Goal: Transaction & Acquisition: Purchase product/service

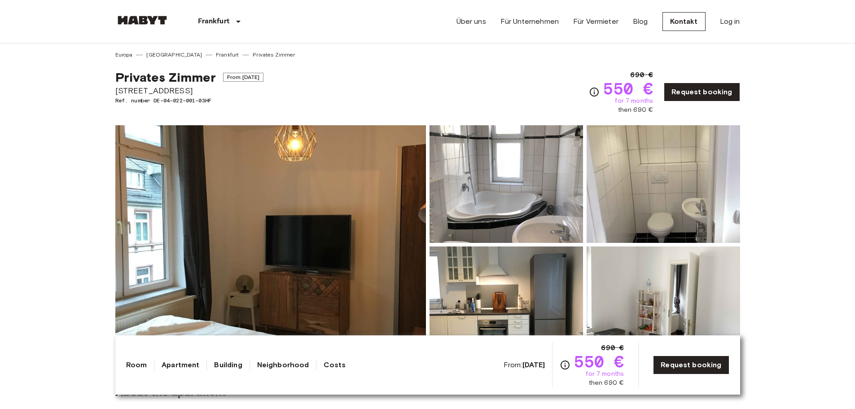
click at [293, 242] on img at bounding box center [270, 244] width 311 height 239
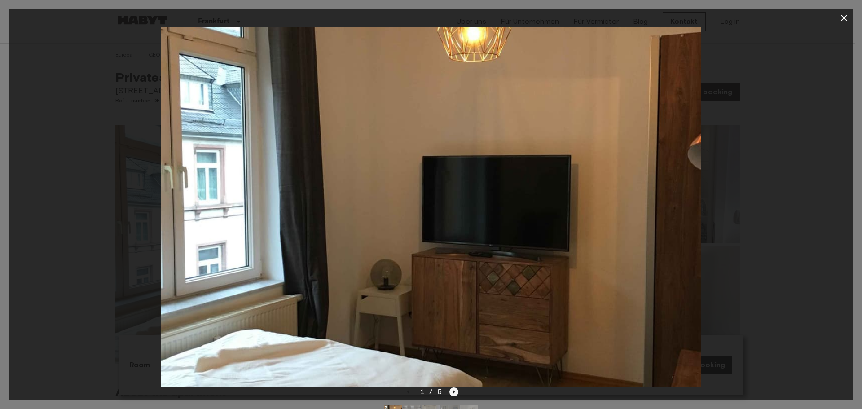
click at [455, 390] on icon "Next image" at bounding box center [454, 392] width 9 height 9
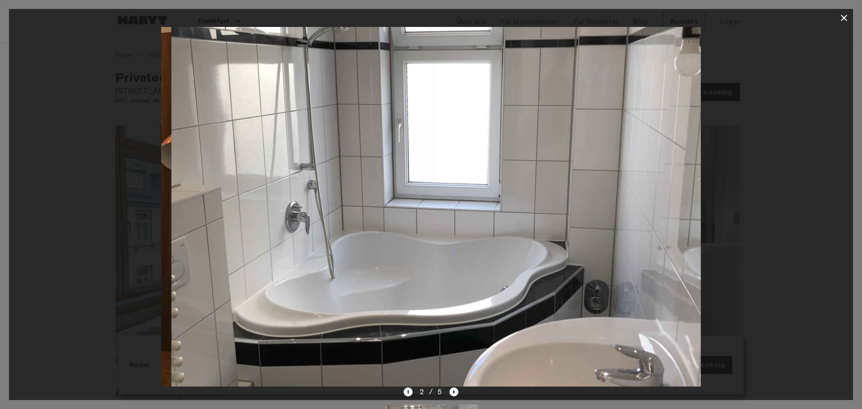
click at [455, 390] on icon "Next image" at bounding box center [454, 392] width 9 height 9
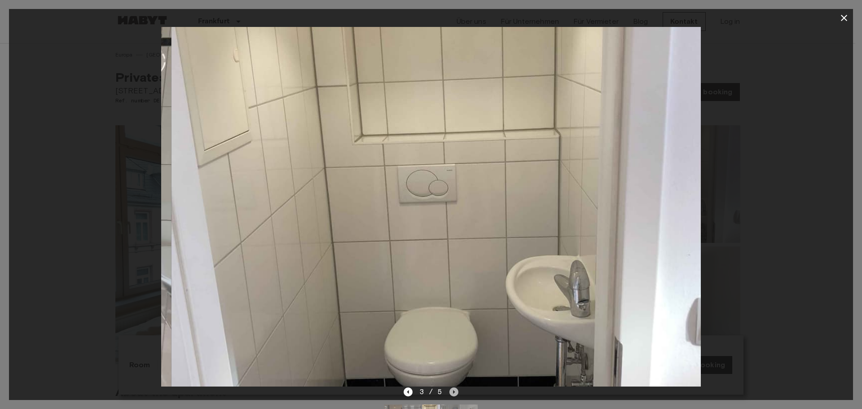
click at [455, 390] on icon "Next image" at bounding box center [454, 392] width 9 height 9
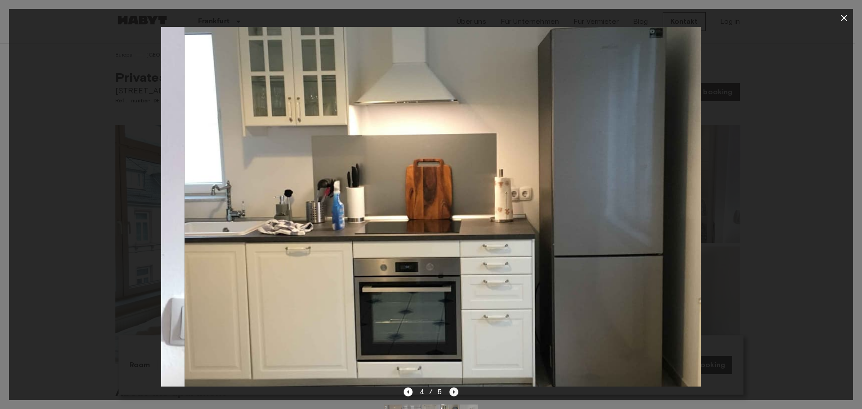
click at [455, 390] on icon "Next image" at bounding box center [454, 392] width 9 height 9
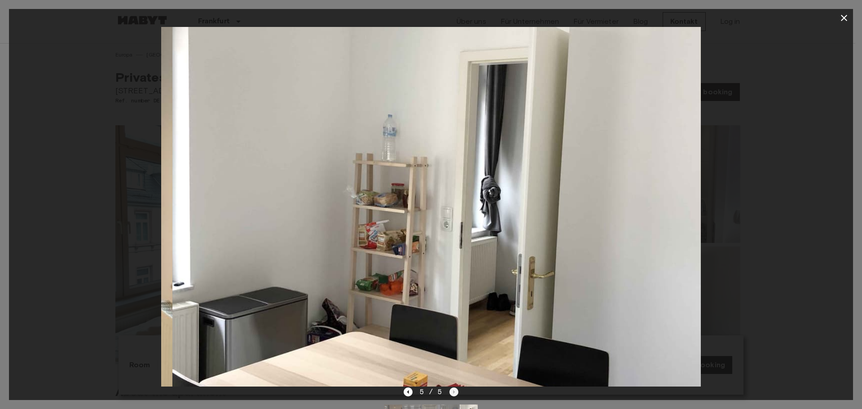
click at [455, 390] on div "5 / 5" at bounding box center [431, 392] width 55 height 11
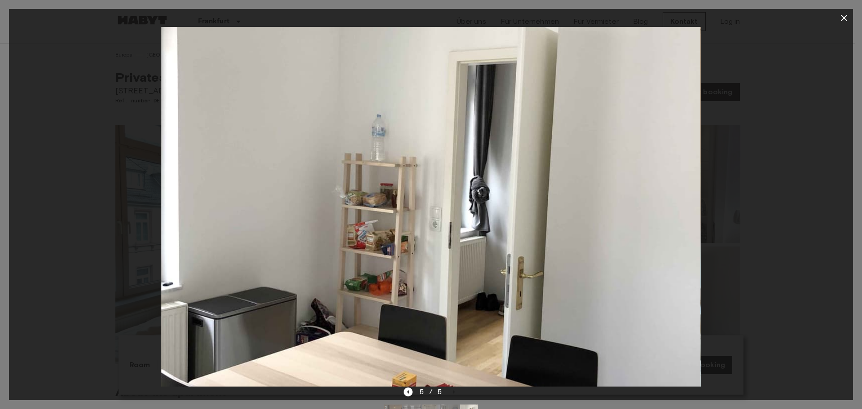
click at [843, 20] on icon "button" at bounding box center [844, 18] width 11 height 11
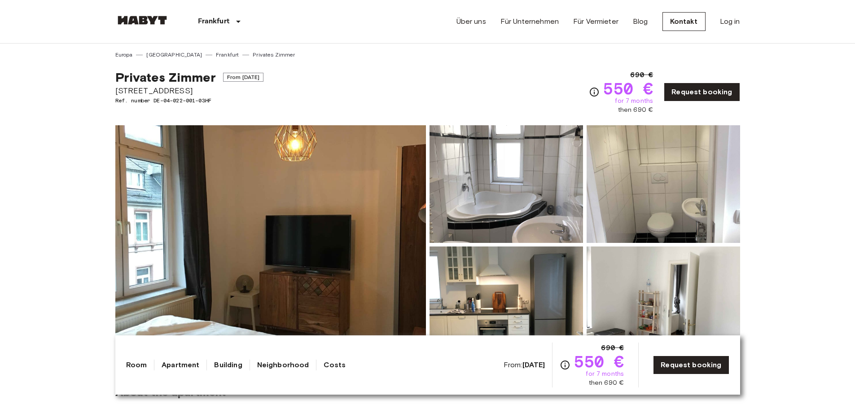
click at [216, 52] on link "Frankfurt" at bounding box center [227, 55] width 23 height 8
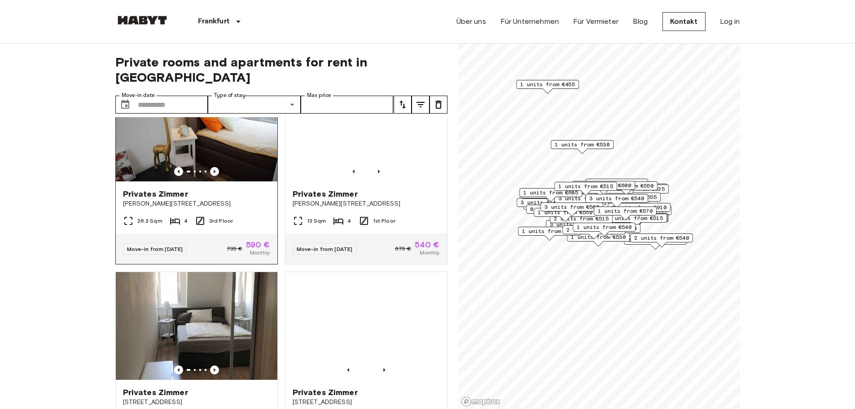
scroll to position [135, 0]
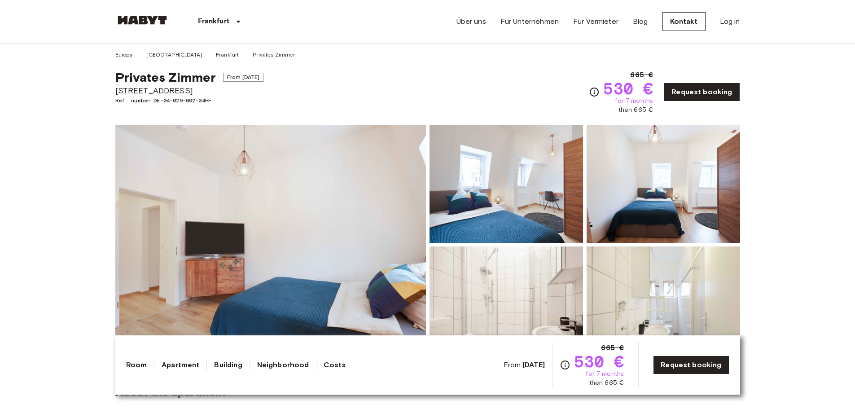
drag, startPoint x: 114, startPoint y: 87, endPoint x: 197, endPoint y: 92, distance: 83.2
copy span "[STREET_ADDRESS]"
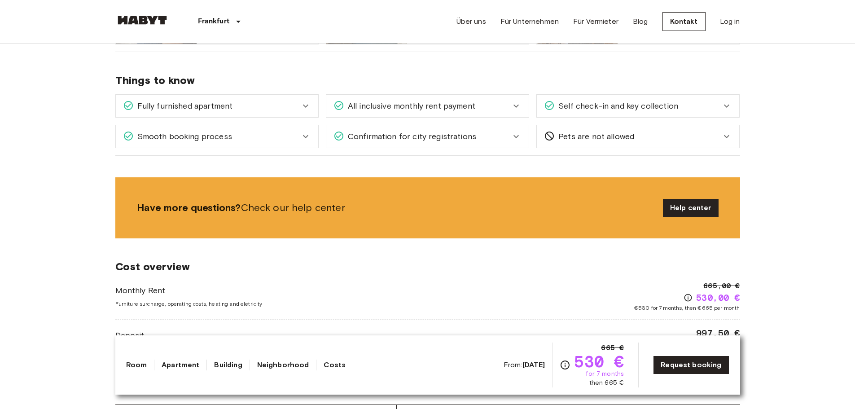
scroll to position [539, 0]
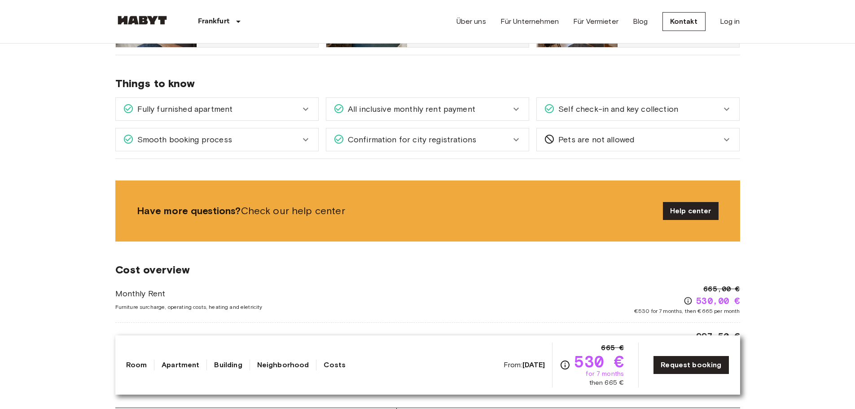
click at [517, 140] on icon at bounding box center [516, 139] width 11 height 11
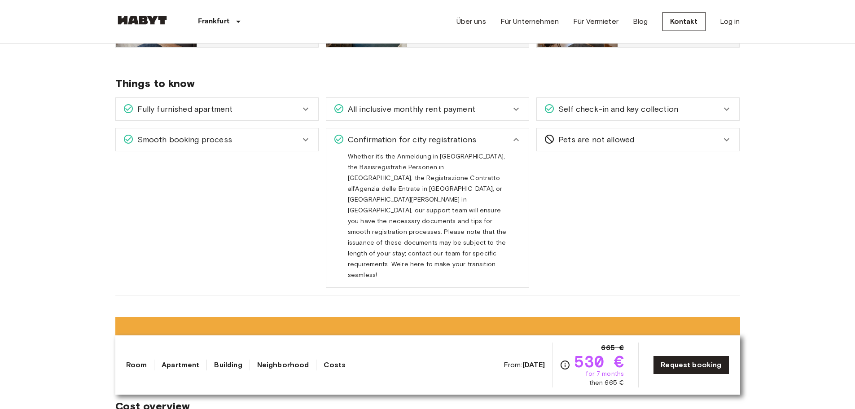
click at [287, 213] on div "Smooth booking process With Habyt you can count on a hassle free booking proces…" at bounding box center [213, 204] width 211 height 167
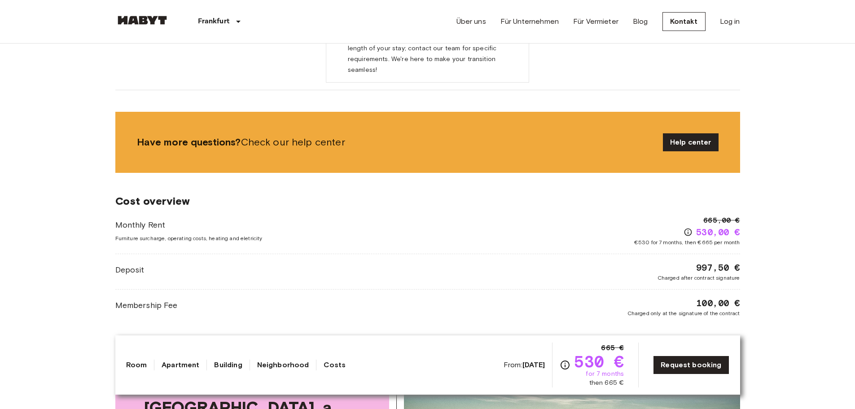
scroll to position [763, 0]
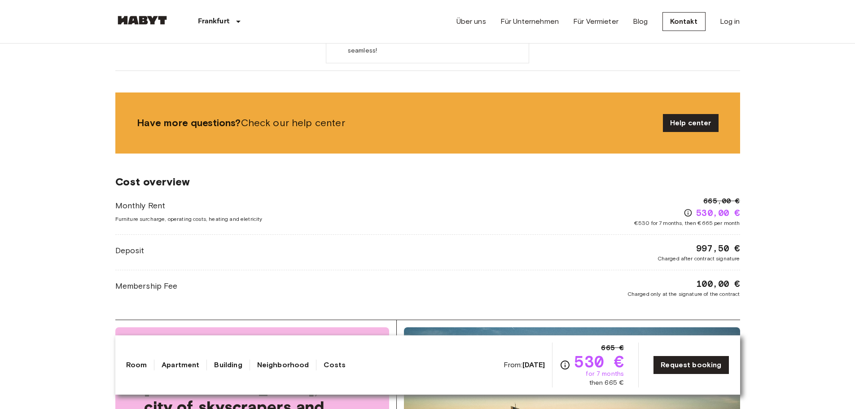
click at [55, 238] on body "Frankfurt Europa Amsterdam Berlin Brüssel Köln Dusseldorf Frankfurt Graz Hambur…" at bounding box center [427, 391] width 855 height 2308
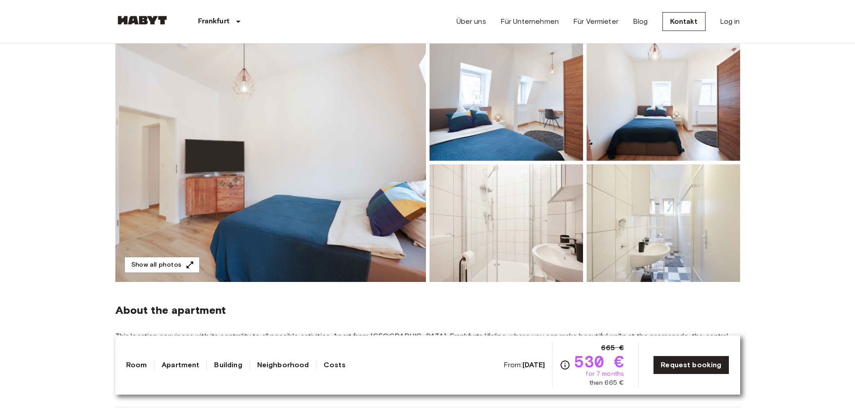
scroll to position [90, 0]
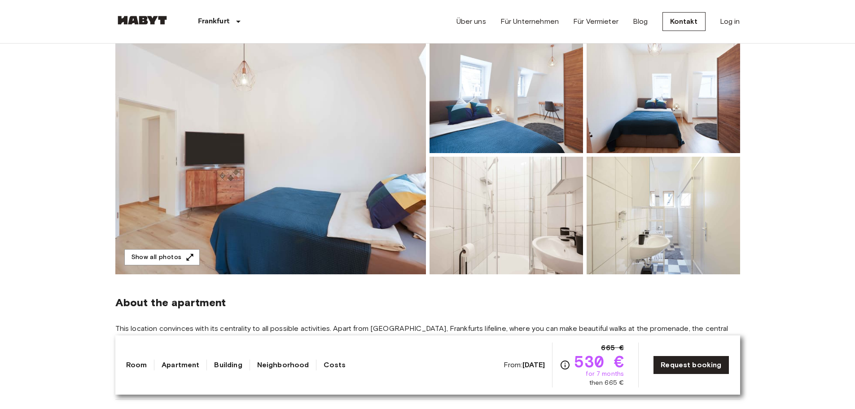
click at [290, 145] on img at bounding box center [270, 154] width 311 height 239
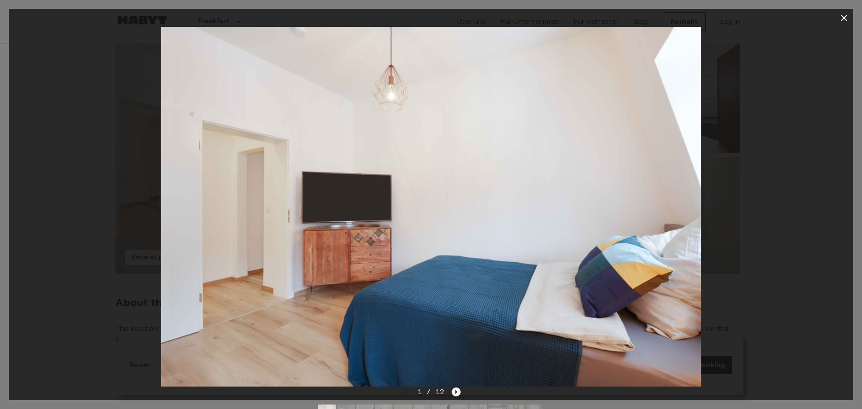
click at [456, 390] on icon "Next image" at bounding box center [456, 392] width 9 height 9
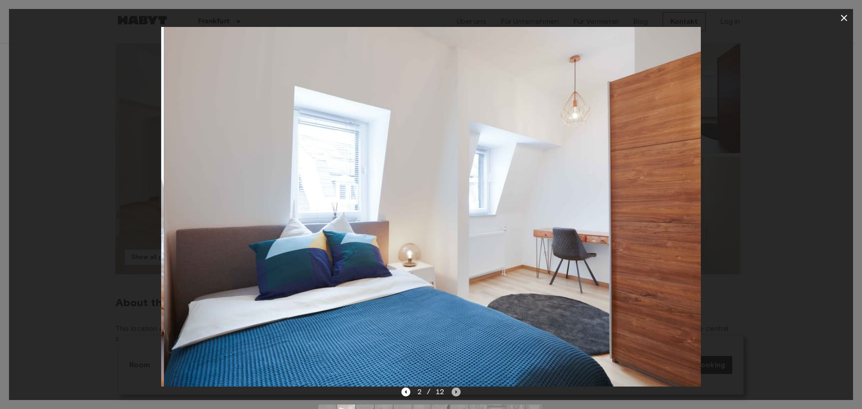
click at [456, 390] on icon "Next image" at bounding box center [456, 392] width 9 height 9
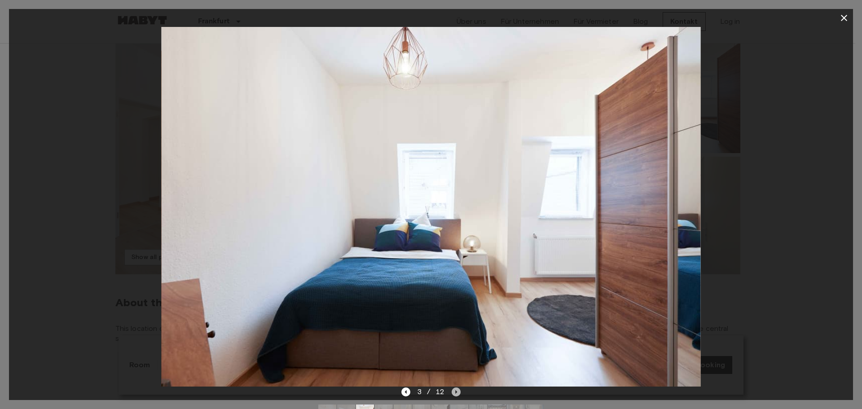
click at [456, 391] on icon "Next image" at bounding box center [456, 392] width 9 height 9
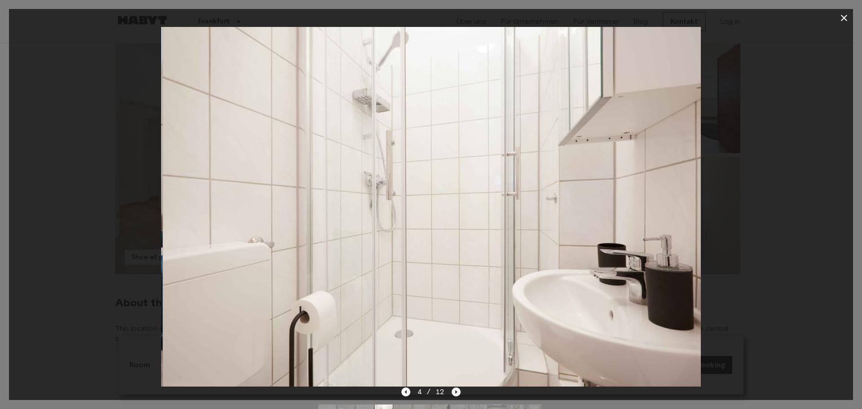
click at [456, 391] on icon "Next image" at bounding box center [456, 392] width 9 height 9
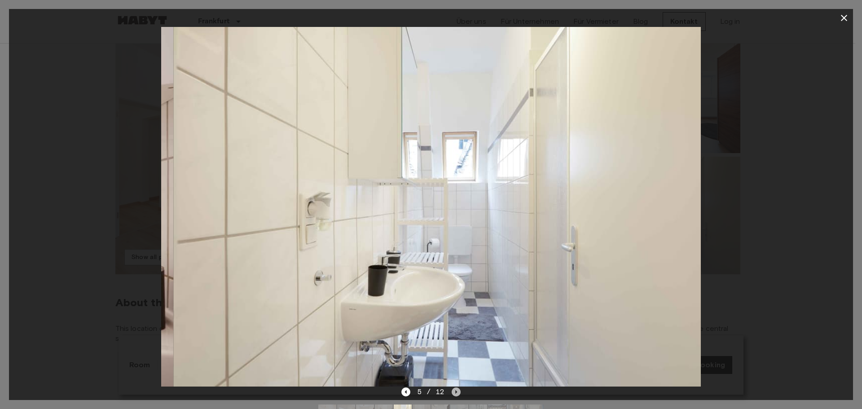
click at [456, 391] on icon "Next image" at bounding box center [456, 392] width 9 height 9
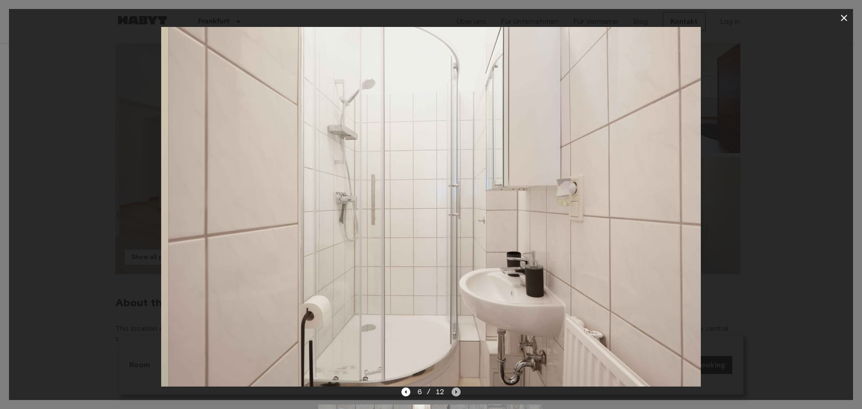
click at [456, 391] on icon "Next image" at bounding box center [456, 392] width 9 height 9
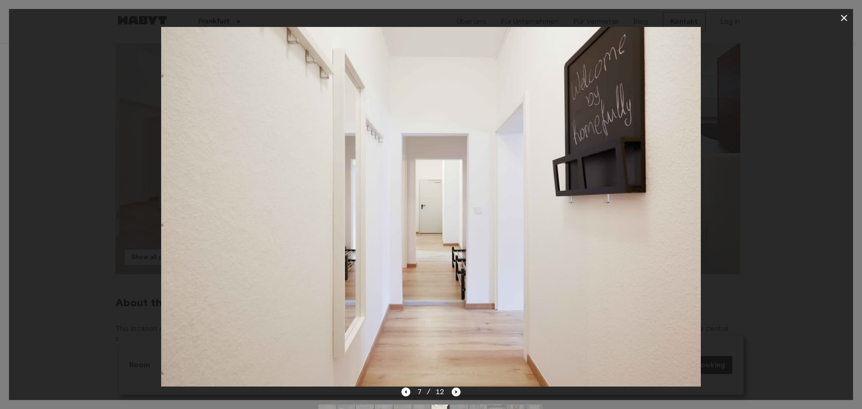
click at [456, 391] on icon "Next image" at bounding box center [456, 392] width 9 height 9
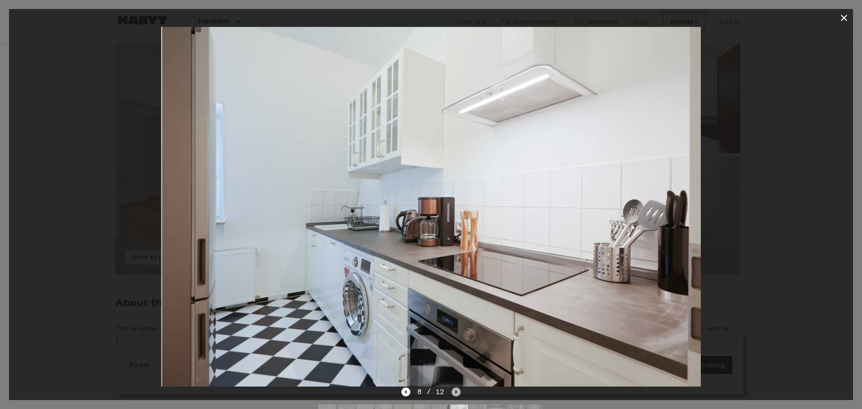
click at [456, 391] on icon "Next image" at bounding box center [456, 392] width 9 height 9
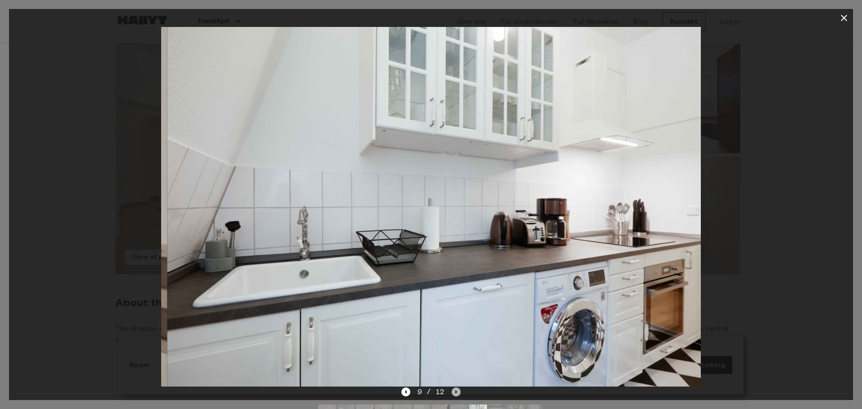
click at [456, 391] on icon "Next image" at bounding box center [456, 392] width 9 height 9
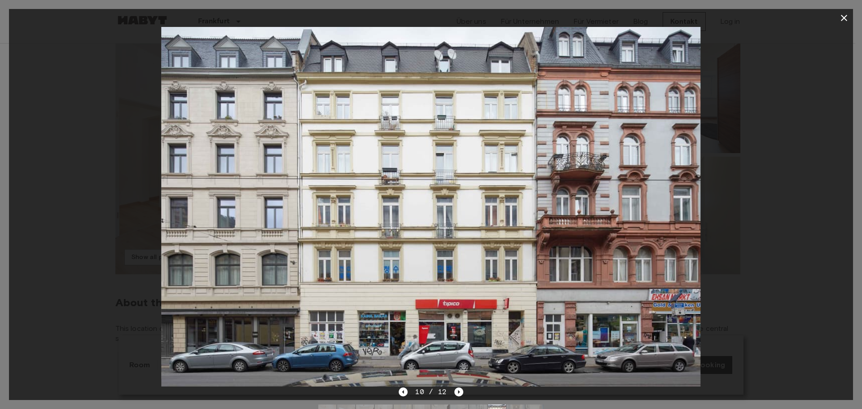
click at [842, 16] on icon "button" at bounding box center [844, 18] width 6 height 6
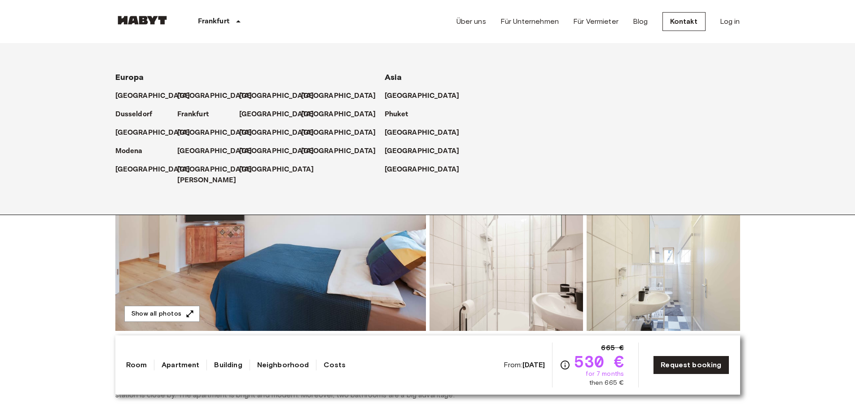
scroll to position [0, 0]
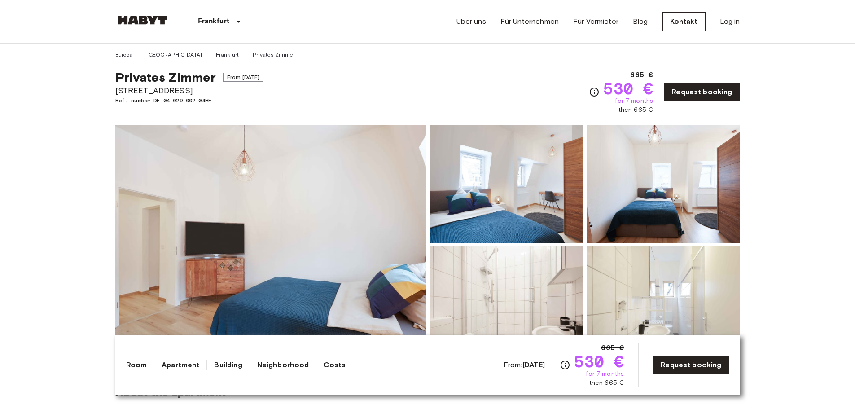
drag, startPoint x: 114, startPoint y: 88, endPoint x: 195, endPoint y: 88, distance: 81.3
copy span "Münchener Straße 26"
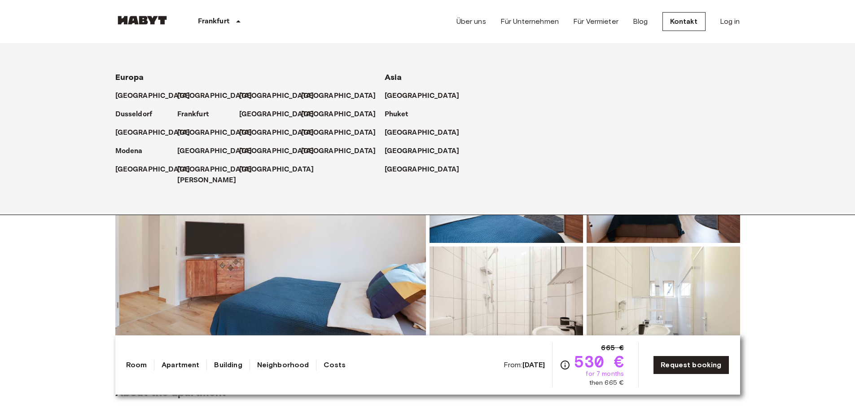
click at [218, 20] on p "Frankfurt" at bounding box center [213, 21] width 31 height 11
click at [212, 17] on p "Frankfurt" at bounding box center [213, 21] width 31 height 11
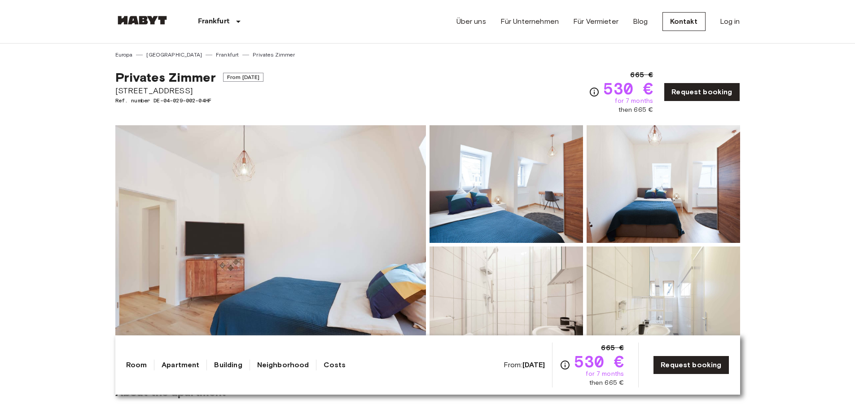
click at [240, 22] on icon at bounding box center [238, 21] width 11 height 11
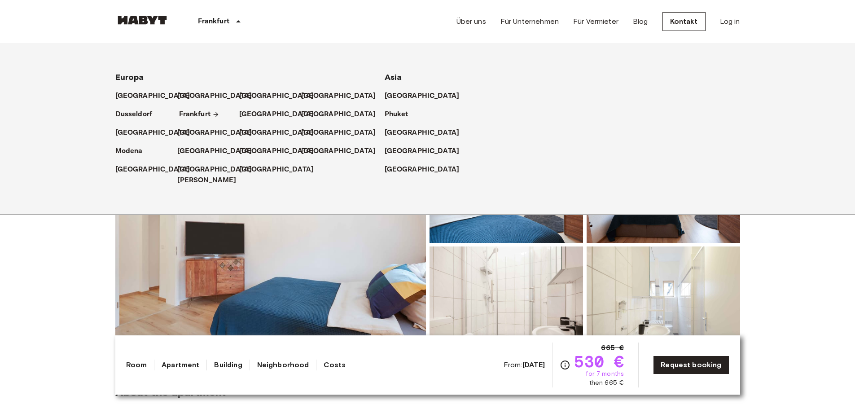
click at [196, 113] on p "Frankfurt" at bounding box center [194, 114] width 31 height 11
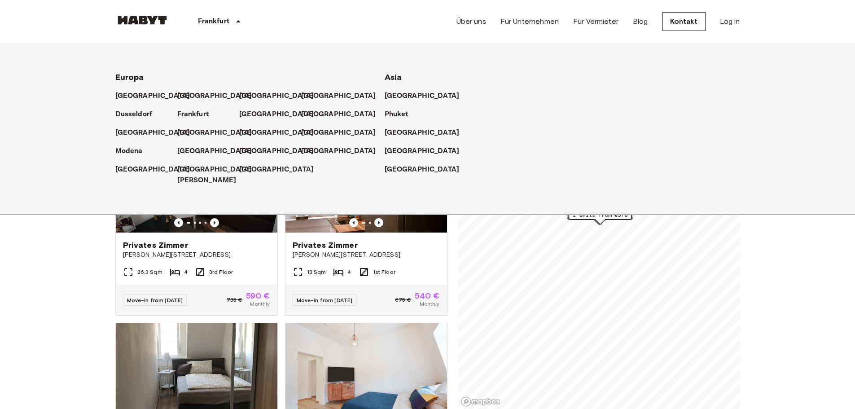
click at [237, 18] on icon at bounding box center [238, 21] width 11 height 11
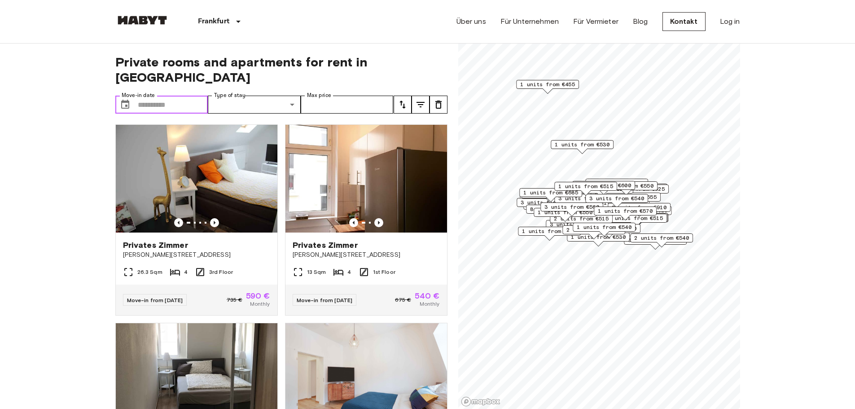
click at [155, 96] on input "Move-in date" at bounding box center [173, 105] width 71 height 18
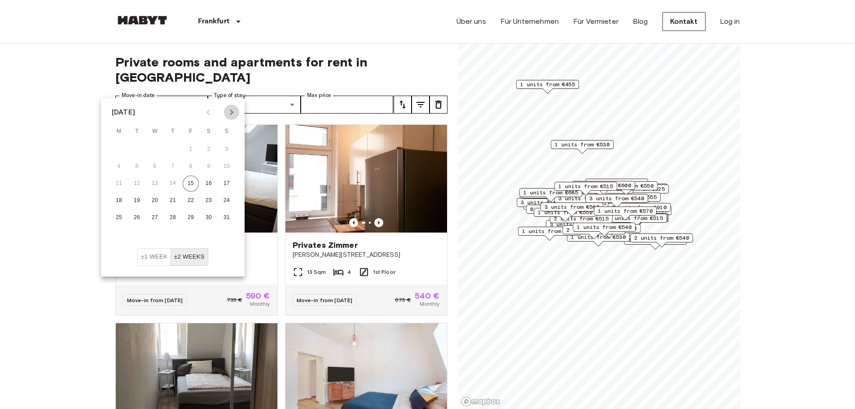
click at [229, 110] on icon "Next month" at bounding box center [231, 112] width 11 height 11
click at [119, 179] on button "15" at bounding box center [119, 184] width 16 height 16
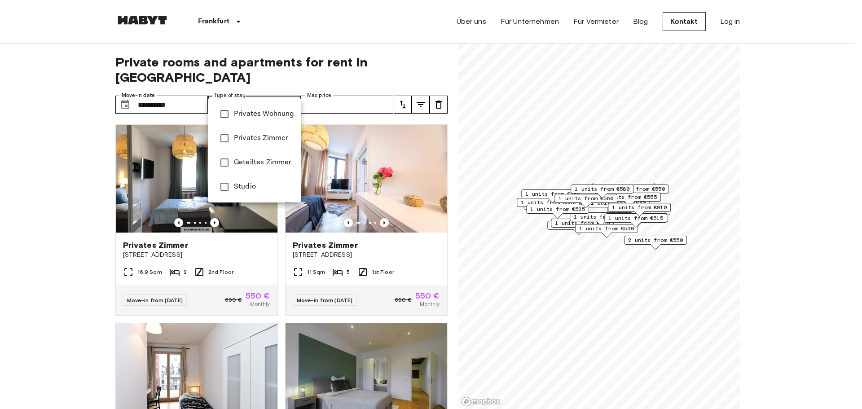
click at [72, 186] on div at bounding box center [431, 204] width 862 height 409
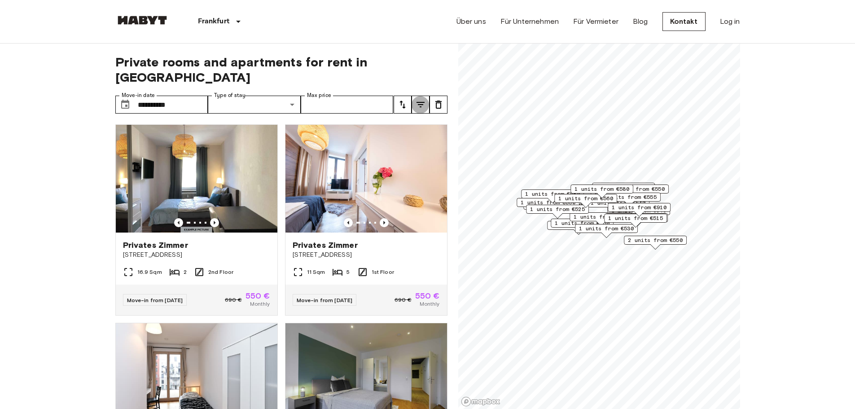
click at [419, 102] on icon "tune" at bounding box center [421, 104] width 8 height 5
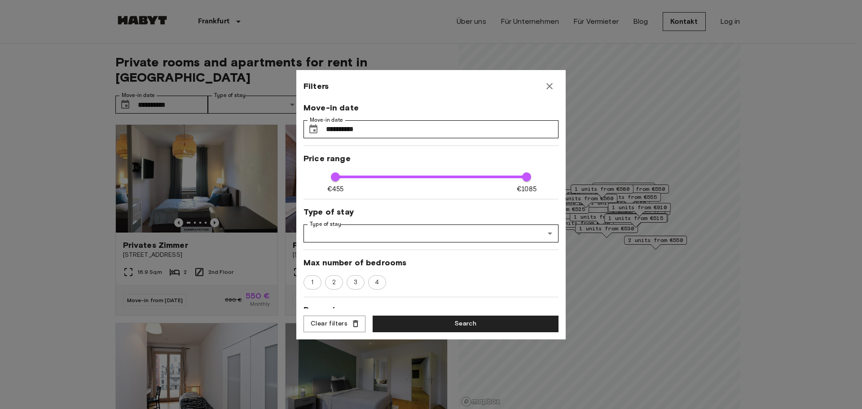
click at [552, 87] on icon "button" at bounding box center [549, 86] width 11 height 11
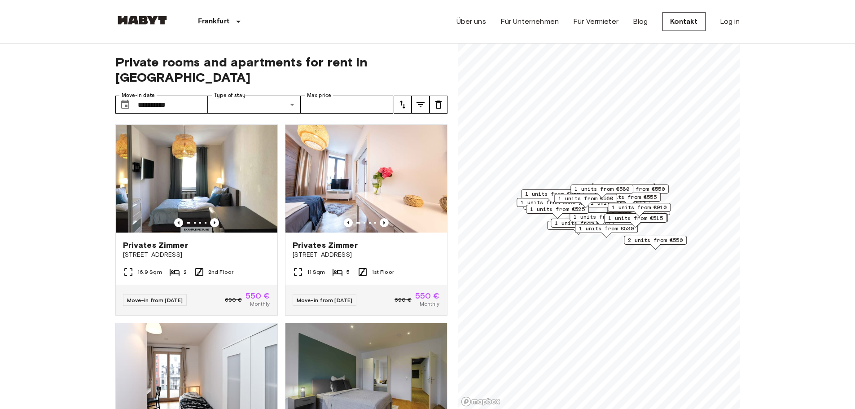
click at [152, 96] on input "**********" at bounding box center [173, 105] width 71 height 18
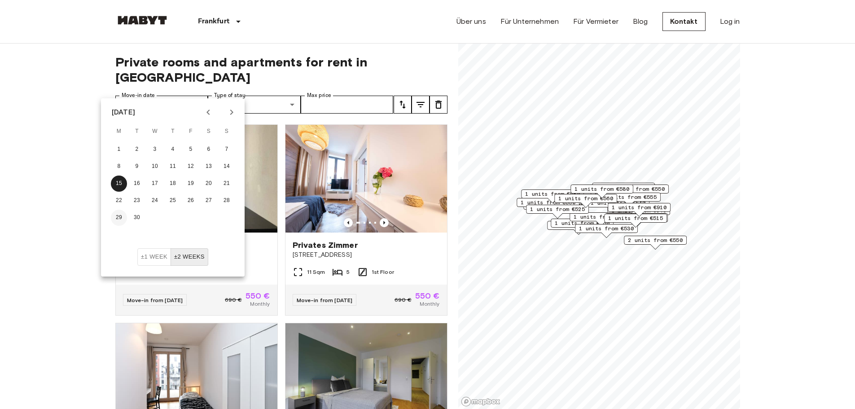
click at [122, 214] on button "29" at bounding box center [119, 218] width 16 height 16
type input "**********"
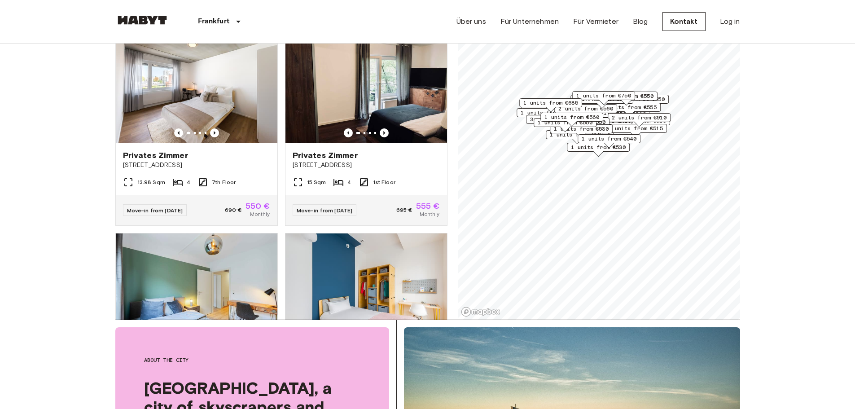
scroll to position [45, 0]
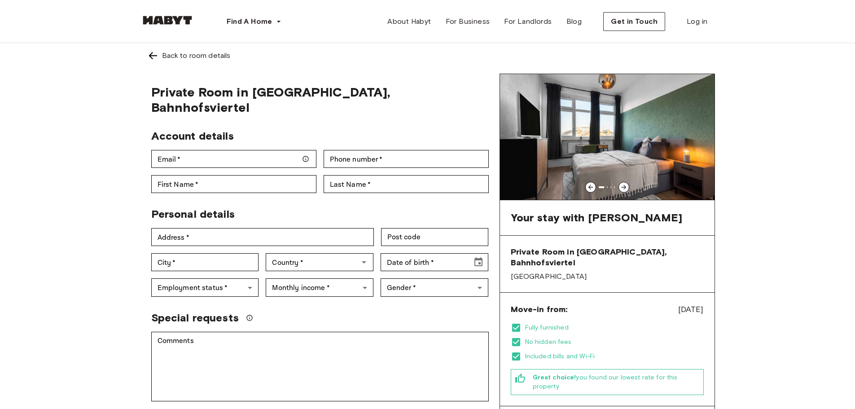
click at [625, 183] on div at bounding box center [624, 187] width 11 height 11
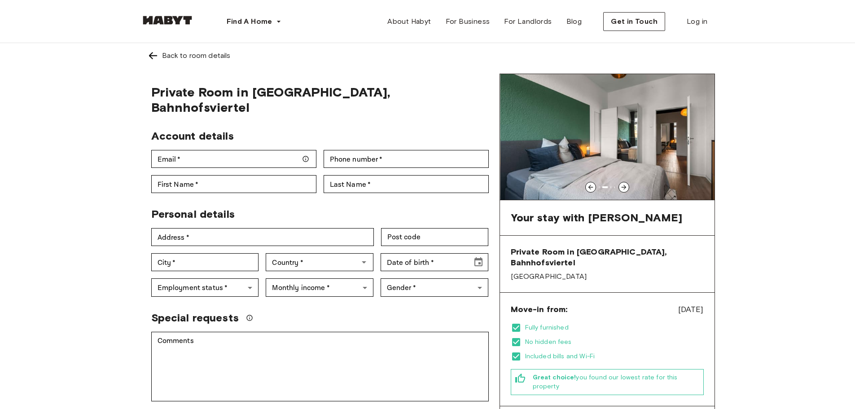
click at [625, 183] on div at bounding box center [624, 187] width 11 height 11
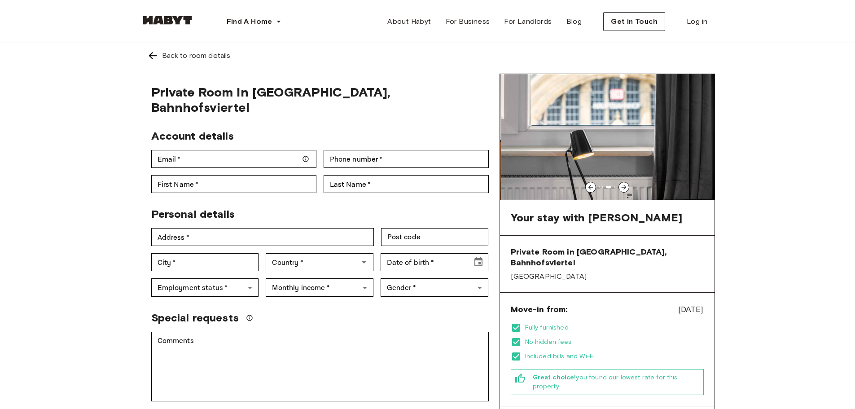
click at [625, 183] on div at bounding box center [624, 187] width 11 height 11
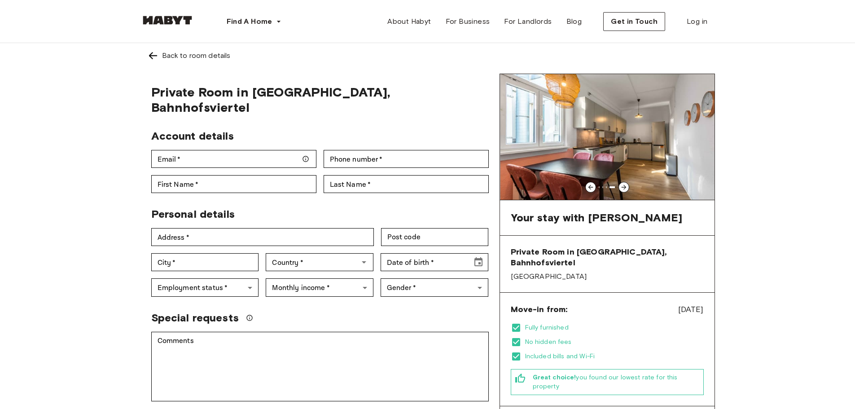
click at [625, 183] on div at bounding box center [624, 187] width 11 height 11
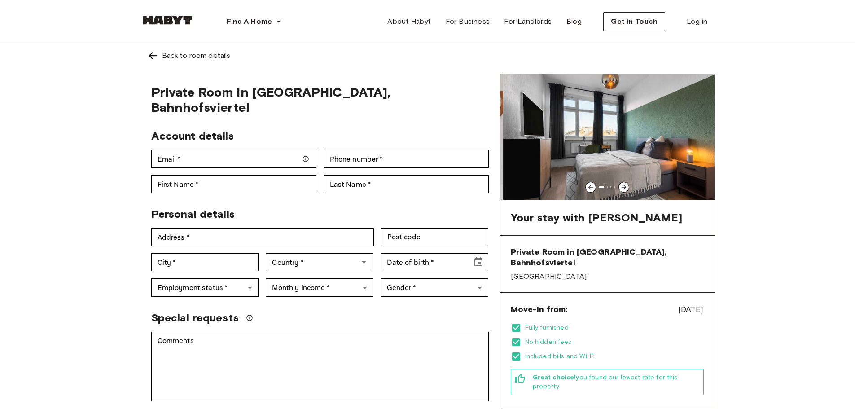
click at [625, 183] on div at bounding box center [624, 187] width 11 height 11
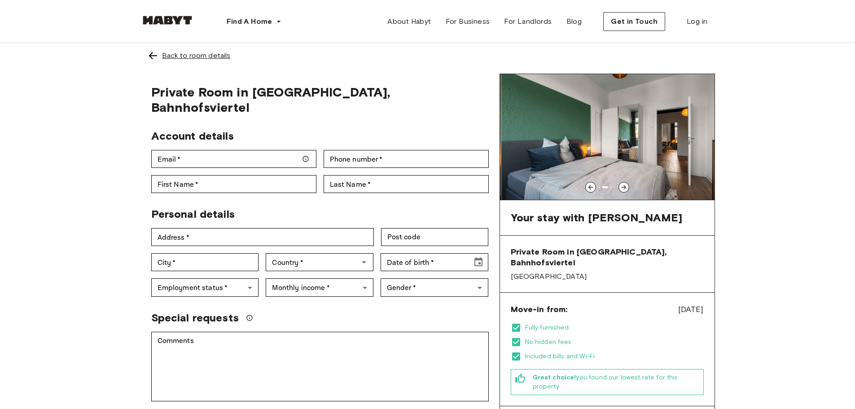
click at [196, 53] on div "Back to room details" at bounding box center [196, 55] width 69 height 11
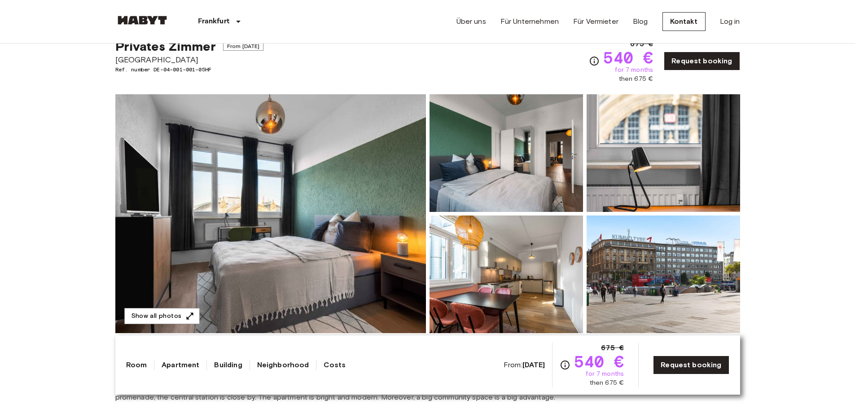
scroll to position [45, 0]
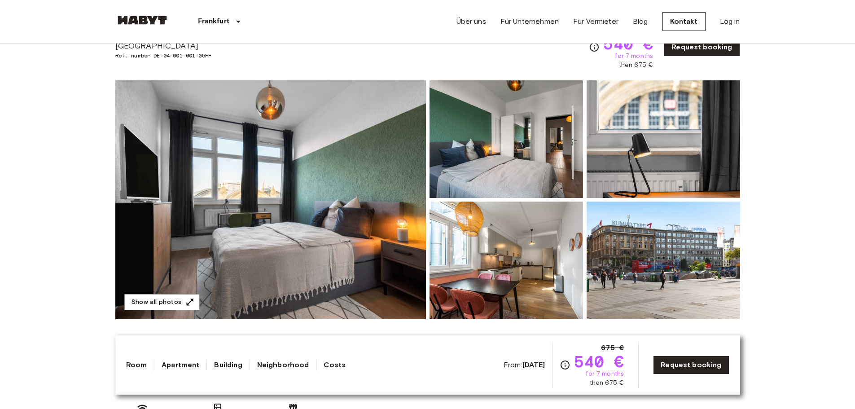
click at [264, 182] on img at bounding box center [270, 199] width 311 height 239
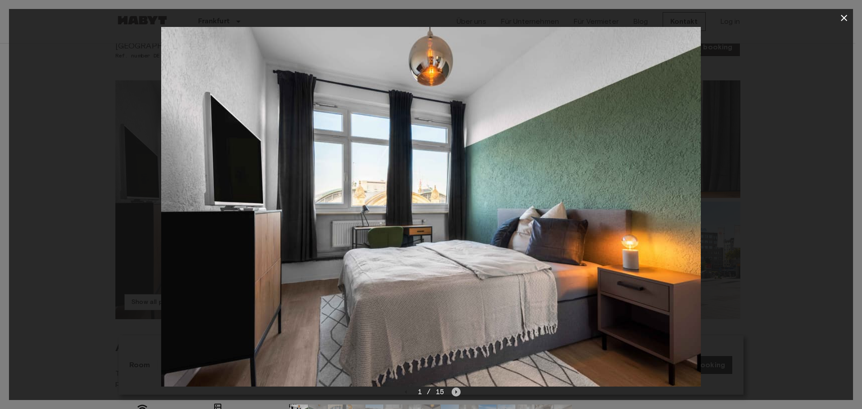
click at [456, 395] on icon "Next image" at bounding box center [456, 392] width 9 height 9
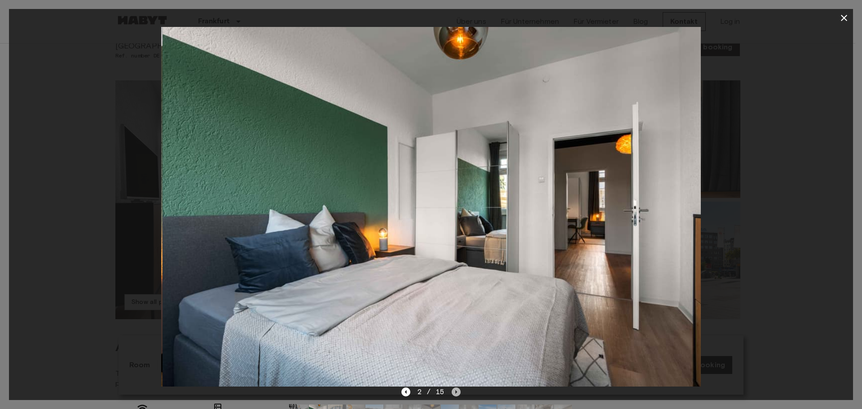
click at [456, 395] on icon "Next image" at bounding box center [456, 392] width 9 height 9
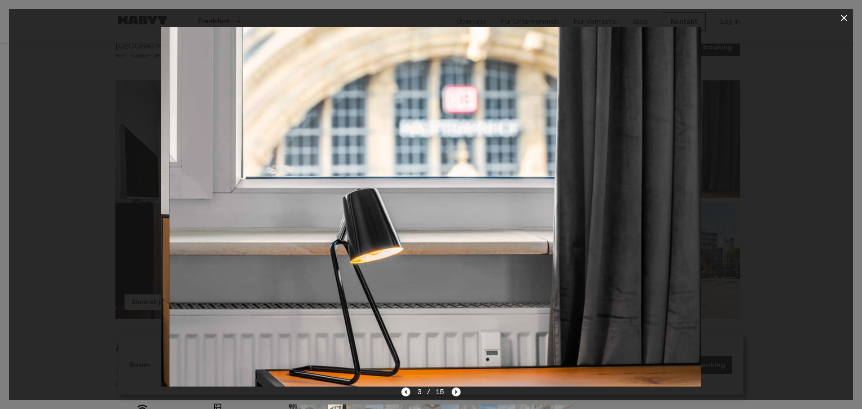
click at [456, 395] on icon "Next image" at bounding box center [456, 392] width 9 height 9
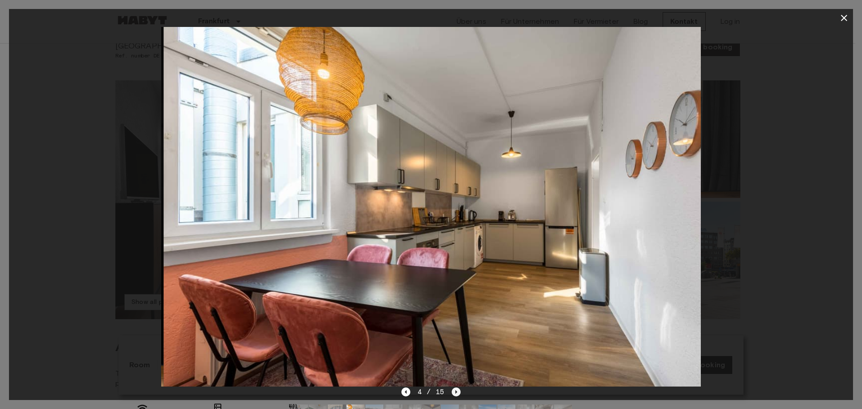
click at [456, 395] on icon "Next image" at bounding box center [456, 392] width 9 height 9
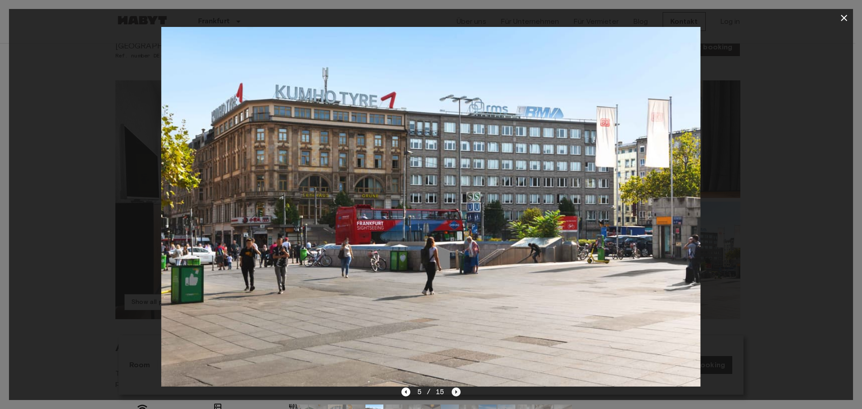
click at [456, 395] on icon "Next image" at bounding box center [456, 392] width 9 height 9
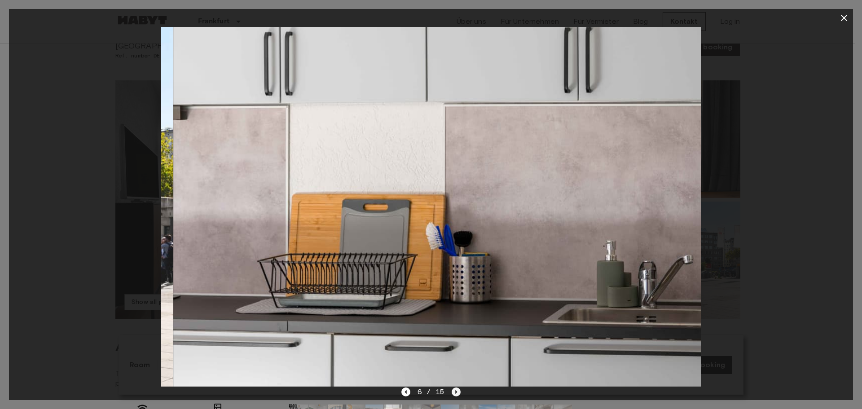
click at [456, 394] on icon "Next image" at bounding box center [456, 392] width 9 height 9
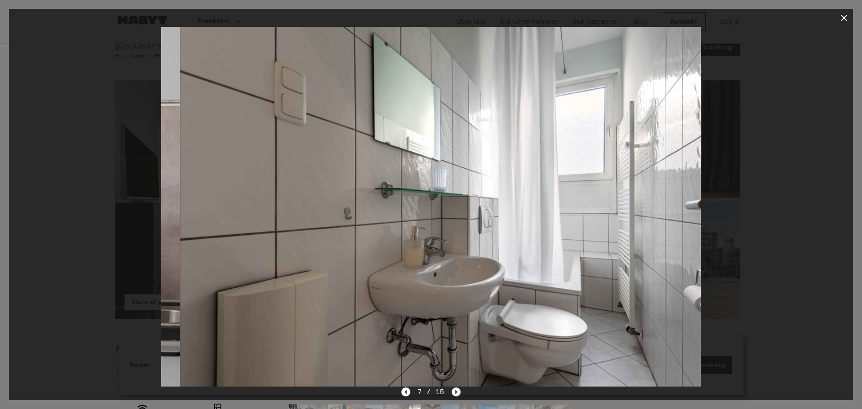
click at [456, 394] on icon "Next image" at bounding box center [456, 392] width 9 height 9
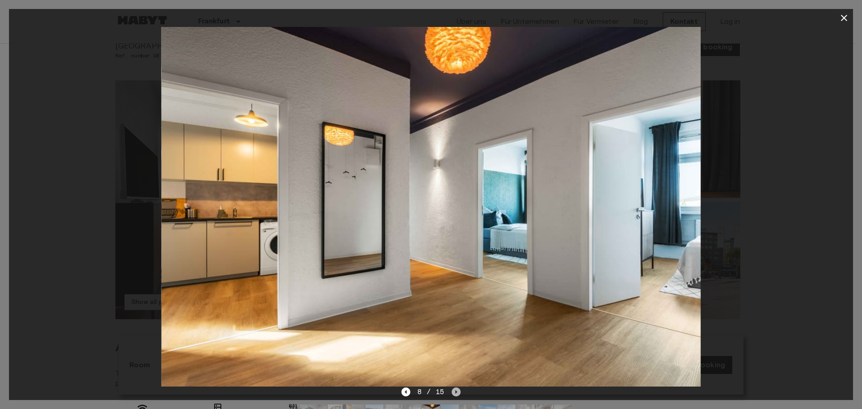
click at [456, 394] on icon "Next image" at bounding box center [456, 392] width 9 height 9
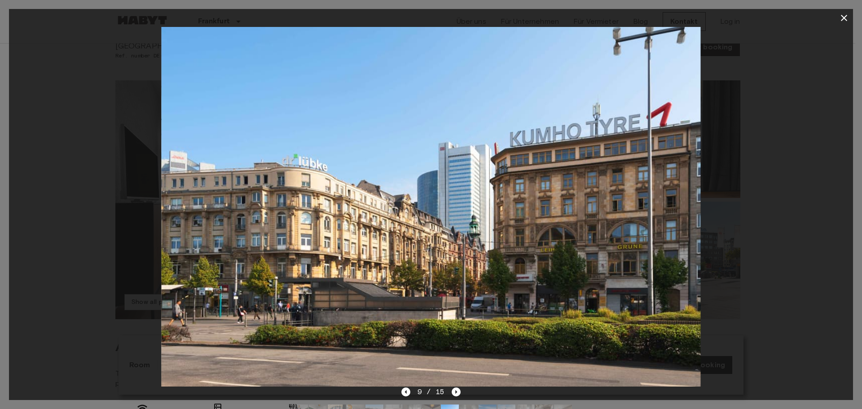
click at [847, 18] on icon "button" at bounding box center [844, 18] width 11 height 11
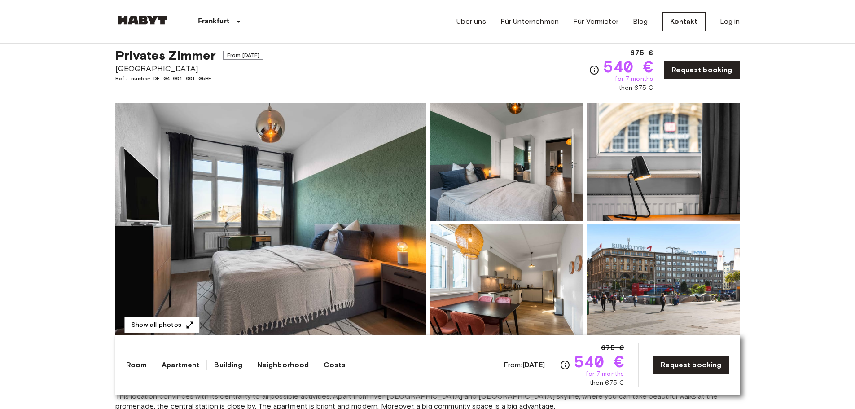
scroll to position [0, 0]
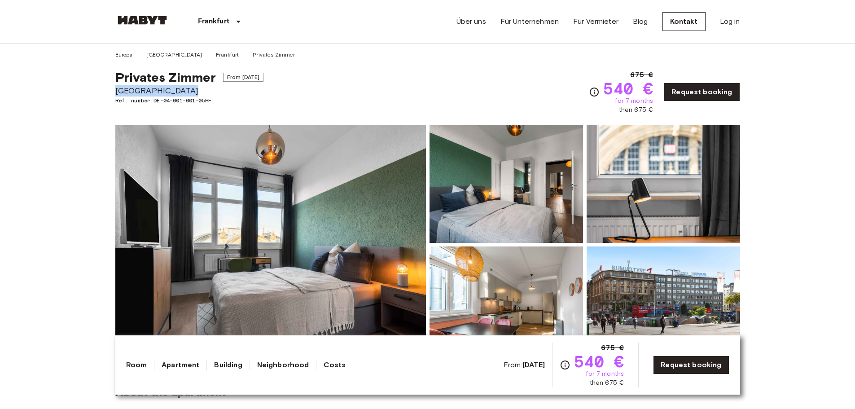
drag, startPoint x: 112, startPoint y: 88, endPoint x: 216, endPoint y: 90, distance: 103.3
copy span "Am Hauptbahnhof 8"
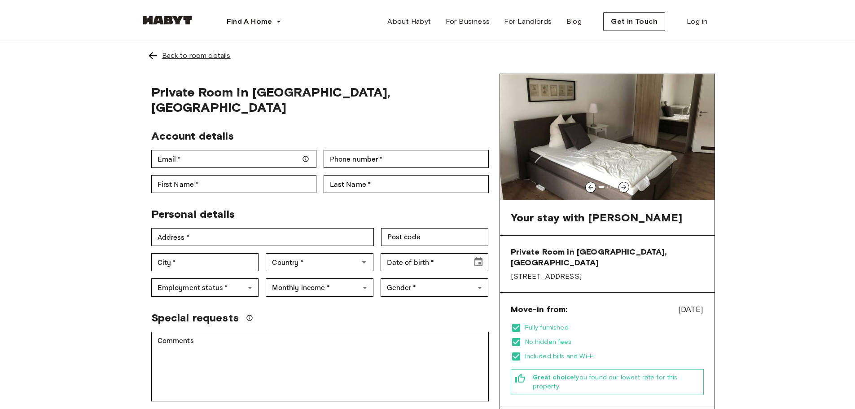
click at [178, 54] on div "Back to room details" at bounding box center [196, 55] width 69 height 11
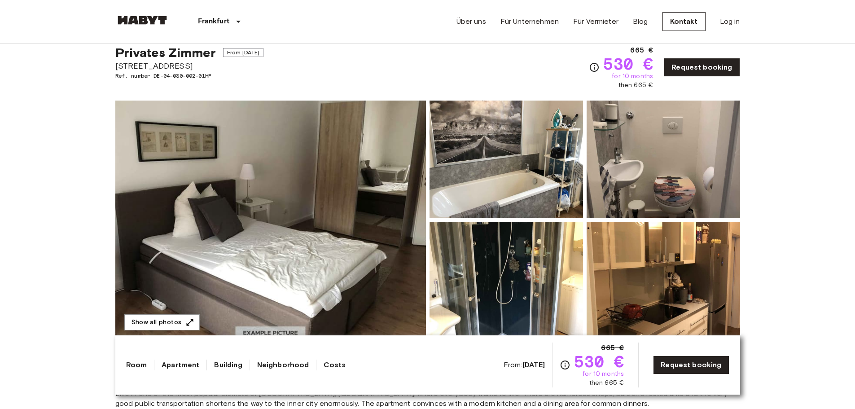
scroll to position [45, 0]
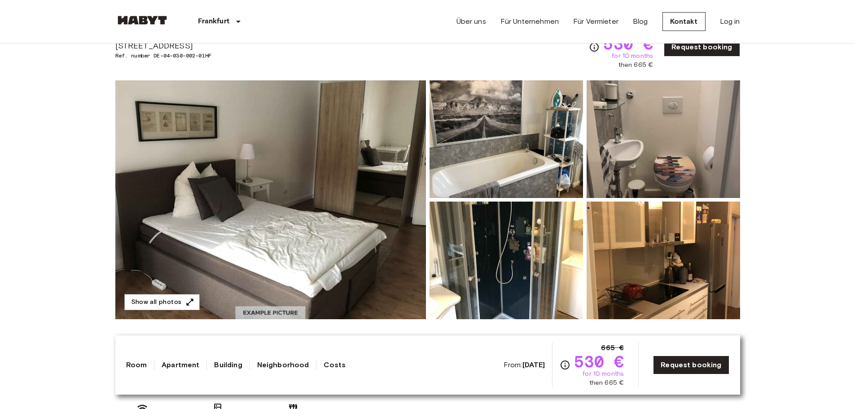
click at [372, 172] on img at bounding box center [270, 199] width 311 height 239
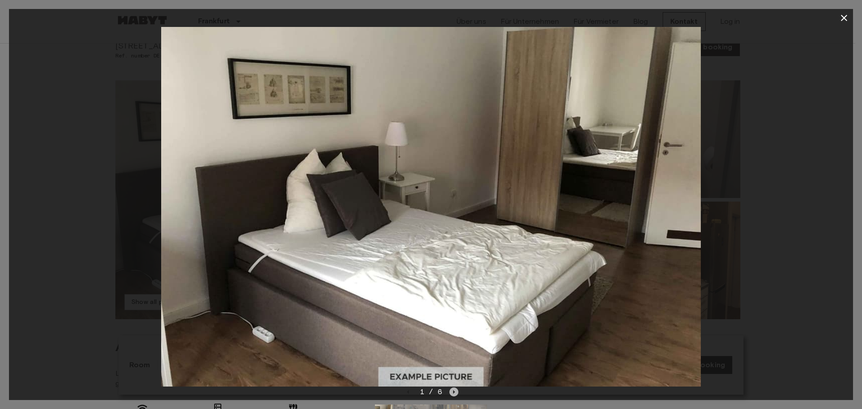
click at [452, 391] on icon "Next image" at bounding box center [454, 392] width 9 height 9
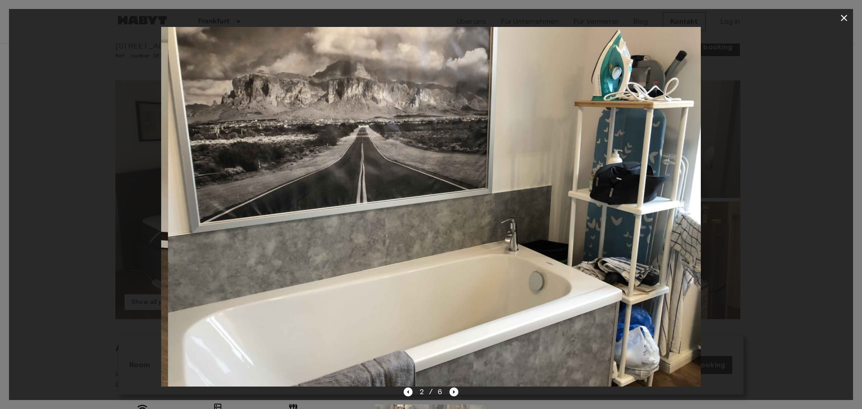
click at [452, 391] on icon "Next image" at bounding box center [454, 392] width 9 height 9
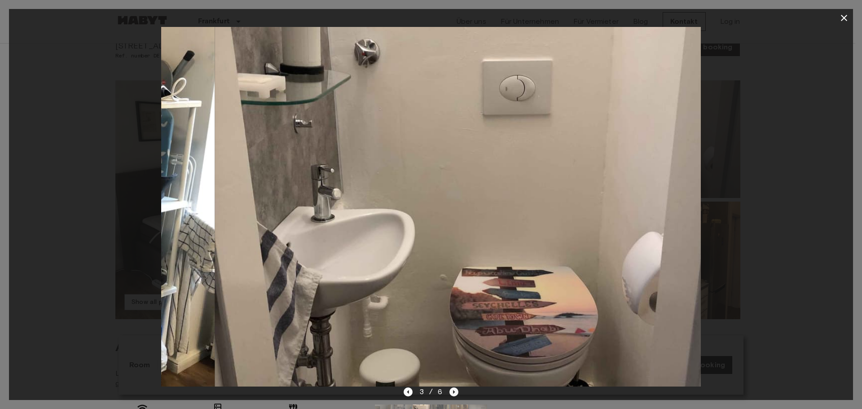
click at [452, 391] on icon "Next image" at bounding box center [454, 392] width 9 height 9
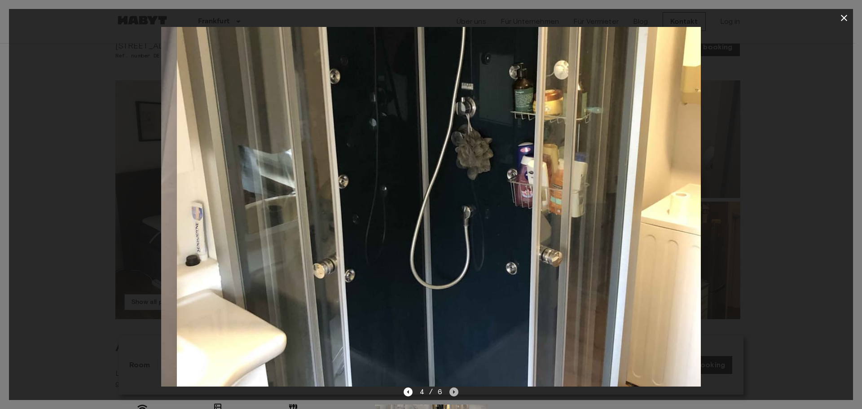
click at [452, 391] on icon "Next image" at bounding box center [454, 392] width 9 height 9
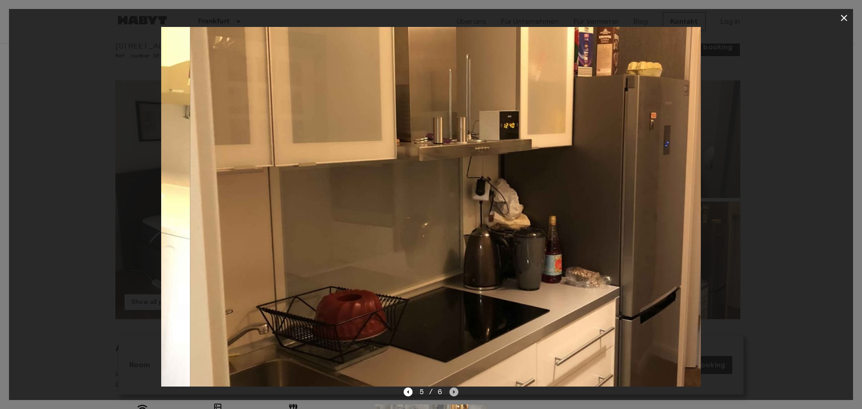
click at [452, 391] on icon "Next image" at bounding box center [454, 392] width 9 height 9
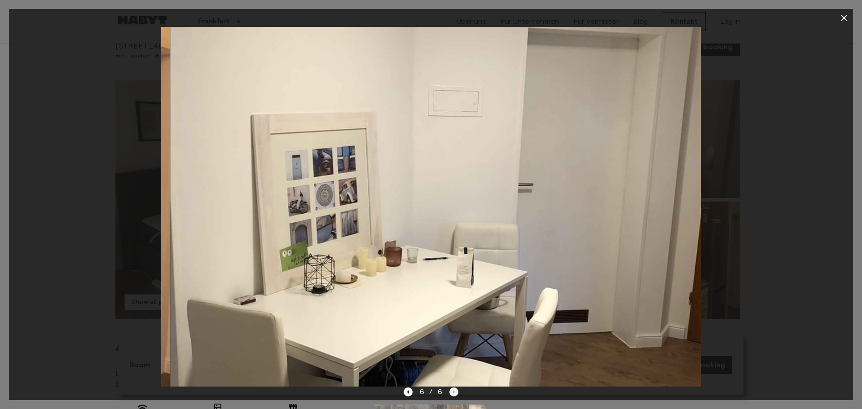
click at [452, 391] on div "6 / 6" at bounding box center [431, 392] width 55 height 11
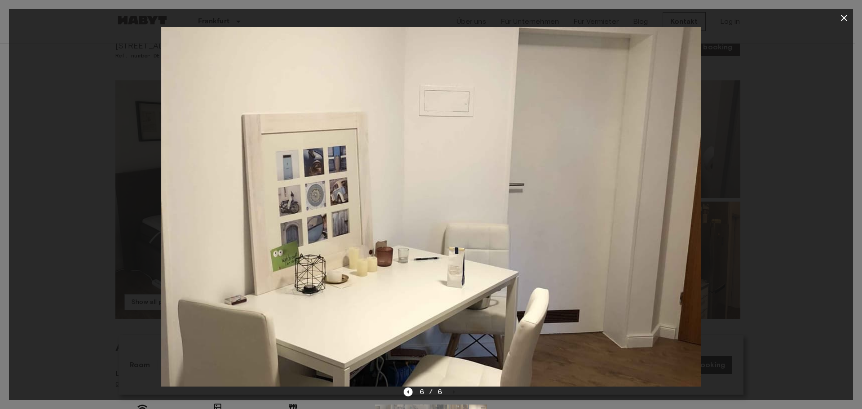
click at [844, 20] on icon "button" at bounding box center [844, 18] width 11 height 11
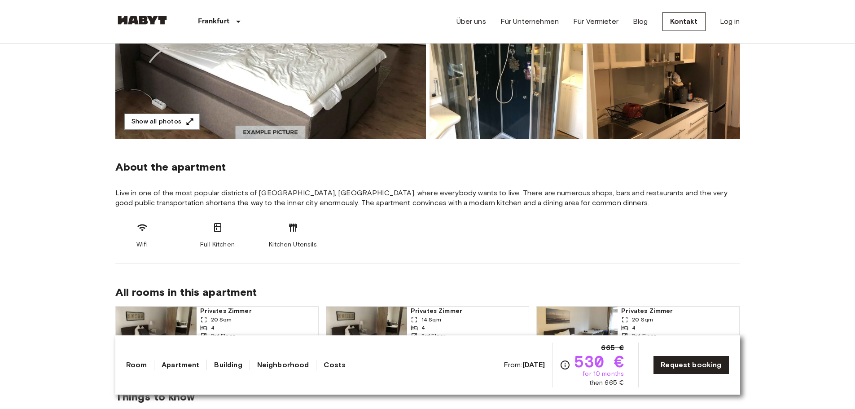
scroll to position [225, 0]
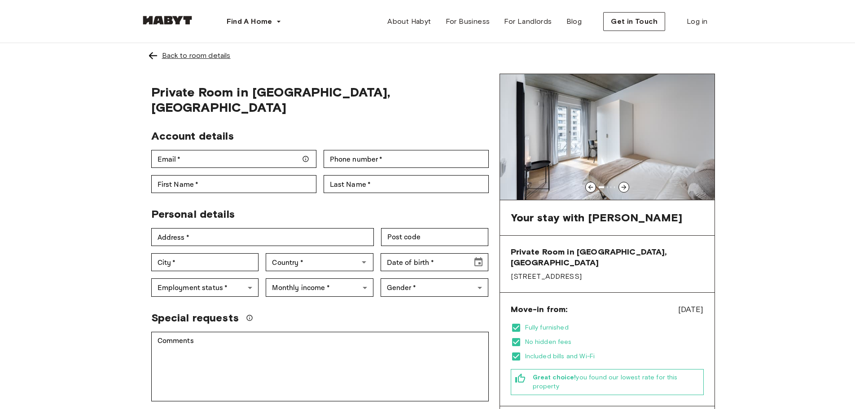
click at [189, 56] on div "Back to room details" at bounding box center [196, 55] width 69 height 11
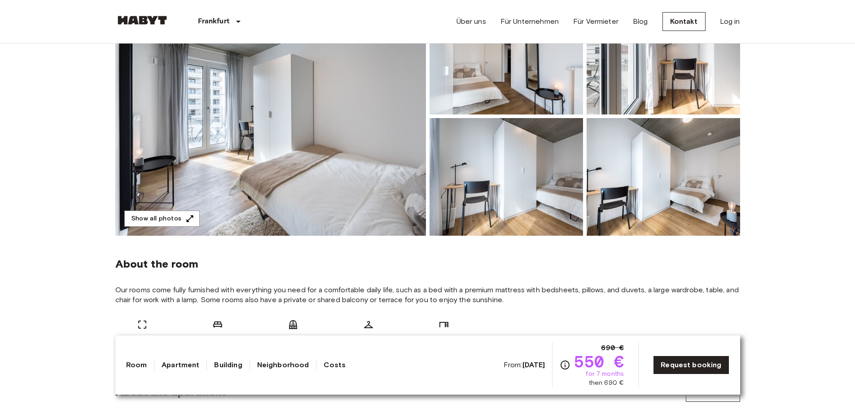
scroll to position [45, 0]
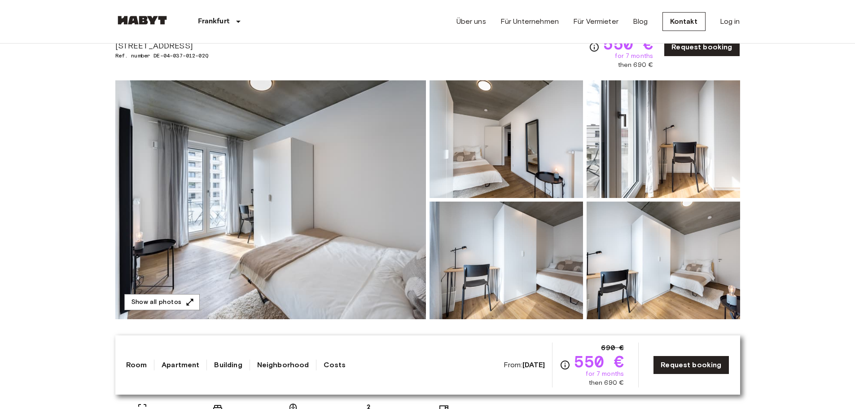
click at [291, 191] on img at bounding box center [270, 199] width 311 height 239
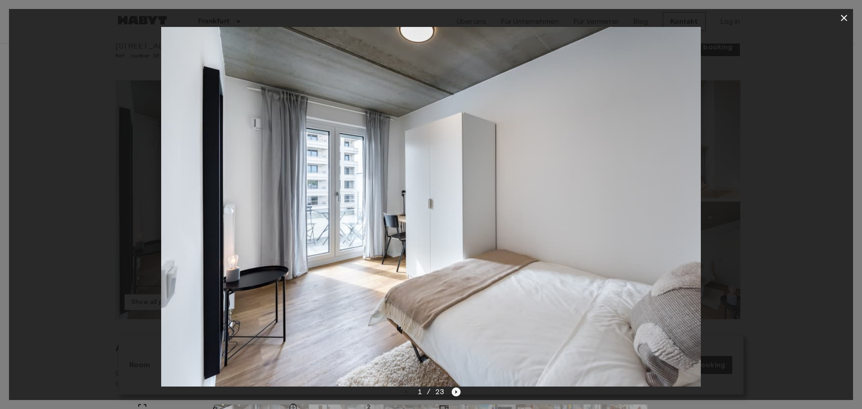
click at [458, 391] on icon "Next image" at bounding box center [456, 392] width 9 height 9
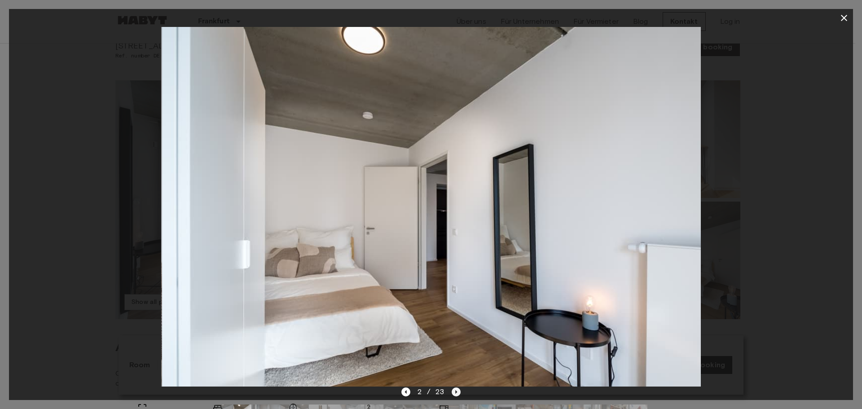
click at [458, 391] on icon "Next image" at bounding box center [456, 392] width 9 height 9
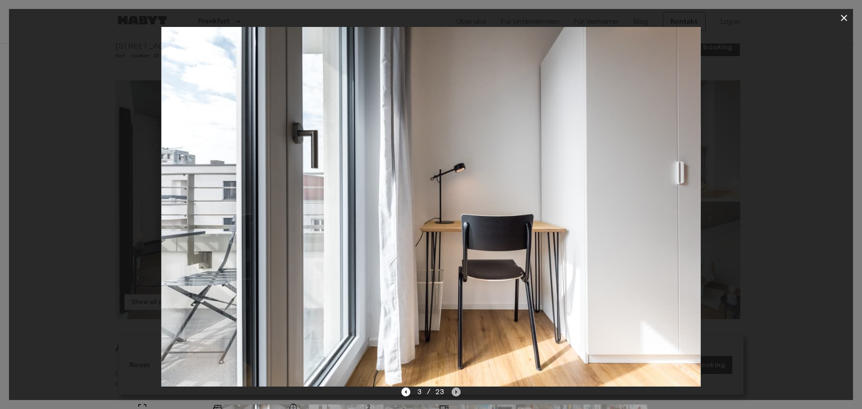
click at [458, 391] on icon "Next image" at bounding box center [456, 392] width 9 height 9
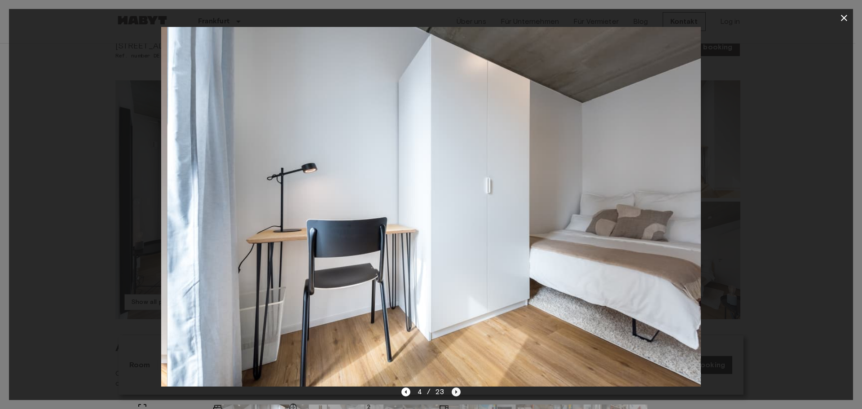
click at [458, 391] on icon "Next image" at bounding box center [456, 392] width 9 height 9
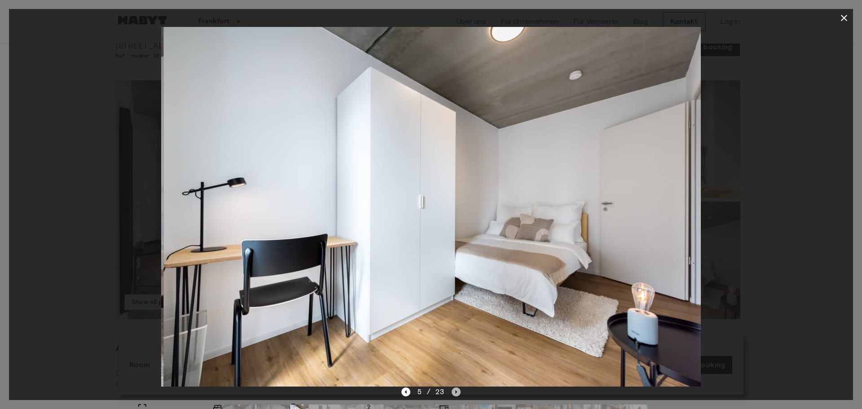
click at [458, 391] on icon "Next image" at bounding box center [456, 392] width 9 height 9
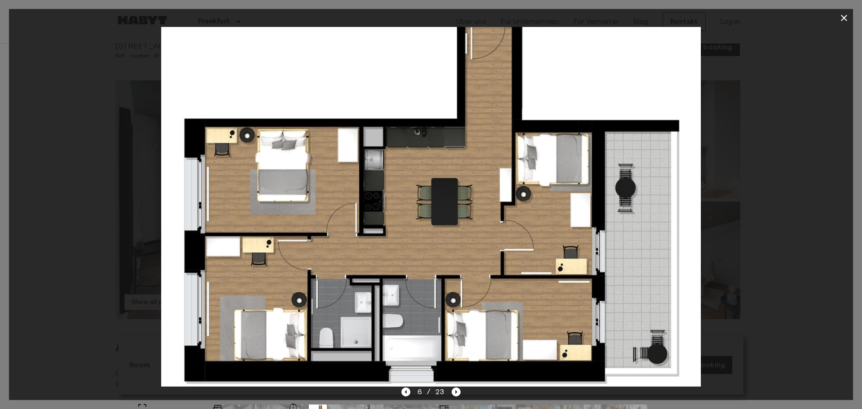
click at [844, 18] on icon "button" at bounding box center [844, 18] width 6 height 6
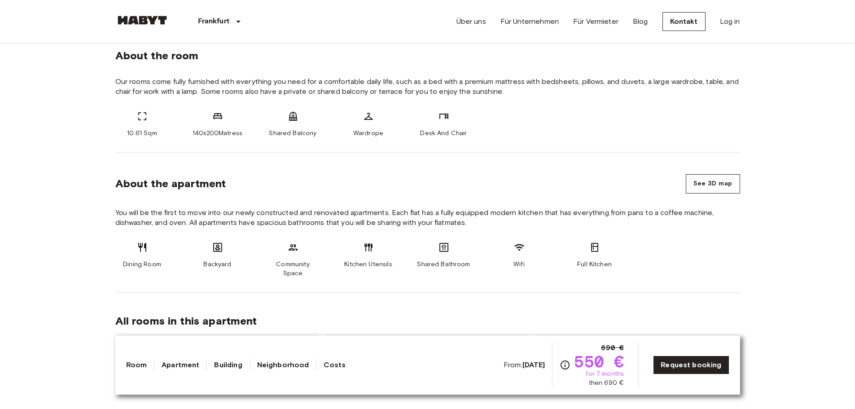
scroll to position [404, 0]
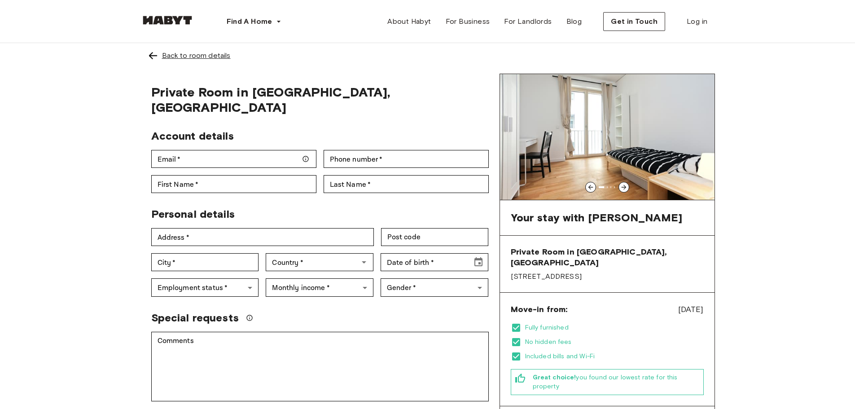
click at [193, 56] on div "Back to room details" at bounding box center [196, 55] width 69 height 11
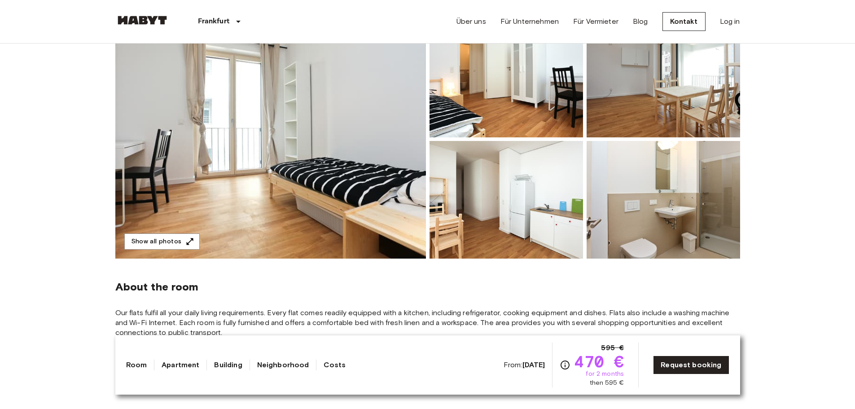
scroll to position [90, 0]
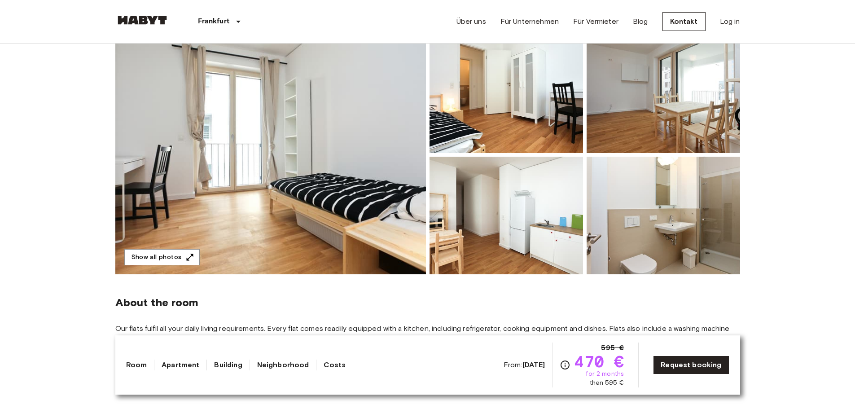
click at [361, 194] on img at bounding box center [270, 154] width 311 height 239
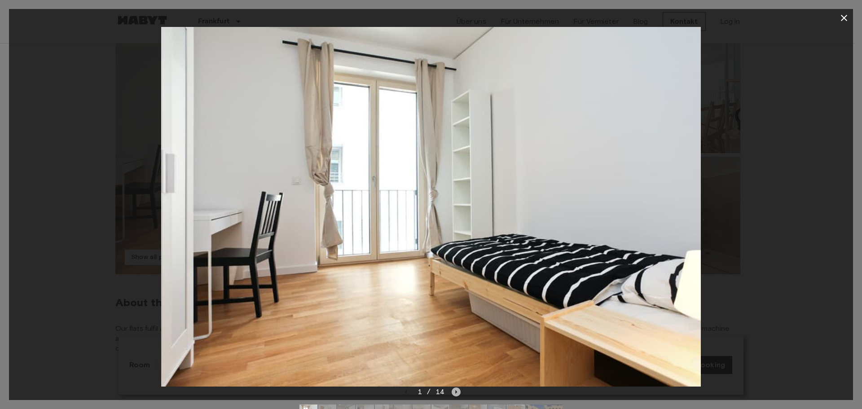
click at [454, 396] on icon "Next image" at bounding box center [456, 392] width 9 height 9
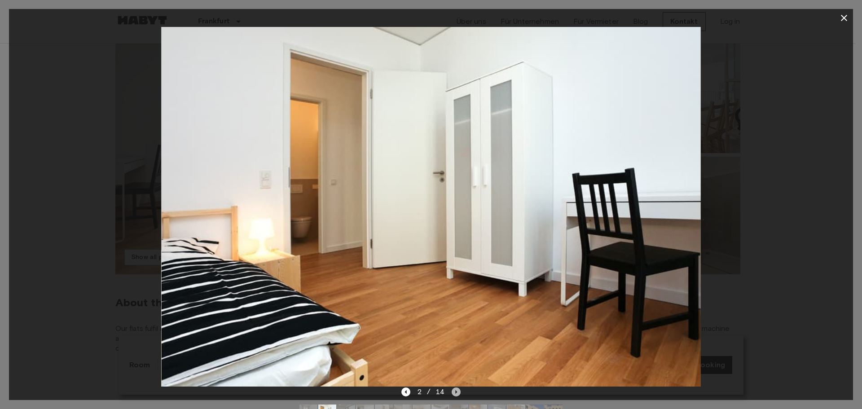
click at [454, 396] on icon "Next image" at bounding box center [456, 392] width 9 height 9
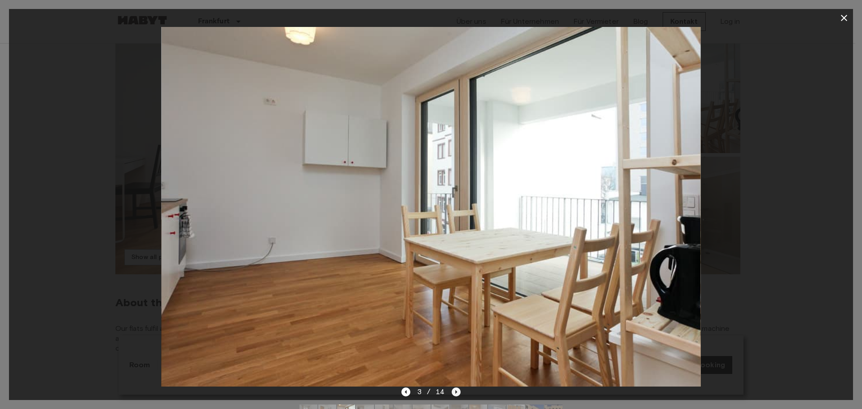
click at [454, 396] on icon "Next image" at bounding box center [456, 392] width 9 height 9
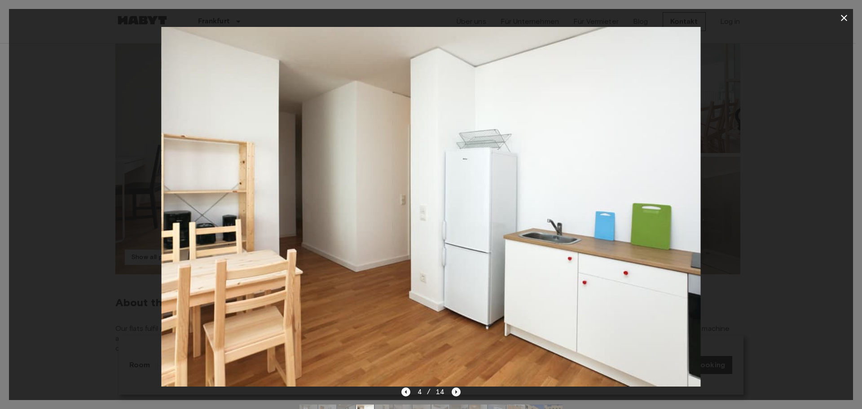
click at [454, 396] on icon "Next image" at bounding box center [456, 392] width 9 height 9
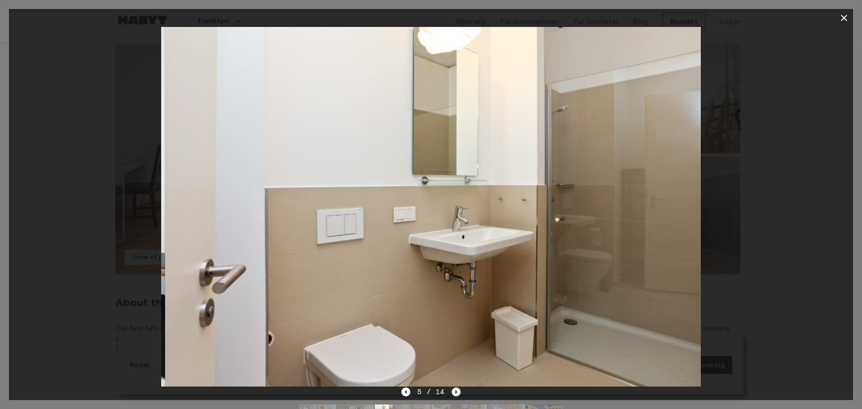
click at [454, 396] on icon "Next image" at bounding box center [456, 392] width 9 height 9
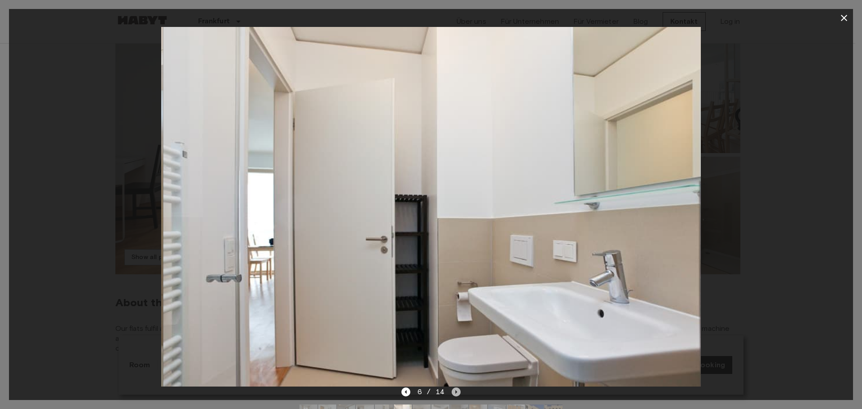
click at [454, 396] on icon "Next image" at bounding box center [456, 392] width 9 height 9
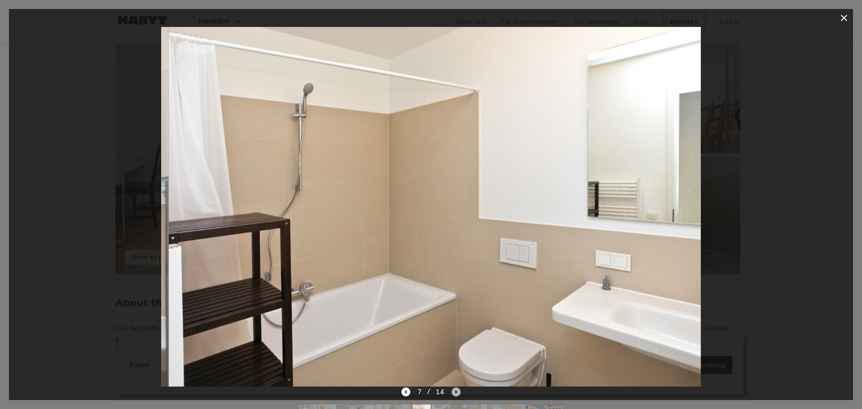
click at [454, 396] on icon "Next image" at bounding box center [456, 392] width 9 height 9
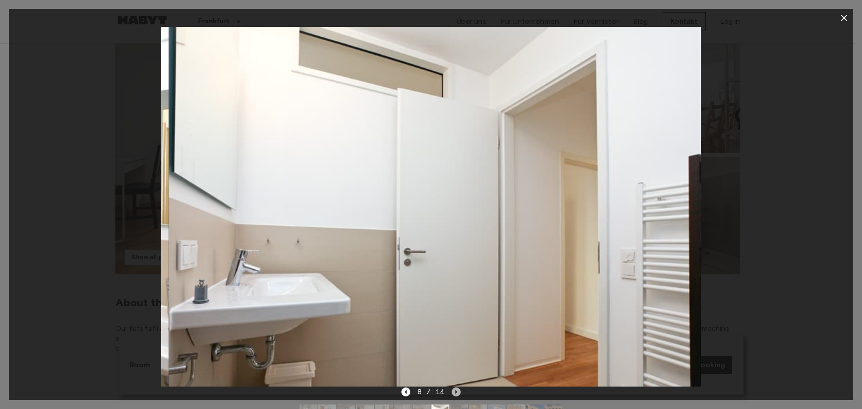
click at [454, 396] on icon "Next image" at bounding box center [456, 392] width 9 height 9
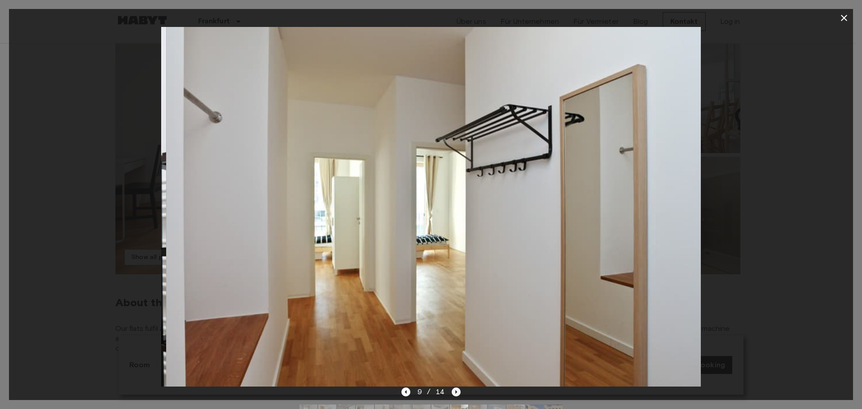
click at [454, 396] on icon "Next image" at bounding box center [456, 392] width 9 height 9
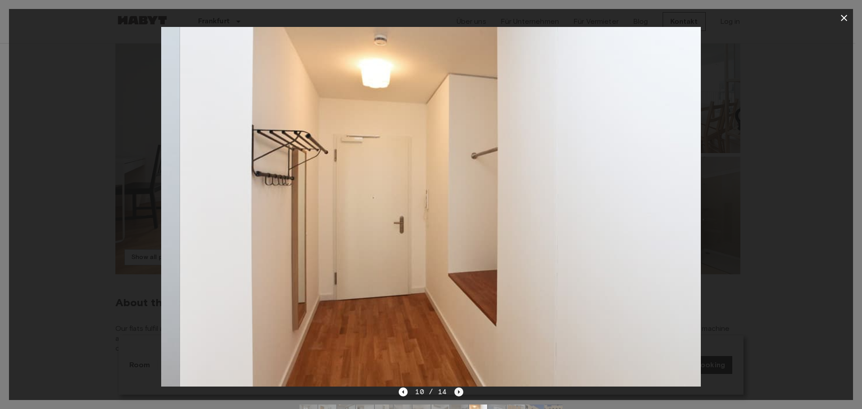
click at [454, 396] on icon "Next image" at bounding box center [458, 392] width 9 height 9
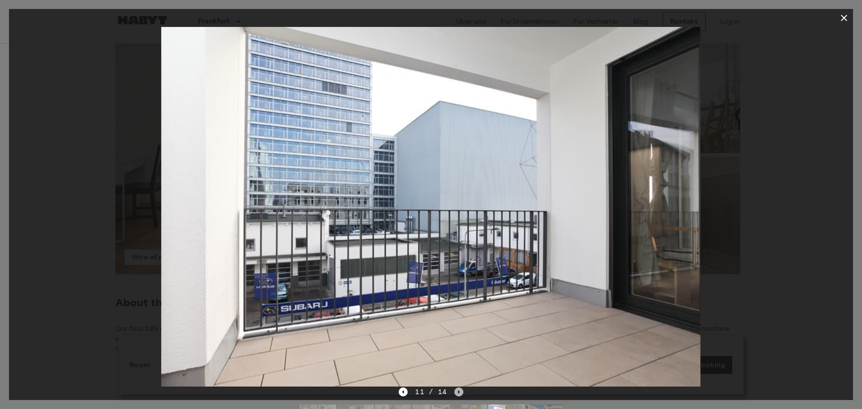
click at [454, 396] on icon "Next image" at bounding box center [458, 392] width 9 height 9
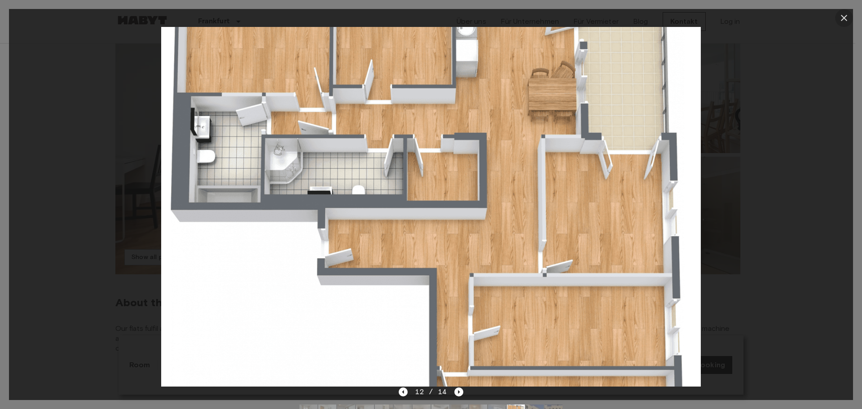
click at [844, 18] on icon "button" at bounding box center [844, 18] width 6 height 6
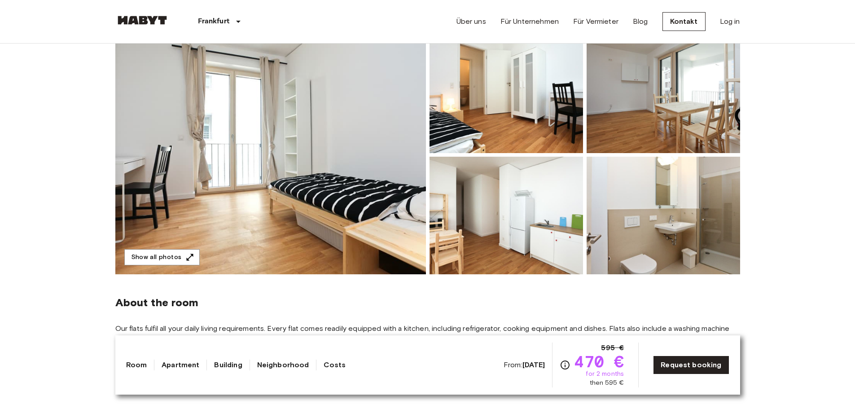
click at [308, 136] on img at bounding box center [270, 154] width 311 height 239
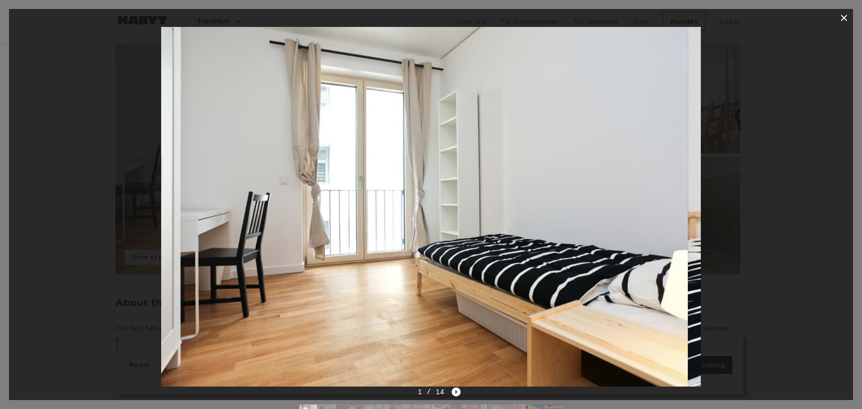
drag, startPoint x: 316, startPoint y: 217, endPoint x: 303, endPoint y: 214, distance: 13.4
click at [303, 214] on img at bounding box center [418, 207] width 539 height 360
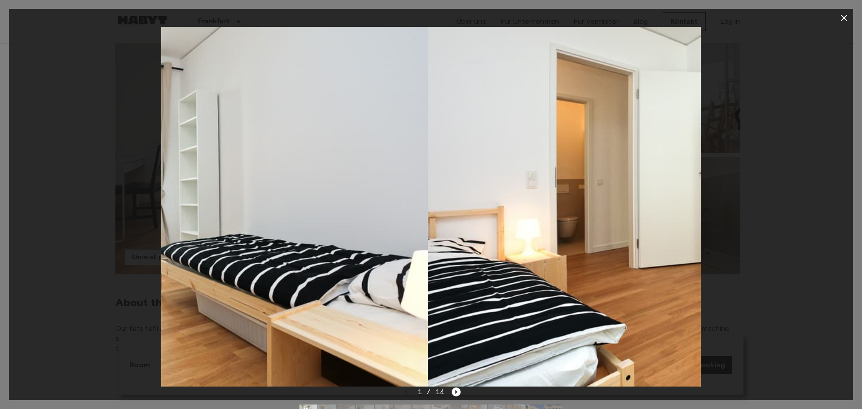
drag, startPoint x: 555, startPoint y: 271, endPoint x: 284, endPoint y: 229, distance: 274.4
click at [284, 229] on img at bounding box center [157, 207] width 539 height 360
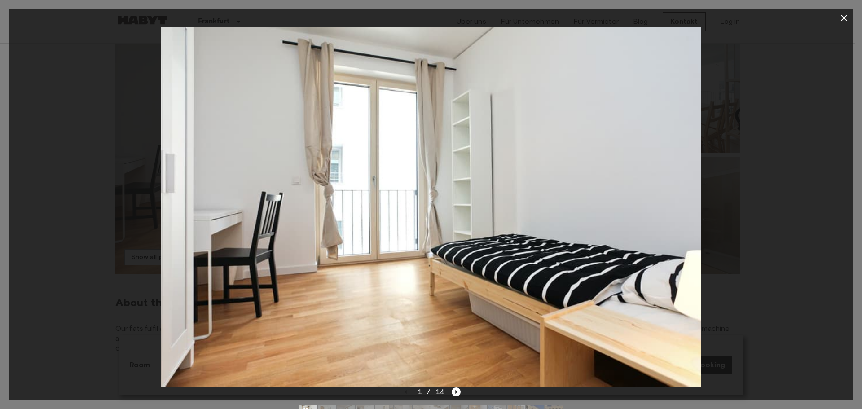
click at [843, 18] on icon "button" at bounding box center [844, 18] width 11 height 11
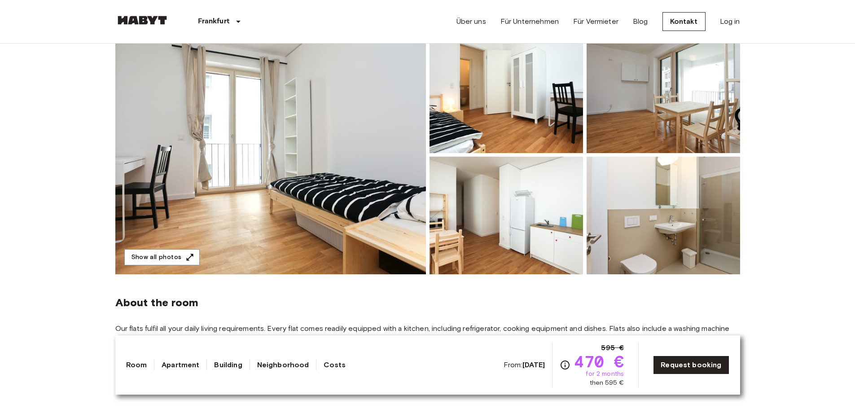
scroll to position [0, 0]
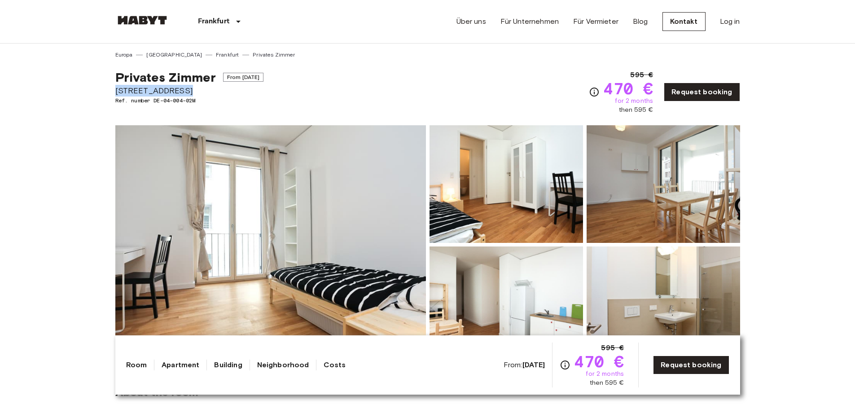
drag, startPoint x: 114, startPoint y: 90, endPoint x: 154, endPoint y: 97, distance: 40.1
copy span "Weisbachstraße 7"
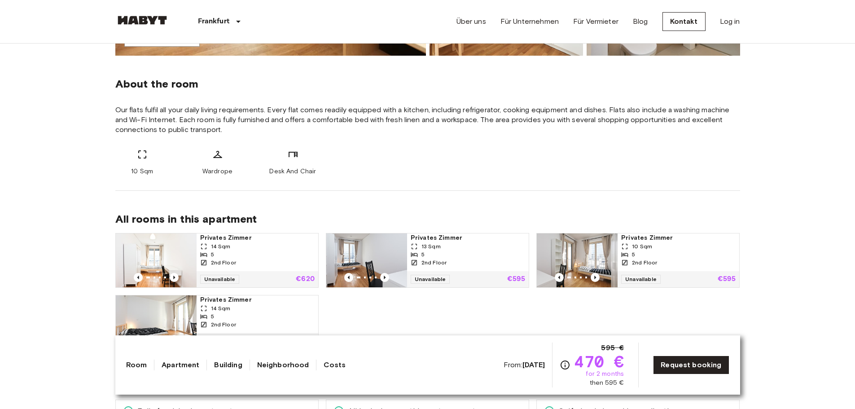
scroll to position [404, 0]
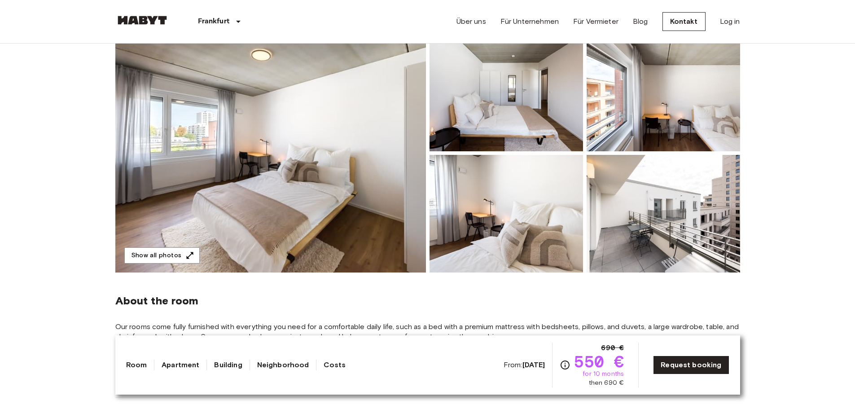
scroll to position [90, 0]
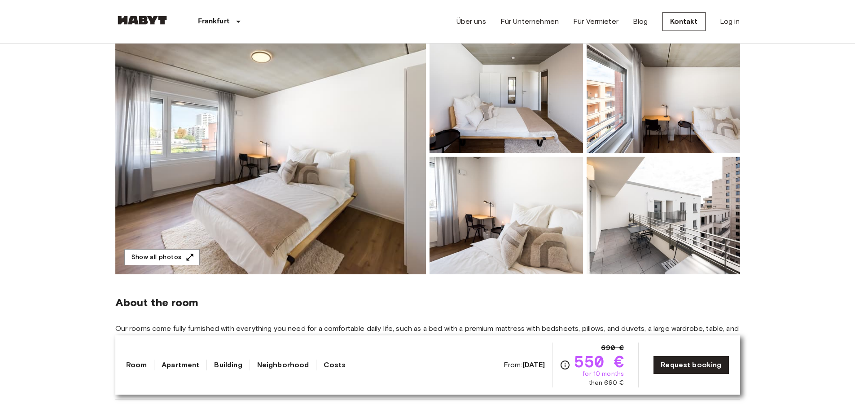
click at [226, 136] on img at bounding box center [270, 154] width 311 height 239
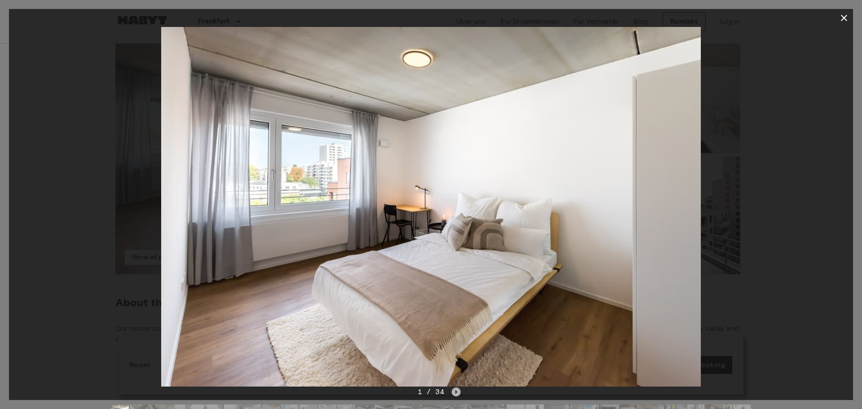
click at [452, 392] on icon "Next image" at bounding box center [456, 392] width 9 height 9
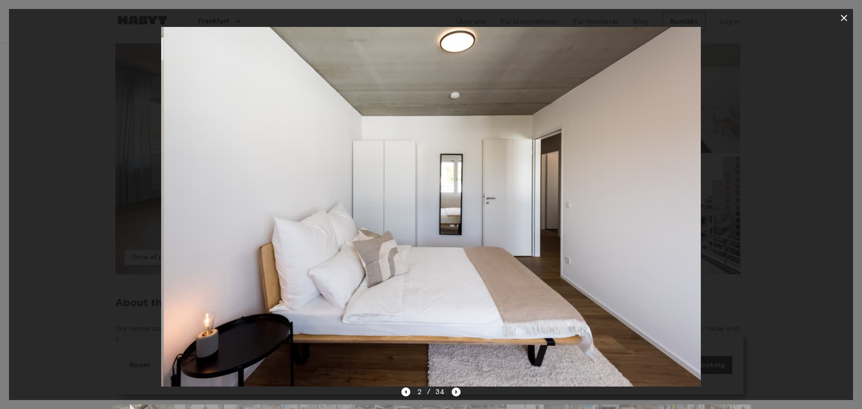
click at [452, 392] on icon "Next image" at bounding box center [456, 392] width 9 height 9
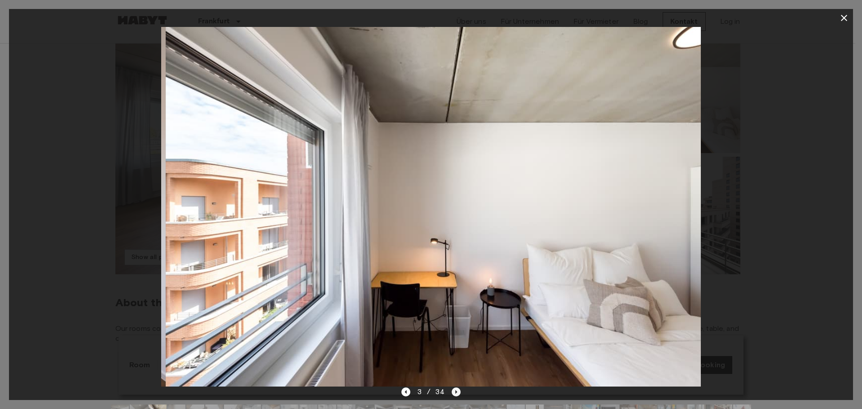
click at [452, 392] on icon "Next image" at bounding box center [456, 392] width 9 height 9
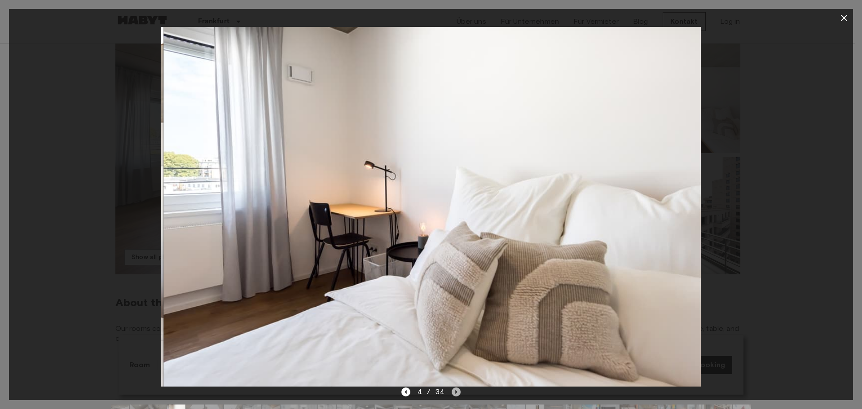
click at [452, 392] on icon "Next image" at bounding box center [456, 392] width 9 height 9
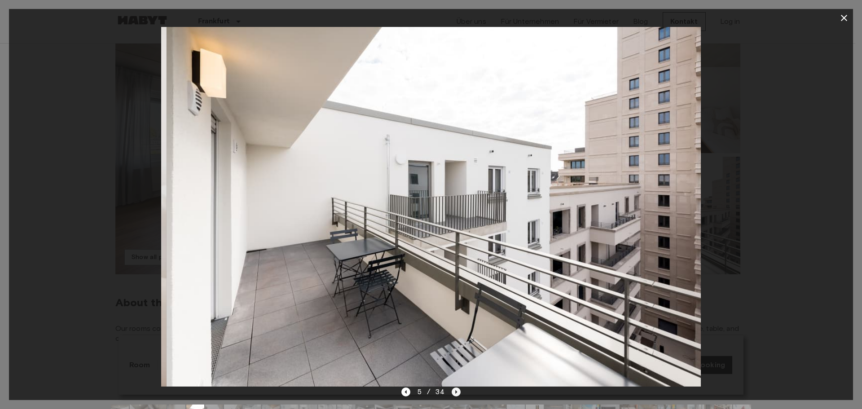
click at [452, 392] on icon "Next image" at bounding box center [456, 392] width 9 height 9
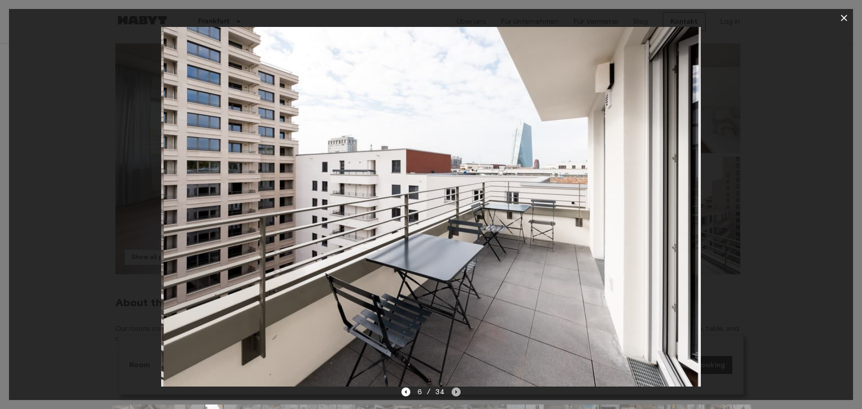
click at [452, 392] on icon "Next image" at bounding box center [456, 392] width 9 height 9
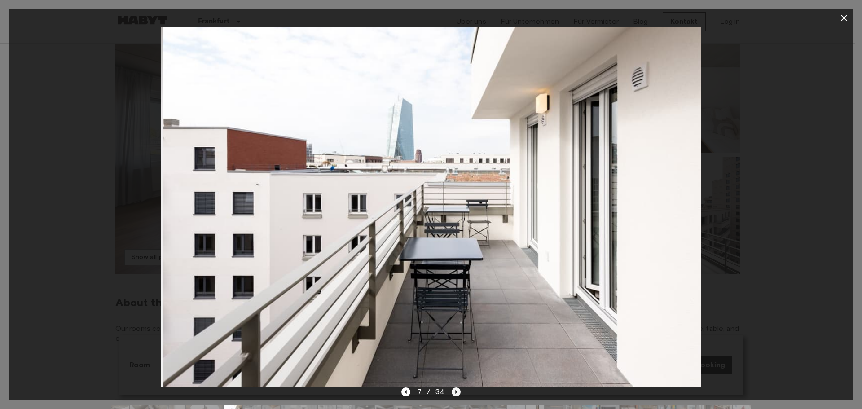
click at [452, 392] on icon "Next image" at bounding box center [456, 392] width 9 height 9
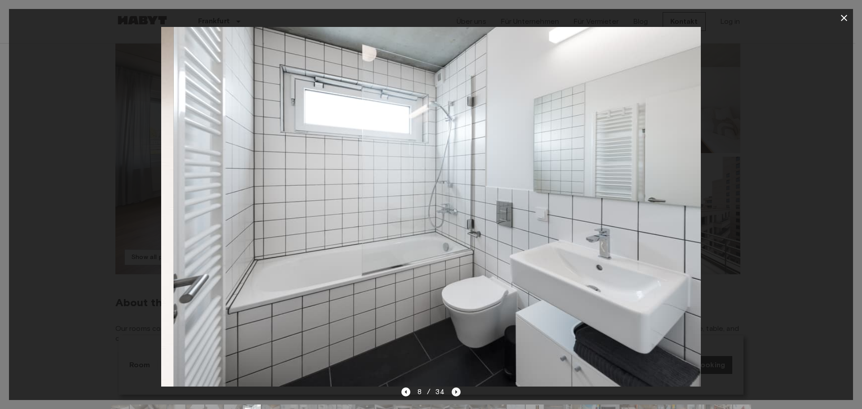
click at [452, 392] on icon "Next image" at bounding box center [456, 392] width 9 height 9
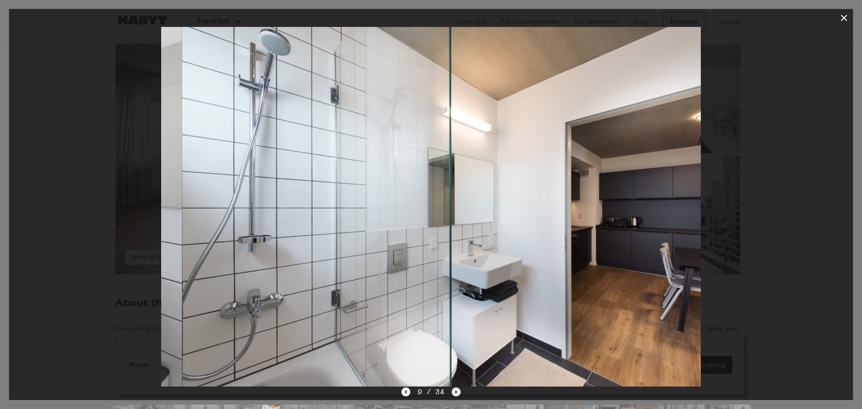
click at [452, 392] on icon "Next image" at bounding box center [456, 392] width 9 height 9
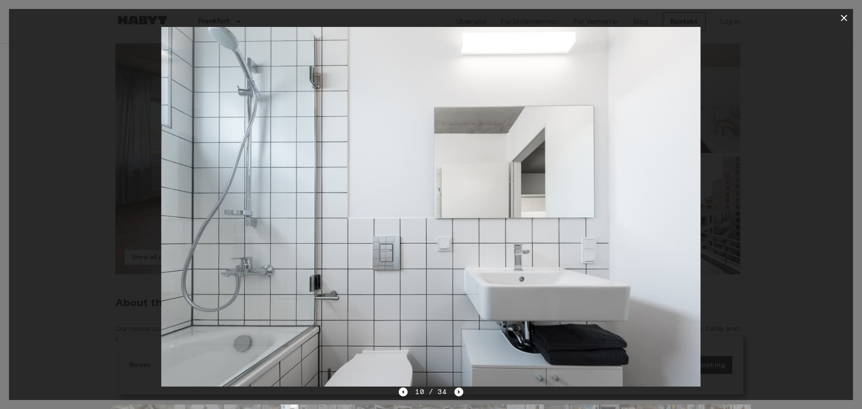
click at [455, 388] on icon "Next image" at bounding box center [458, 392] width 9 height 9
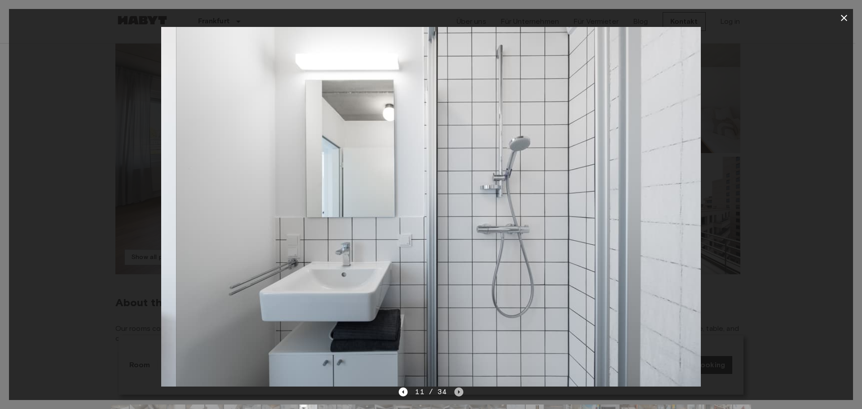
click at [454, 390] on icon "Next image" at bounding box center [458, 392] width 9 height 9
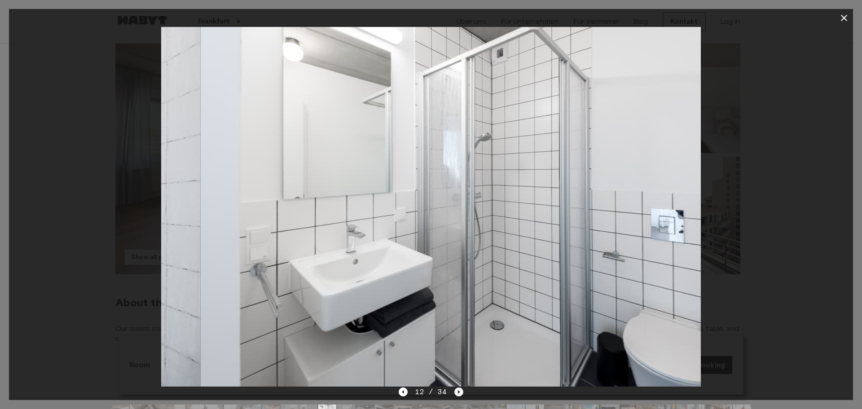
click at [454, 390] on icon "Next image" at bounding box center [458, 392] width 9 height 9
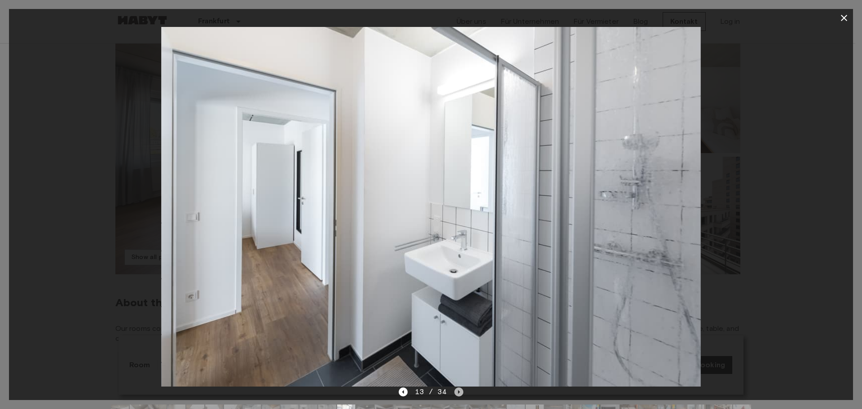
click at [454, 390] on icon "Next image" at bounding box center [458, 392] width 9 height 9
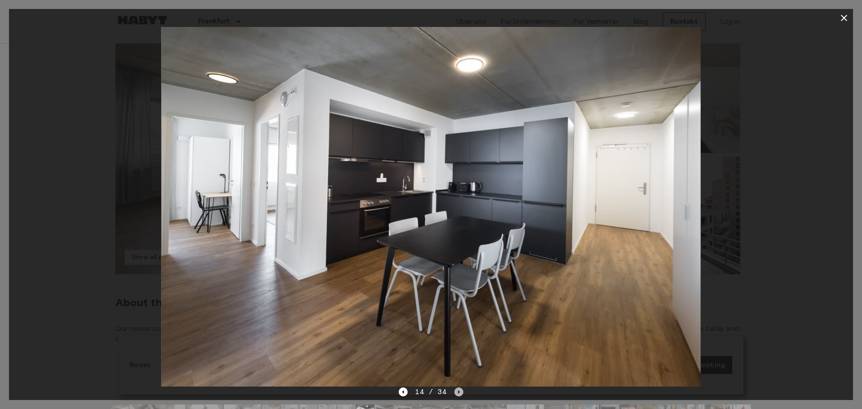
click at [454, 389] on icon "Next image" at bounding box center [458, 392] width 9 height 9
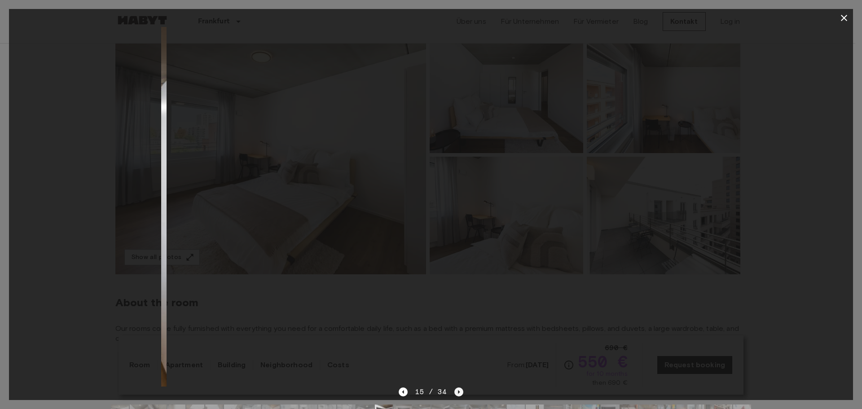
click at [454, 389] on icon "Next image" at bounding box center [458, 392] width 9 height 9
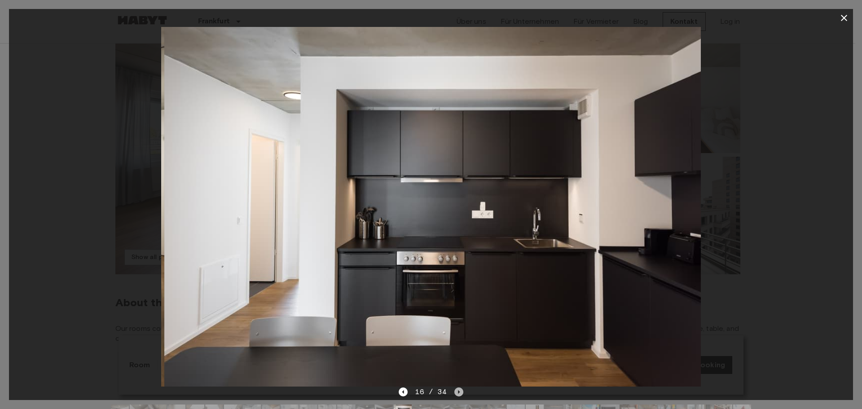
click at [454, 388] on icon "Next image" at bounding box center [458, 392] width 9 height 9
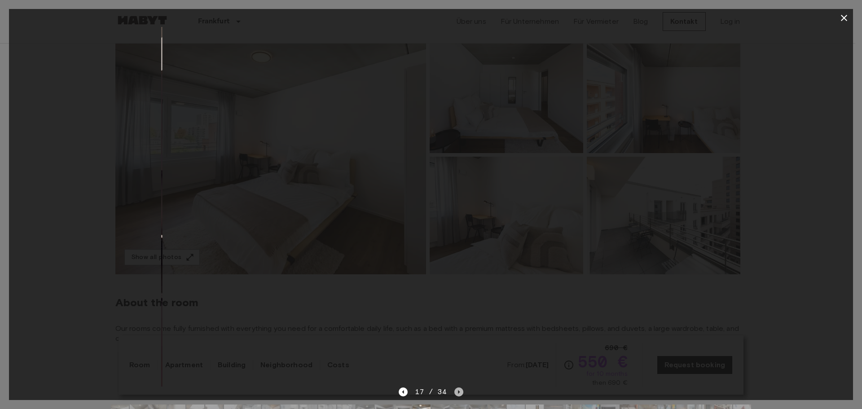
click at [454, 388] on icon "Next image" at bounding box center [458, 392] width 9 height 9
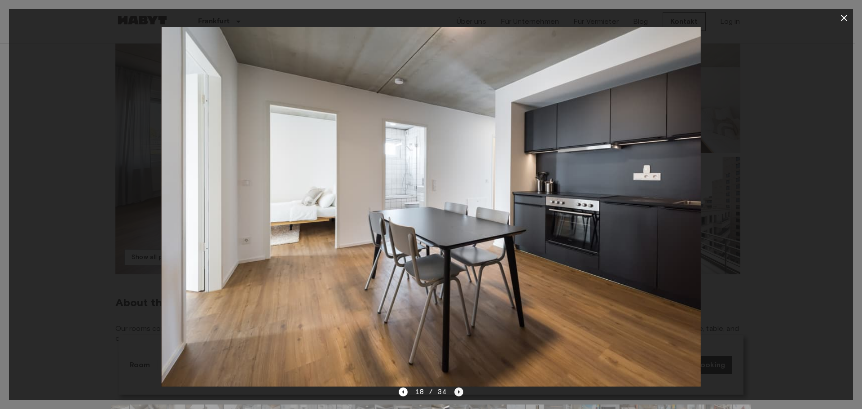
click at [458, 389] on icon "Next image" at bounding box center [458, 392] width 9 height 9
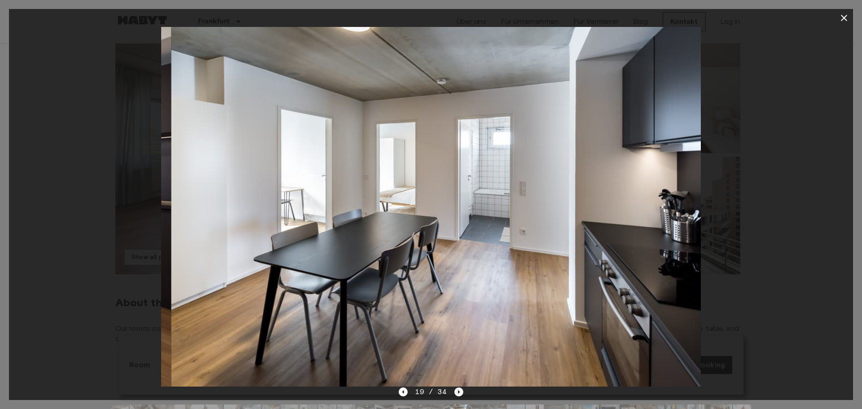
click at [458, 389] on icon "Next image" at bounding box center [458, 392] width 9 height 9
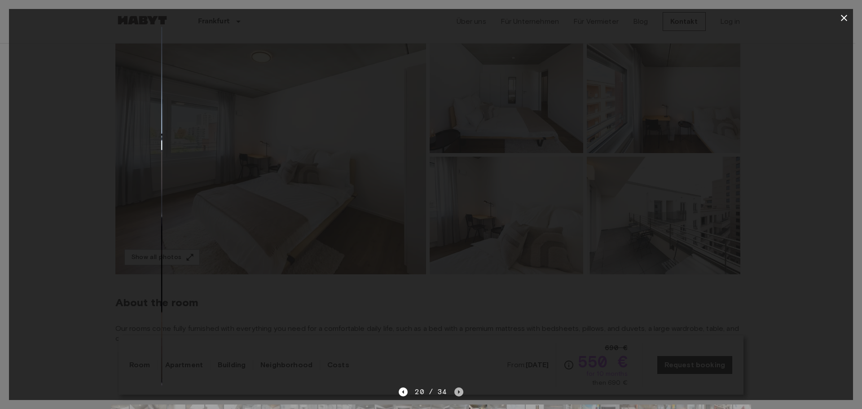
click at [457, 389] on icon "Next image" at bounding box center [458, 392] width 9 height 9
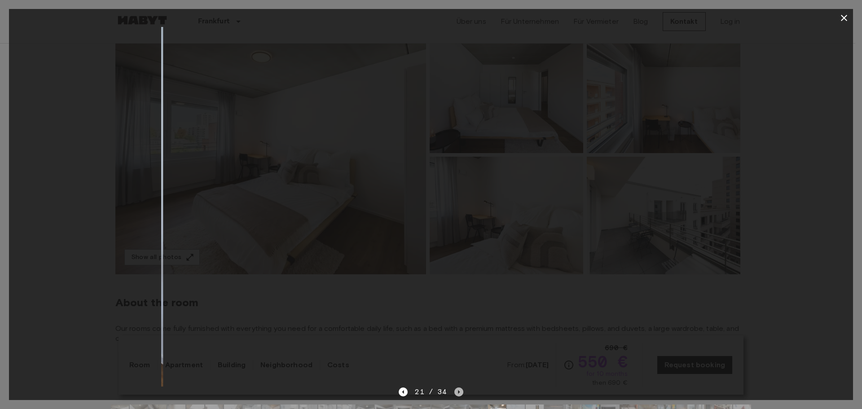
click at [457, 389] on icon "Next image" at bounding box center [458, 392] width 9 height 9
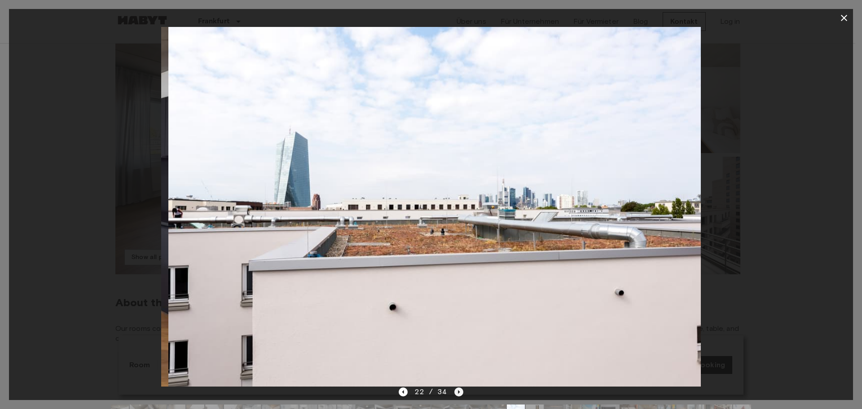
click at [457, 389] on icon "Next image" at bounding box center [458, 392] width 9 height 9
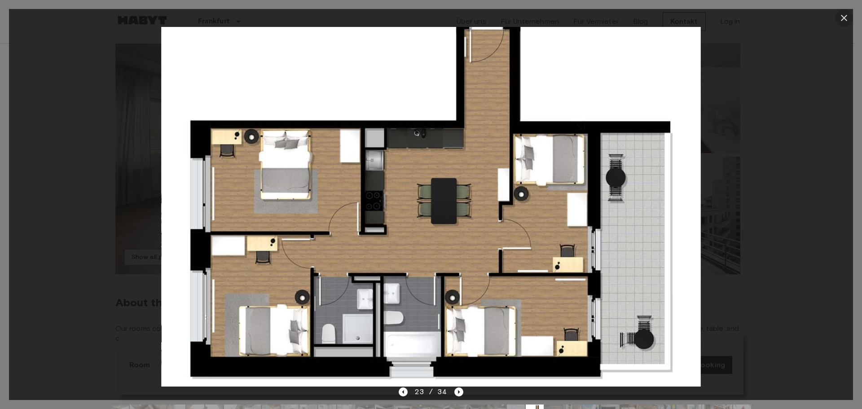
click at [844, 17] on icon "button" at bounding box center [844, 18] width 6 height 6
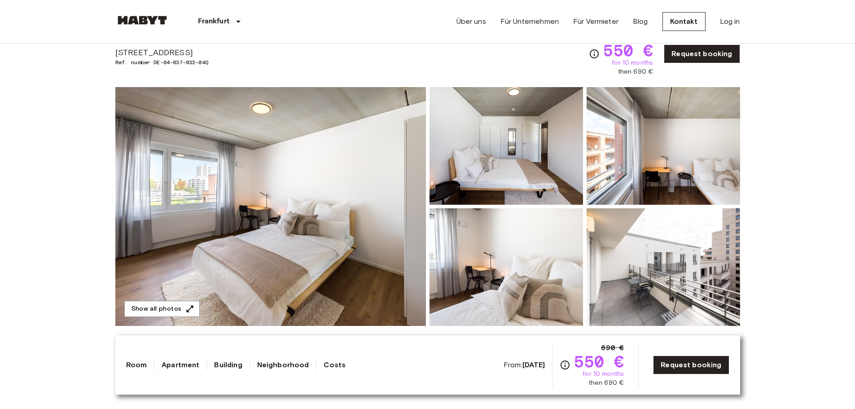
scroll to position [0, 0]
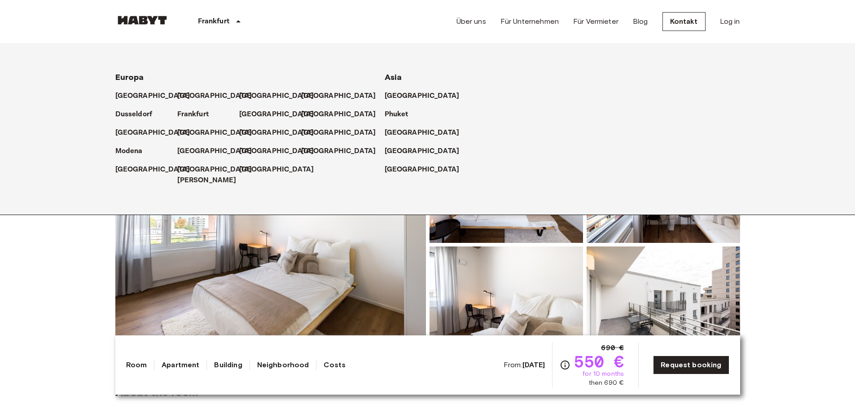
drag, startPoint x: 219, startPoint y: 20, endPoint x: 27, endPoint y: 234, distance: 286.8
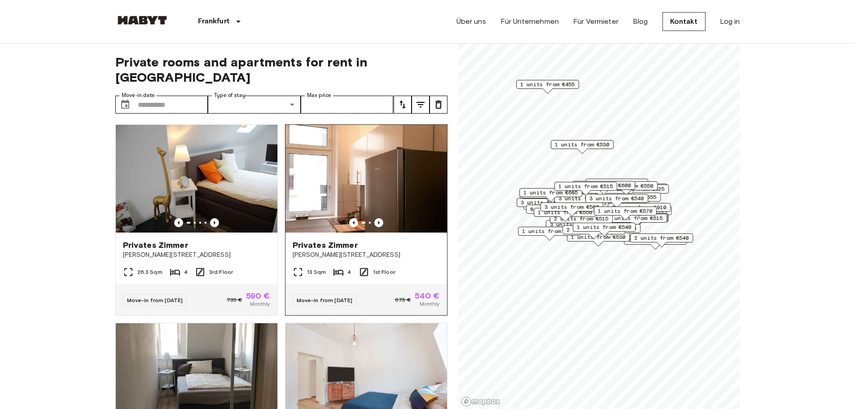
click at [308, 251] on span "[PERSON_NAME][STREET_ADDRESS]" at bounding box center [366, 255] width 147 height 9
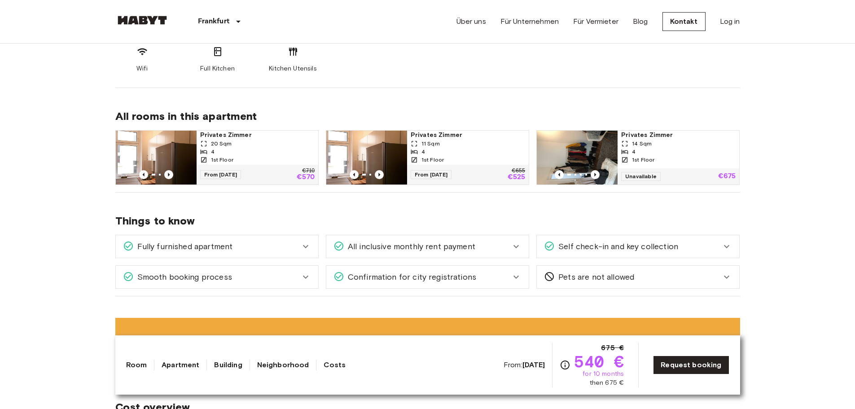
scroll to position [404, 0]
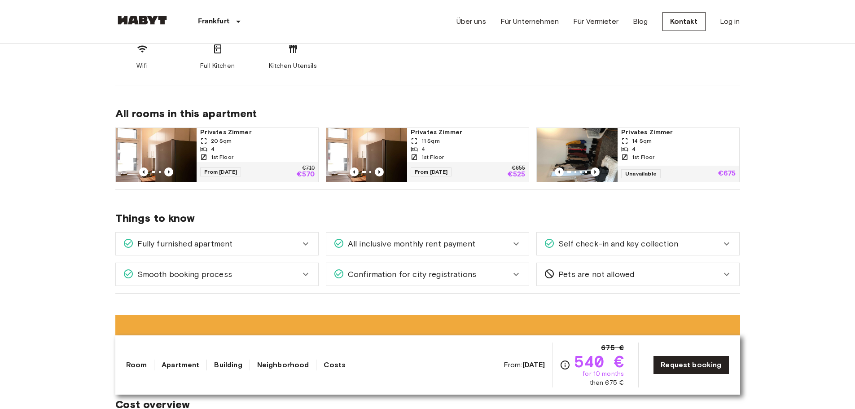
click at [250, 154] on div "1st Floor" at bounding box center [257, 157] width 115 height 8
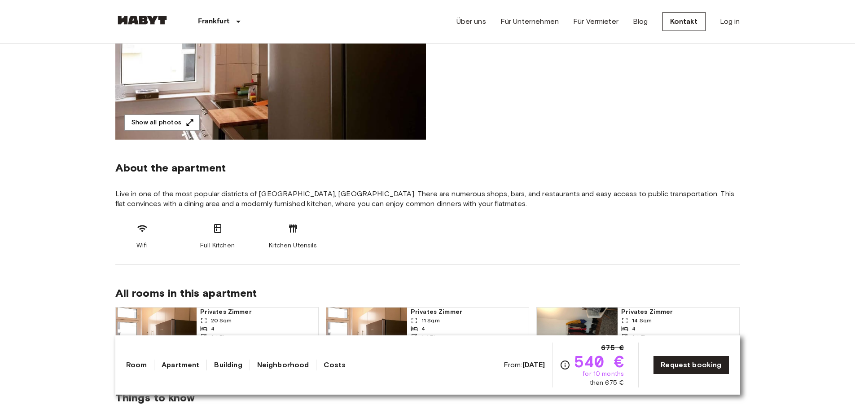
scroll to position [0, 0]
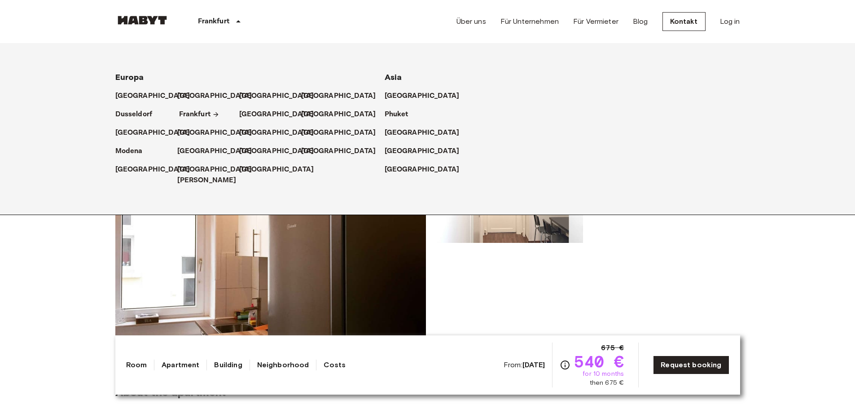
click at [193, 114] on p "Frankfurt" at bounding box center [194, 114] width 31 height 11
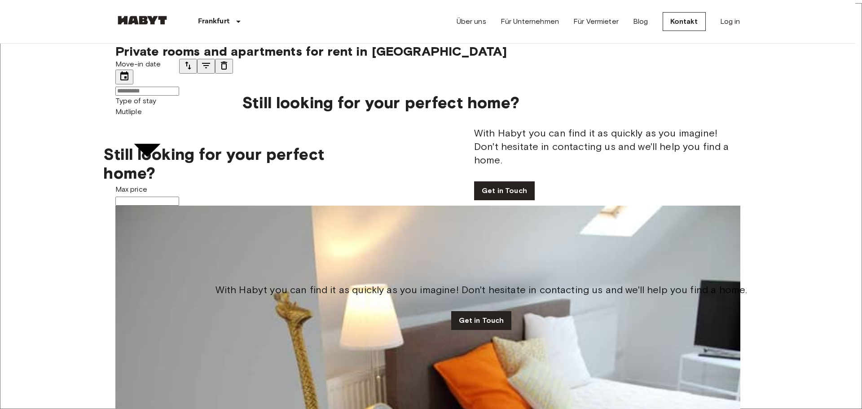
type input "**********"
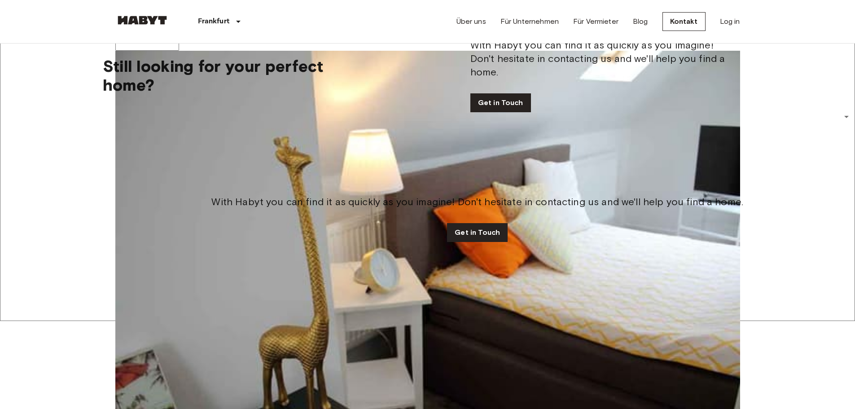
scroll to position [90, 0]
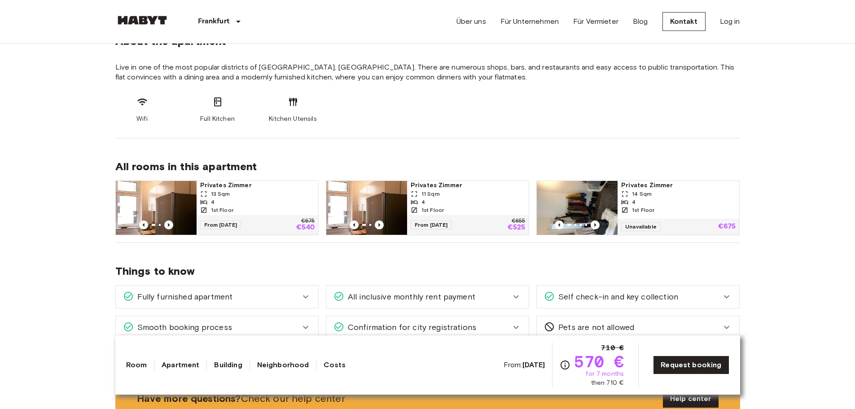
scroll to position [494, 0]
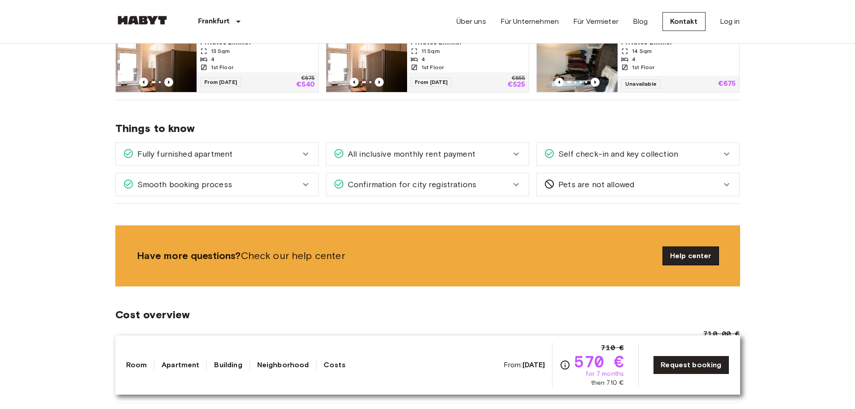
click at [679, 257] on link "Help center" at bounding box center [691, 256] width 56 height 18
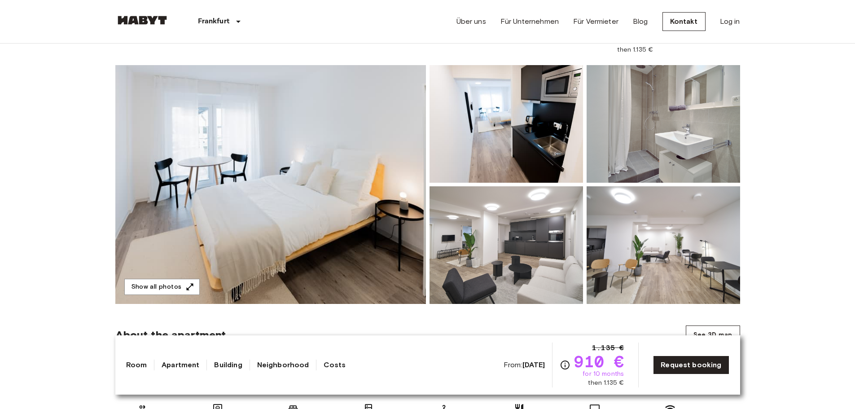
scroll to position [45, 0]
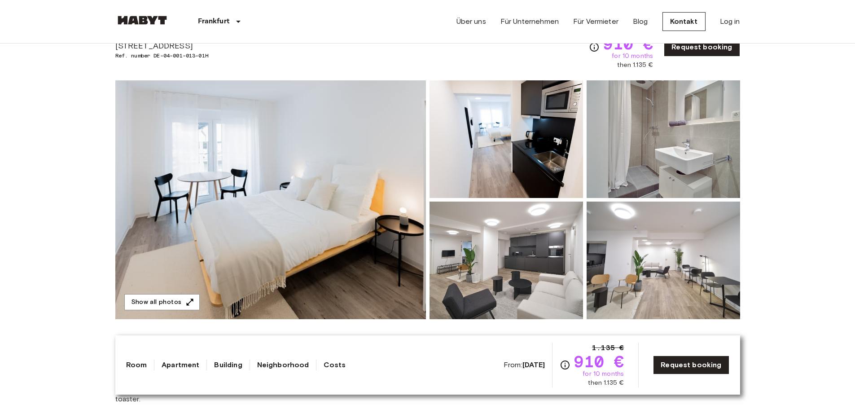
click at [310, 180] on img at bounding box center [270, 199] width 311 height 239
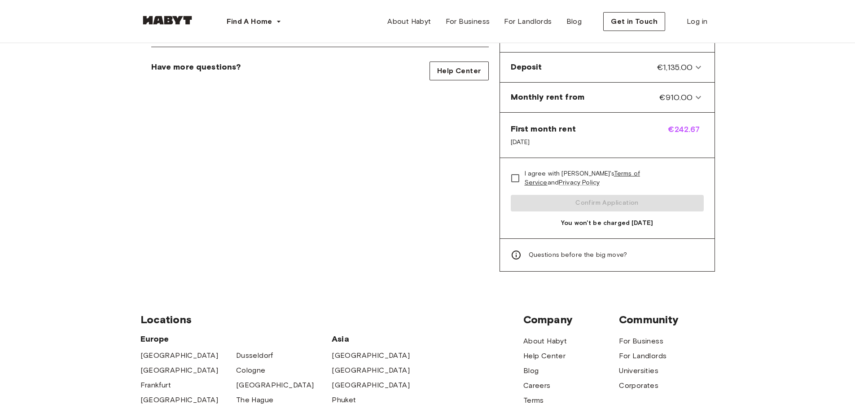
scroll to position [225, 0]
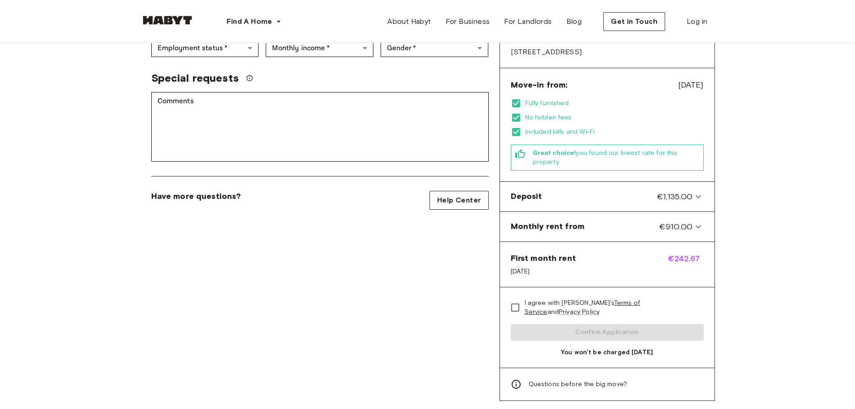
click at [518, 380] on icon at bounding box center [516, 384] width 9 height 9
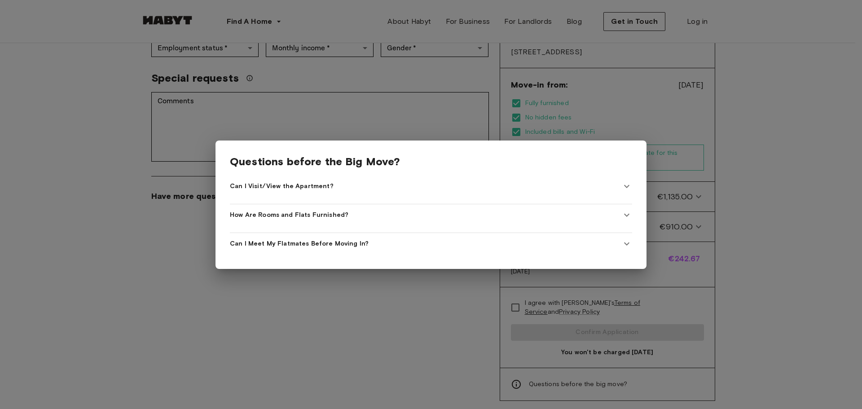
click at [248, 372] on div at bounding box center [431, 204] width 862 height 409
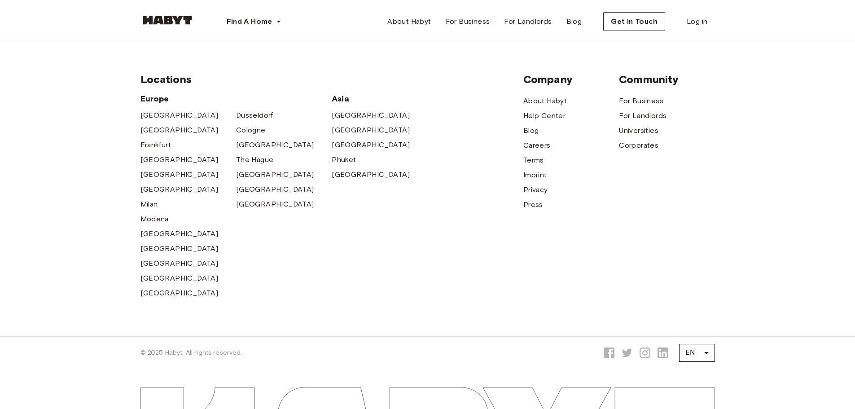
scroll to position [579, 0]
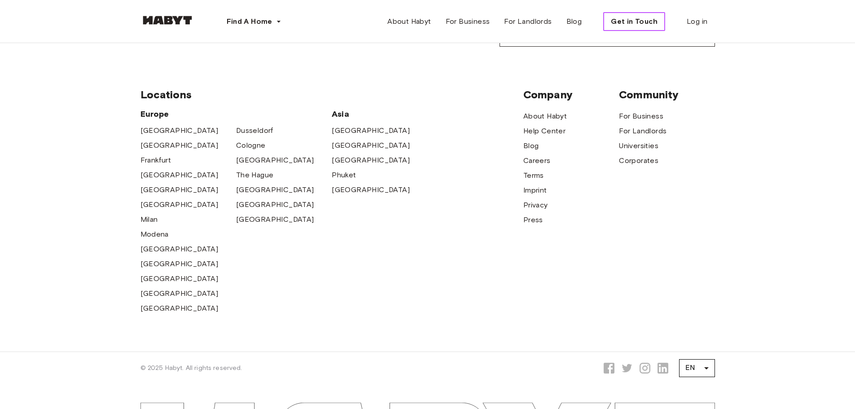
click at [634, 28] on button "Get in Touch" at bounding box center [635, 21] width 62 height 19
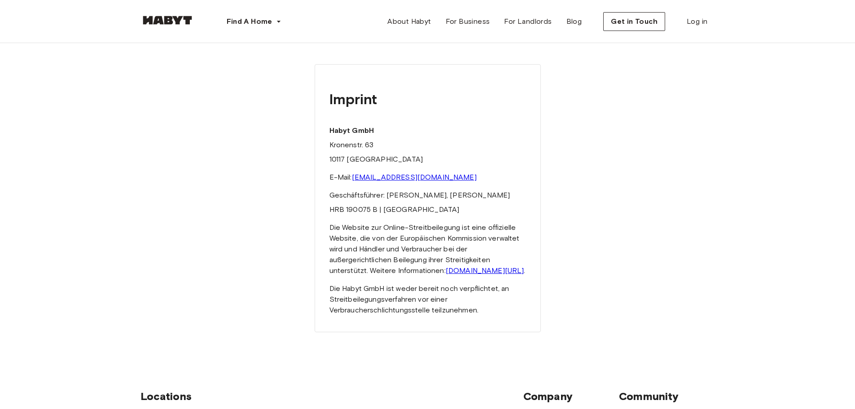
scroll to position [45, 0]
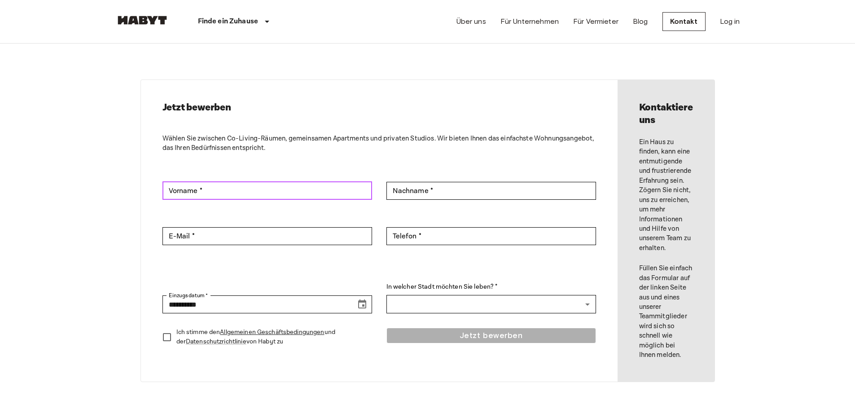
click at [317, 188] on input "Vorname *" at bounding box center [268, 191] width 210 height 18
type input "**********"
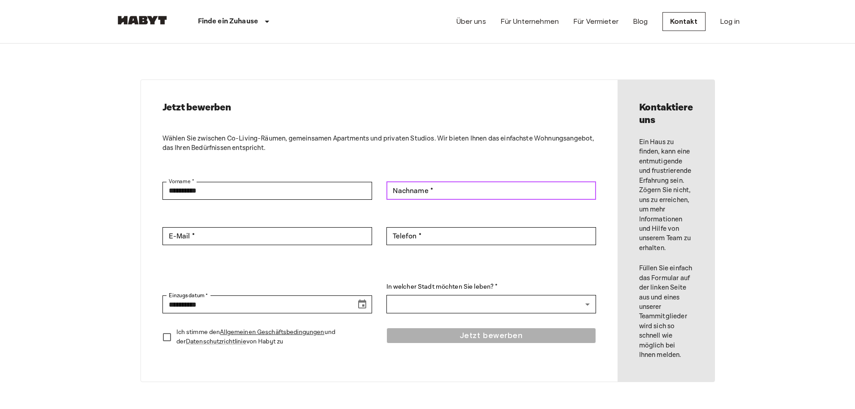
type input "*******"
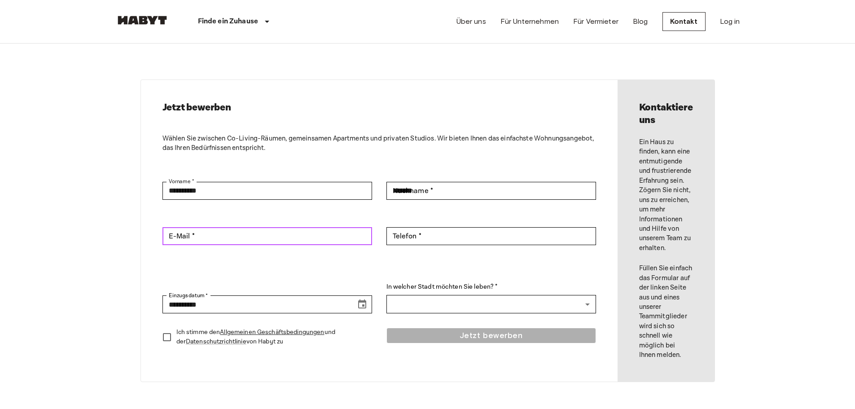
type input "**********"
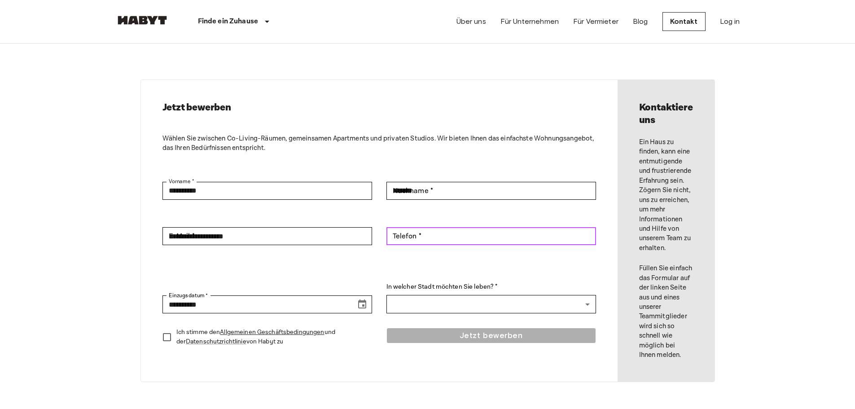
type input "**********"
click at [40, 262] on body "**********" at bounding box center [427, 412] width 855 height 824
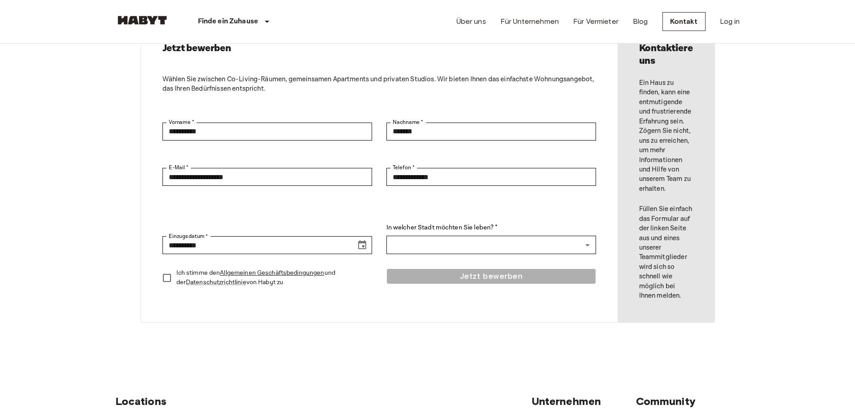
scroll to position [135, 0]
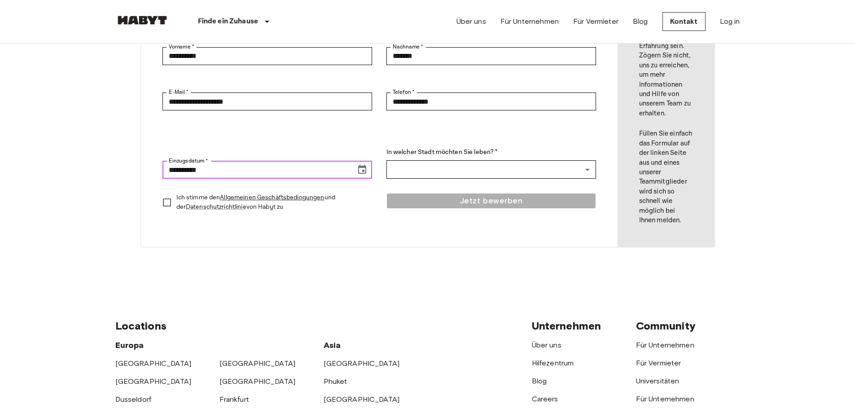
click at [366, 172] on icon "Choose date, selected date is Aug 16, 2025" at bounding box center [362, 169] width 11 height 11
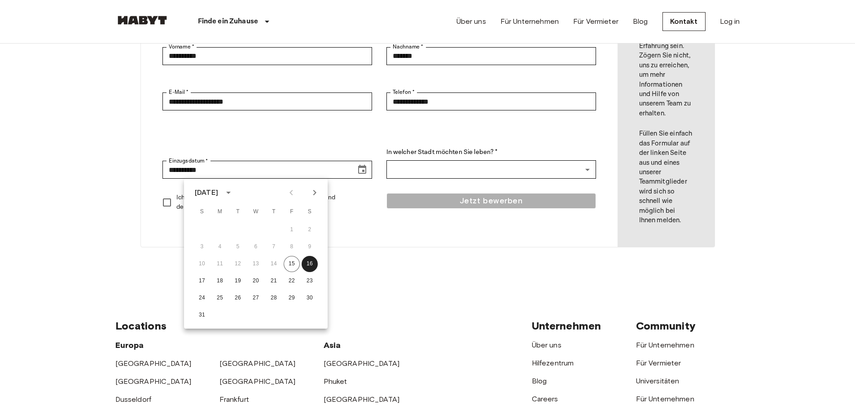
click at [315, 193] on icon "Next month" at bounding box center [314, 192] width 11 height 11
click at [218, 280] on button "22" at bounding box center [220, 281] width 16 height 16
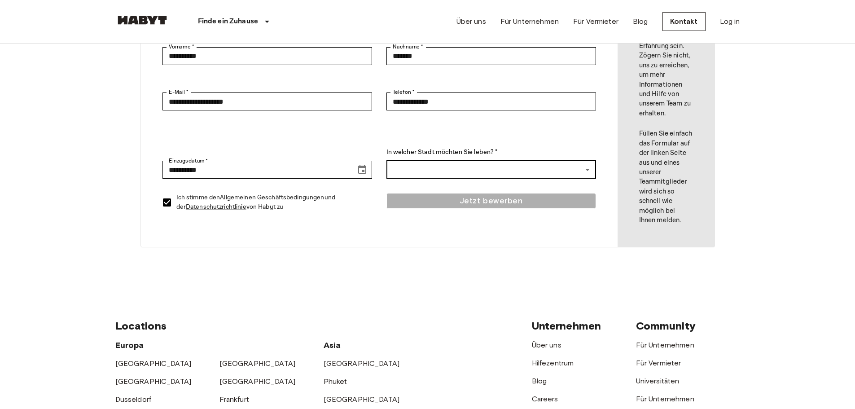
click at [584, 168] on body "**********" at bounding box center [427, 277] width 855 height 824
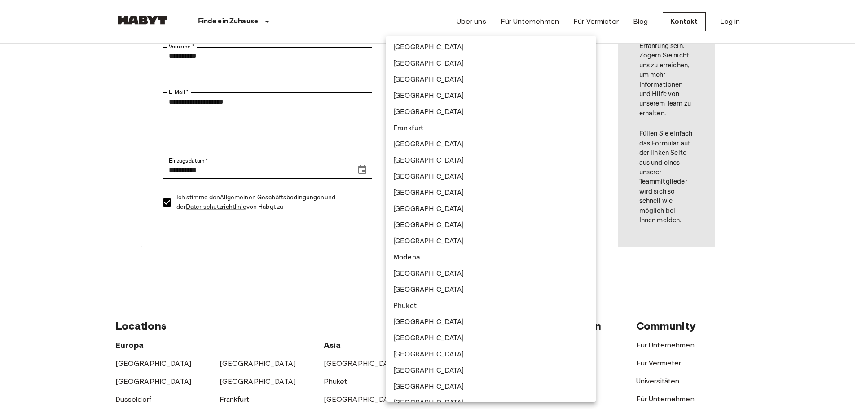
click at [234, 281] on div at bounding box center [431, 204] width 862 height 409
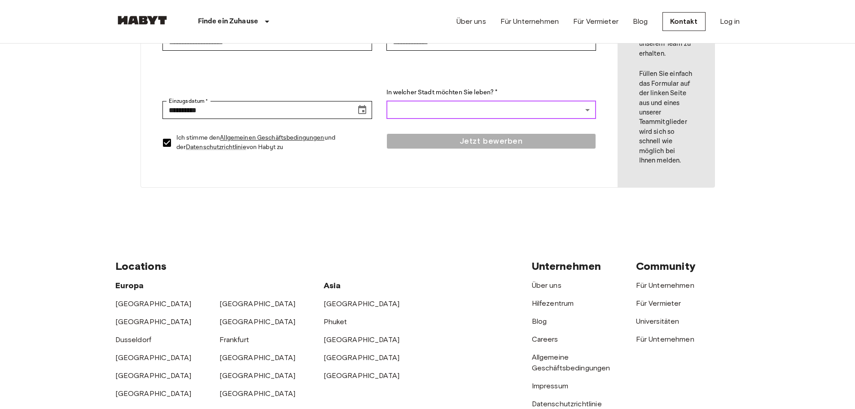
scroll to position [45, 0]
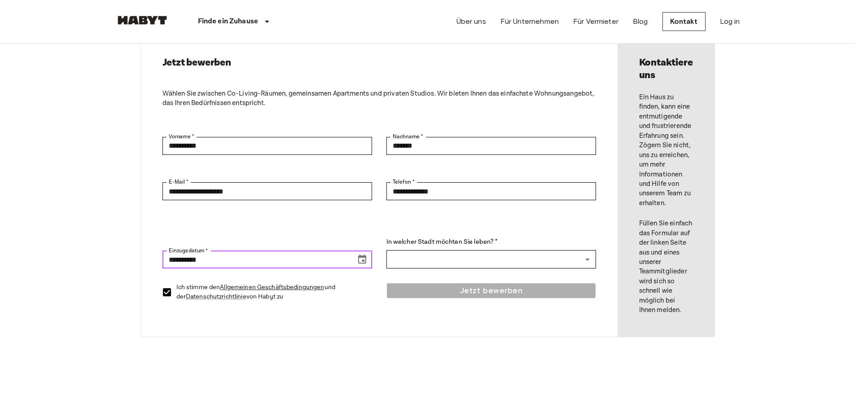
click at [363, 260] on icon "Choose date, selected date is Sep 22, 2025" at bounding box center [362, 259] width 8 height 9
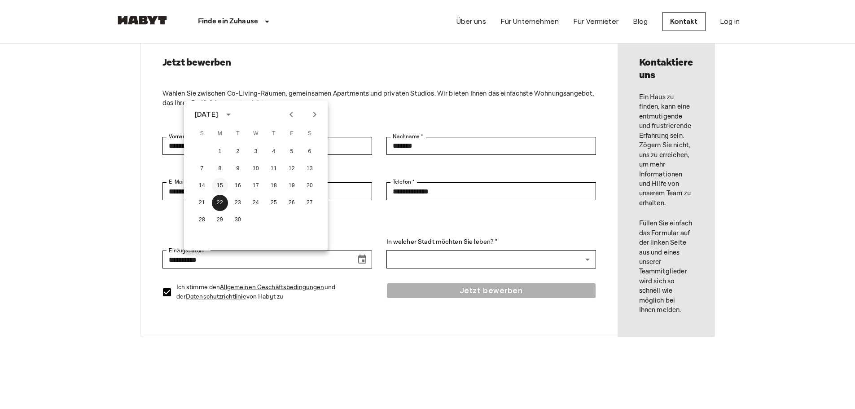
click at [220, 182] on button "15" at bounding box center [220, 186] width 16 height 16
type input "**********"
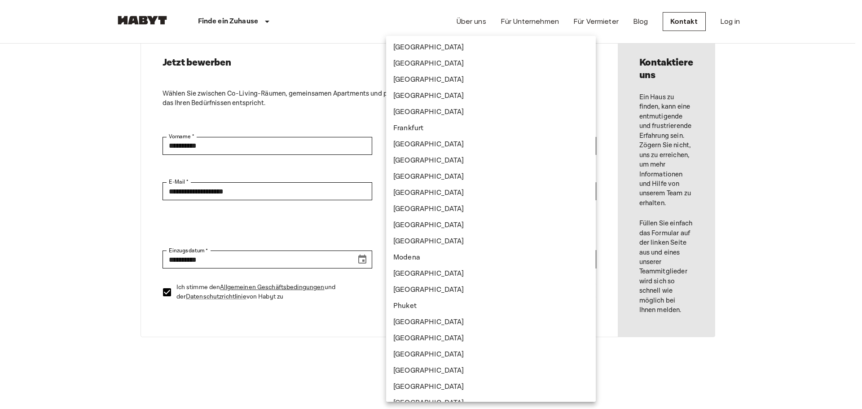
click at [587, 257] on body "**********" at bounding box center [431, 367] width 862 height 824
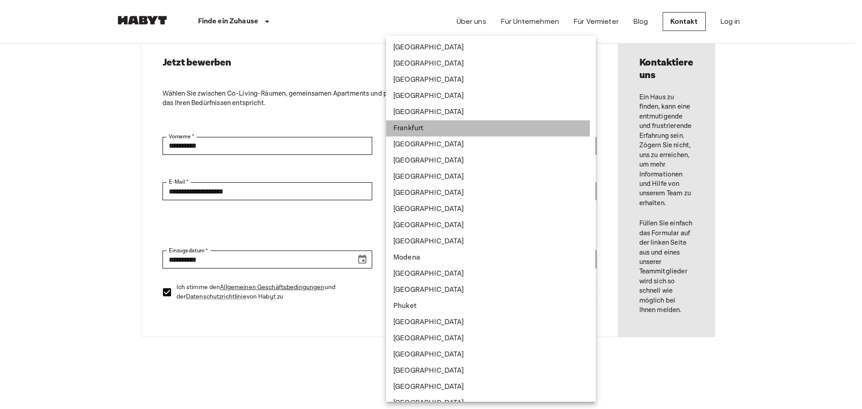
click at [401, 128] on li "Frankfurt" at bounding box center [491, 128] width 210 height 16
type input "*********"
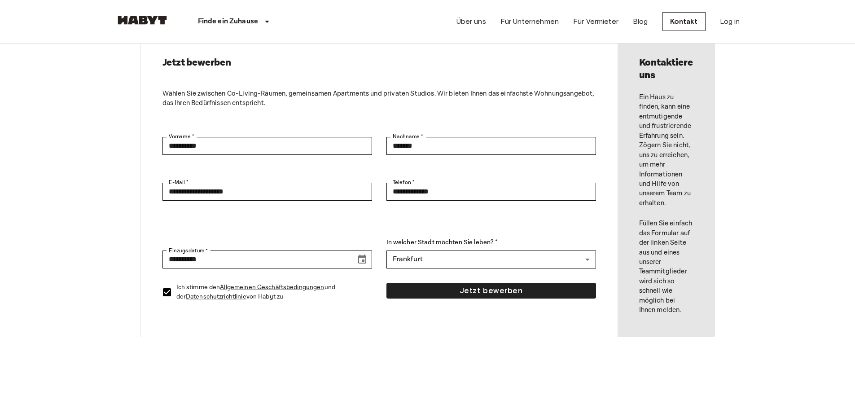
click at [71, 218] on body "**********" at bounding box center [427, 367] width 855 height 824
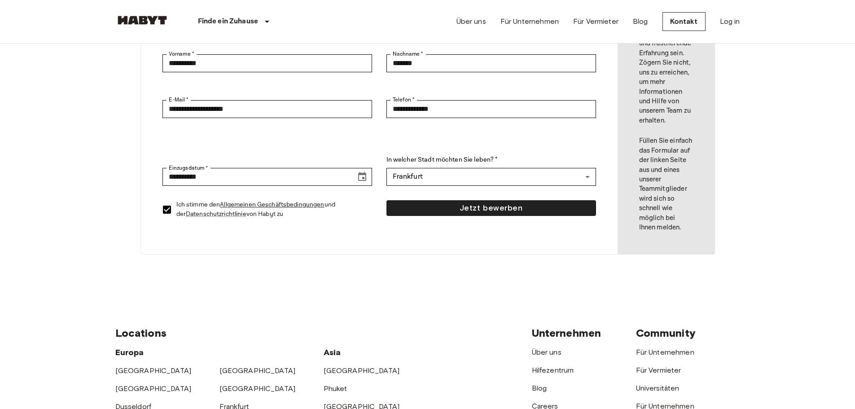
scroll to position [100, 0]
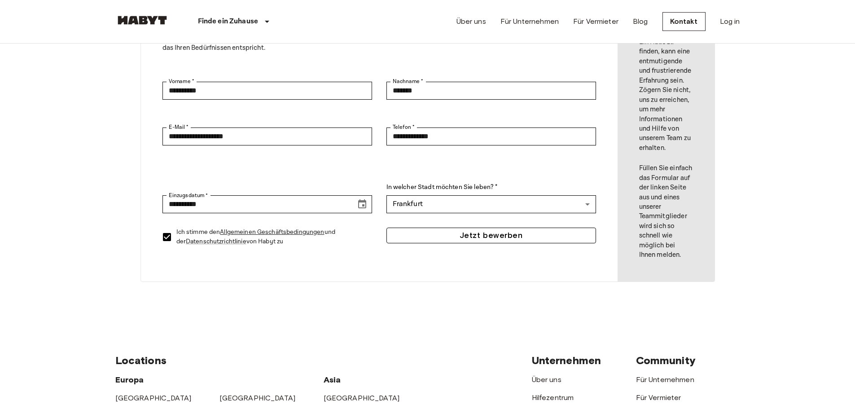
click at [479, 238] on button "Jetzt bewerben" at bounding box center [492, 236] width 210 height 16
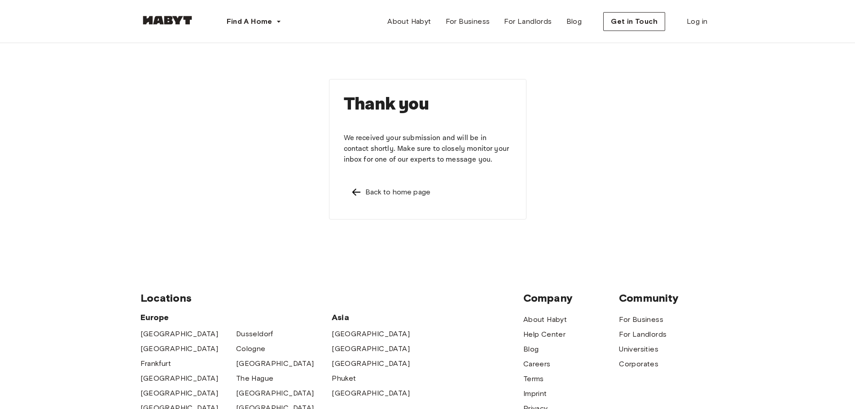
scroll to position [266, 0]
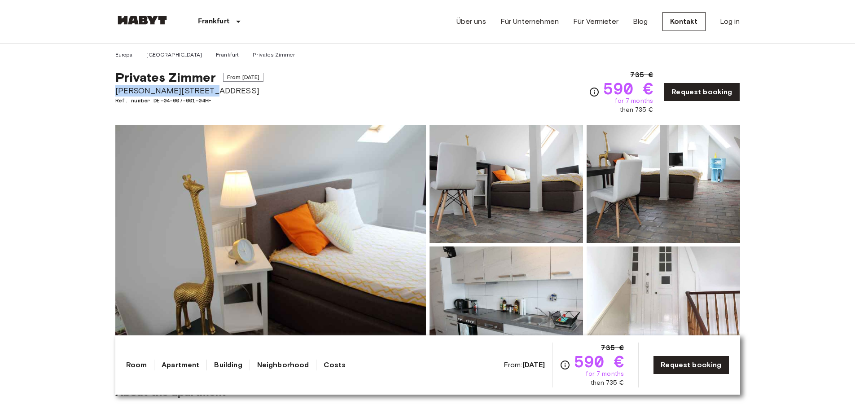
drag, startPoint x: 113, startPoint y: 87, endPoint x: 200, endPoint y: 88, distance: 87.1
copy span "[PERSON_NAME][STREET_ADDRESS]"
click at [701, 87] on link "Request booking" at bounding box center [702, 92] width 76 height 19
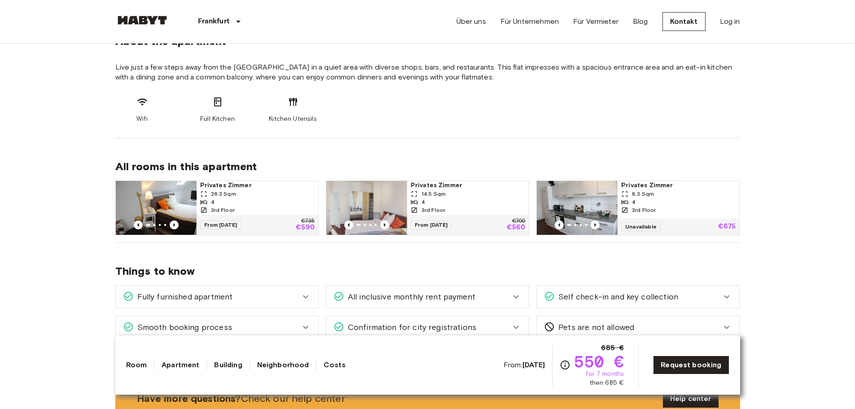
scroll to position [359, 0]
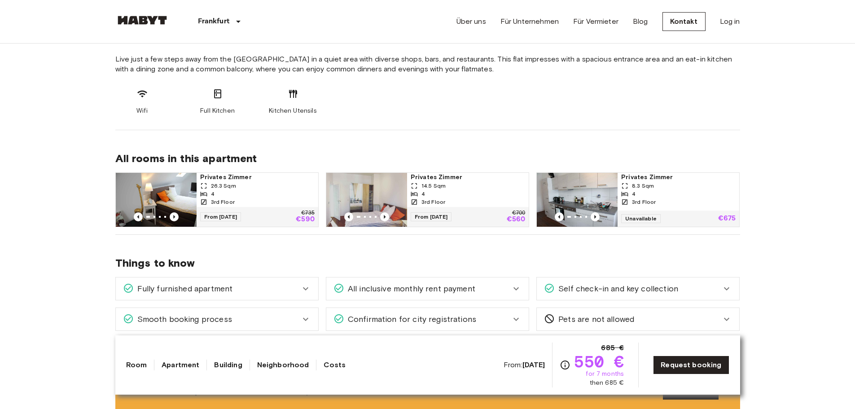
click at [455, 181] on span "Privates Zimmer" at bounding box center [468, 177] width 115 height 9
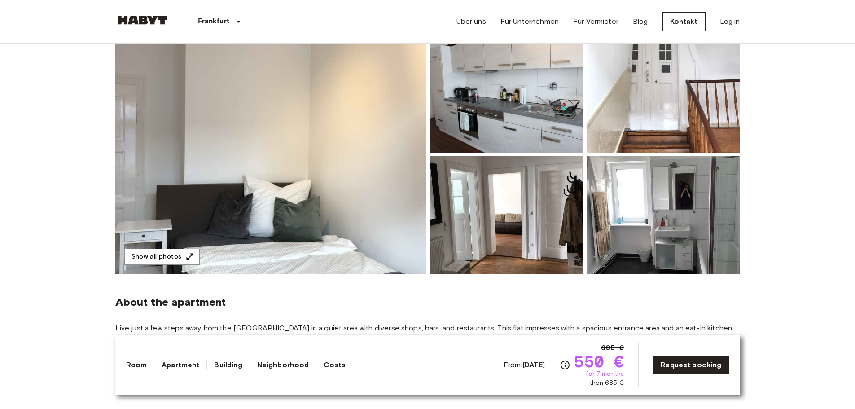
scroll to position [90, 0]
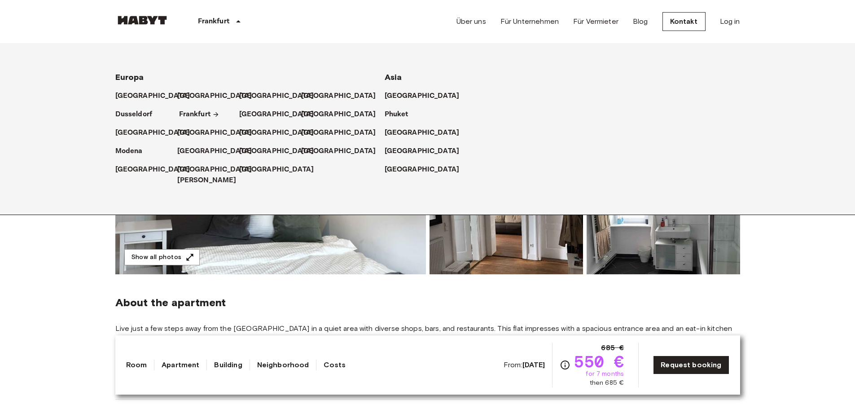
click at [195, 113] on p "Frankfurt" at bounding box center [194, 114] width 31 height 11
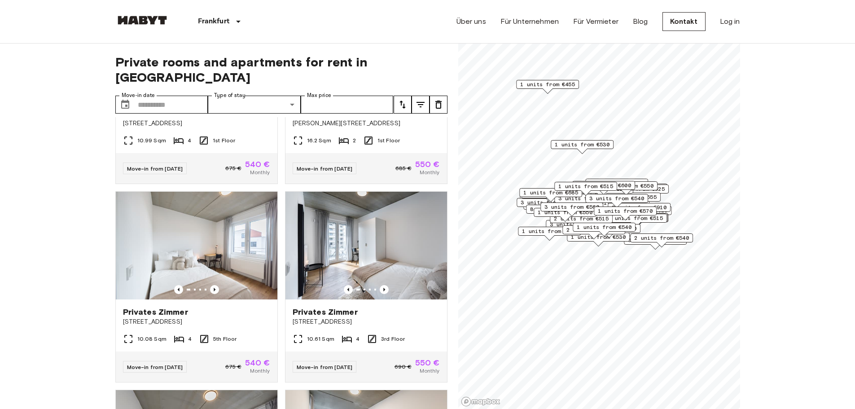
scroll to position [1168, 0]
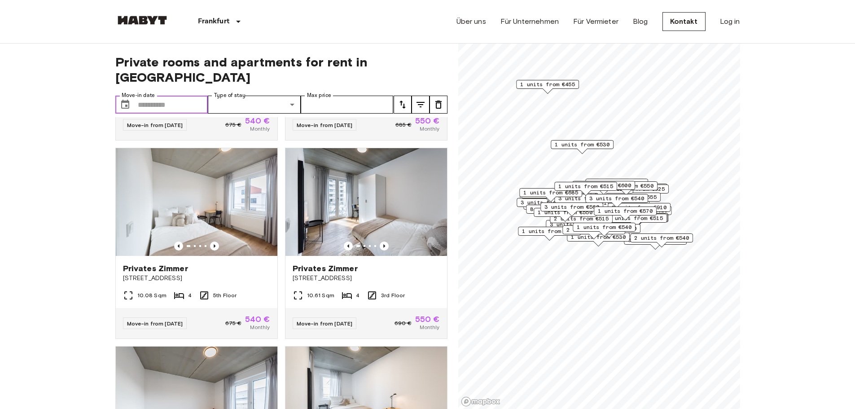
click at [182, 96] on input "Move-in date" at bounding box center [173, 105] width 71 height 18
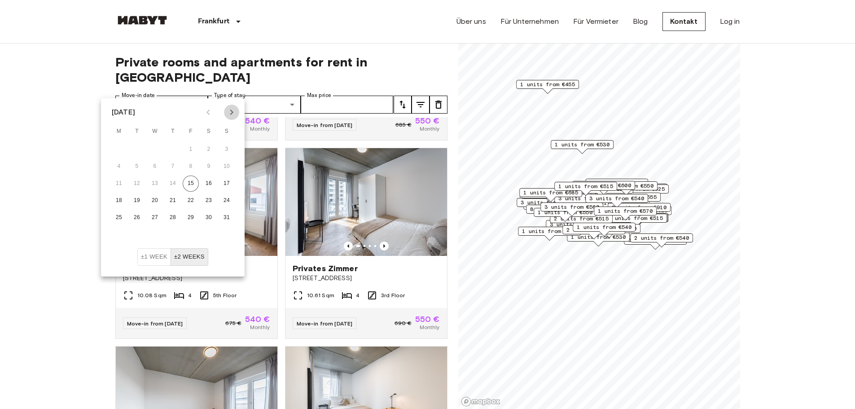
click at [234, 111] on icon "Next month" at bounding box center [231, 112] width 11 height 11
click at [119, 145] on button "1" at bounding box center [119, 149] width 16 height 16
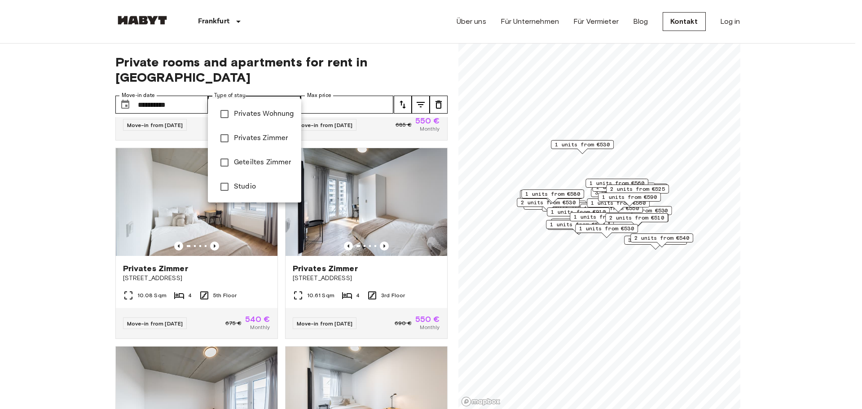
click at [187, 85] on div at bounding box center [431, 204] width 862 height 409
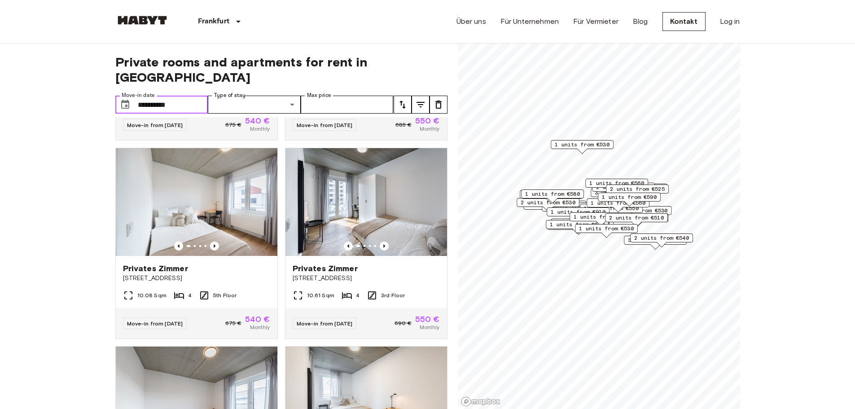
click at [183, 96] on input "**********" at bounding box center [173, 105] width 71 height 18
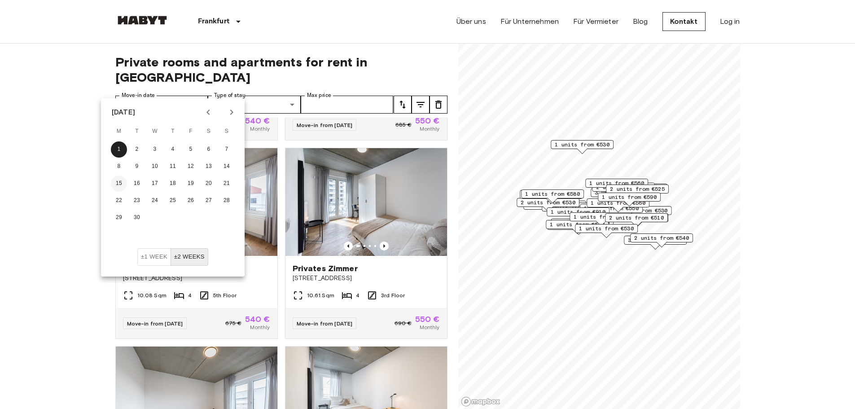
click at [118, 181] on button "15" at bounding box center [119, 184] width 16 height 16
type input "**********"
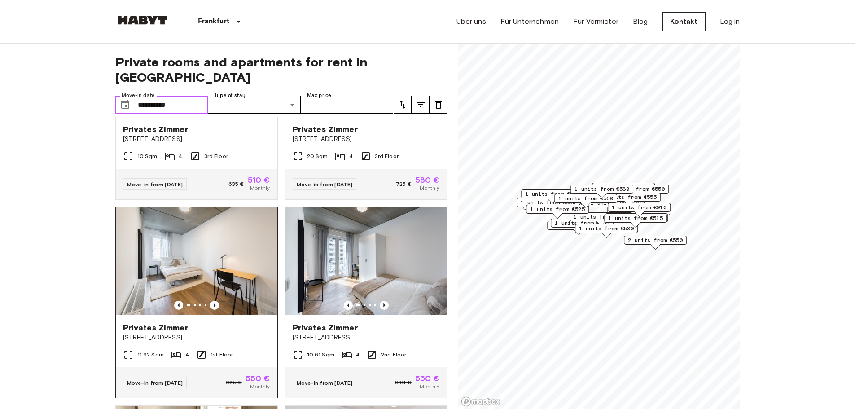
scroll to position [359, 0]
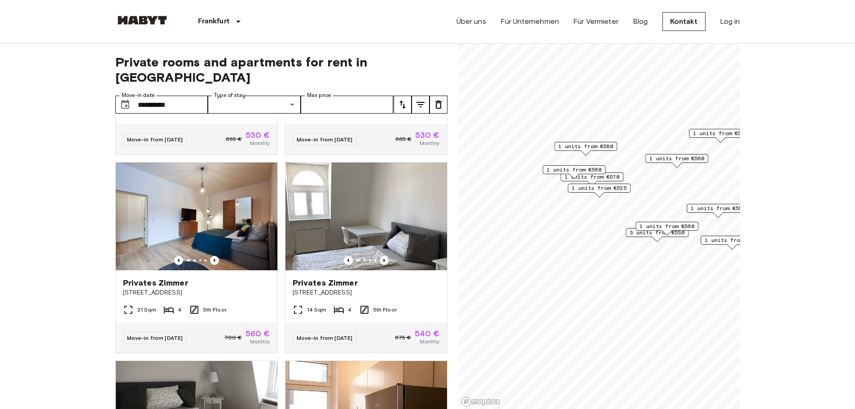
scroll to position [156, 0]
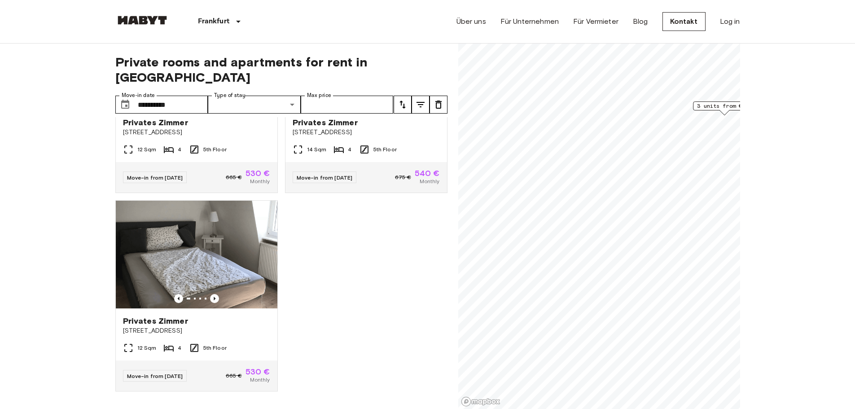
scroll to position [123, 0]
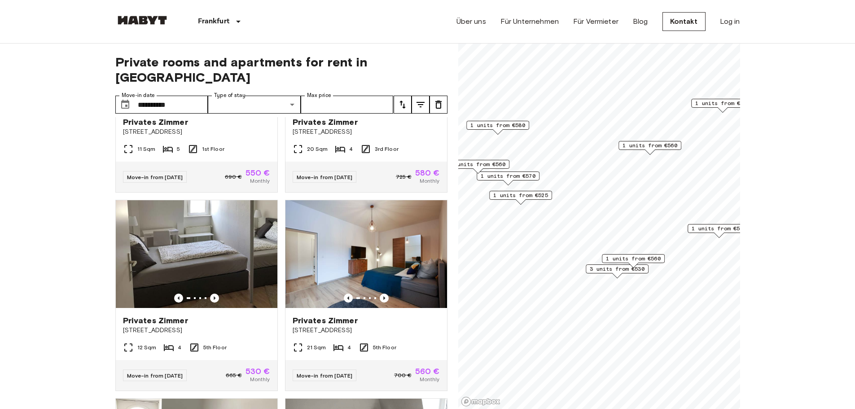
scroll to position [359, 0]
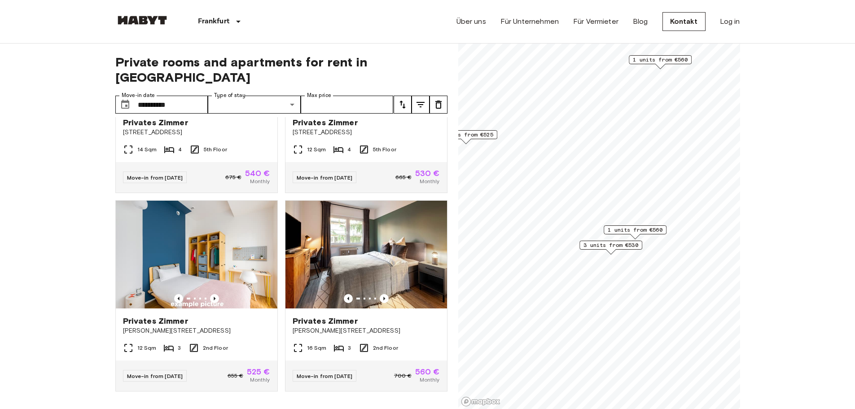
scroll to position [156, 0]
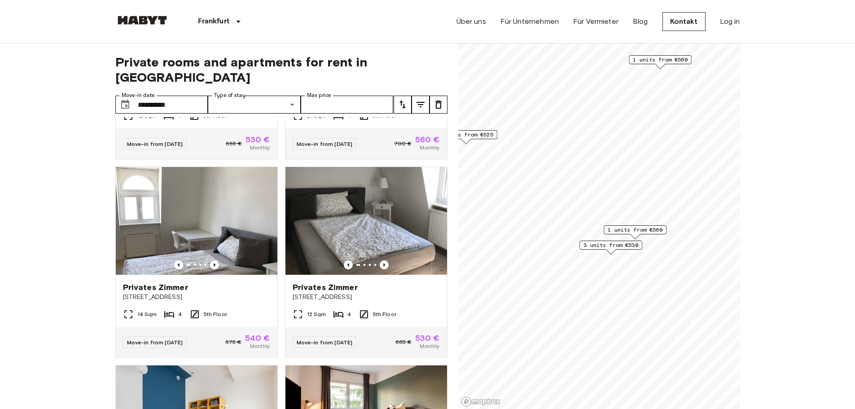
click at [619, 246] on span "3 units from €530" at bounding box center [611, 245] width 55 height 8
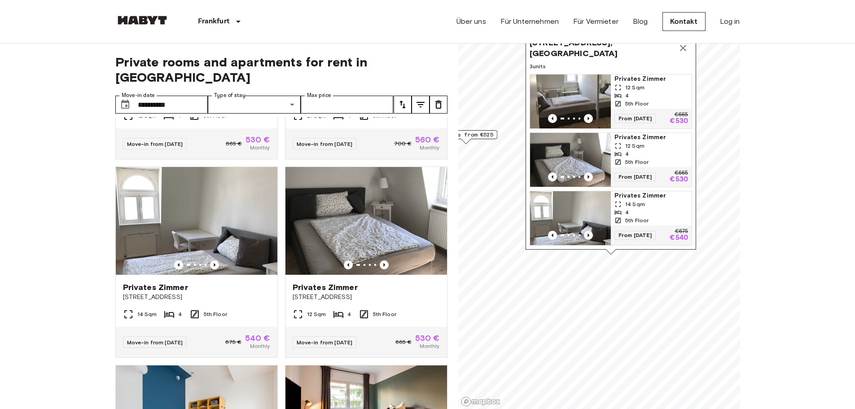
scroll to position [9, 0]
click at [639, 231] on span "From 04 Sep 25" at bounding box center [635, 235] width 41 height 9
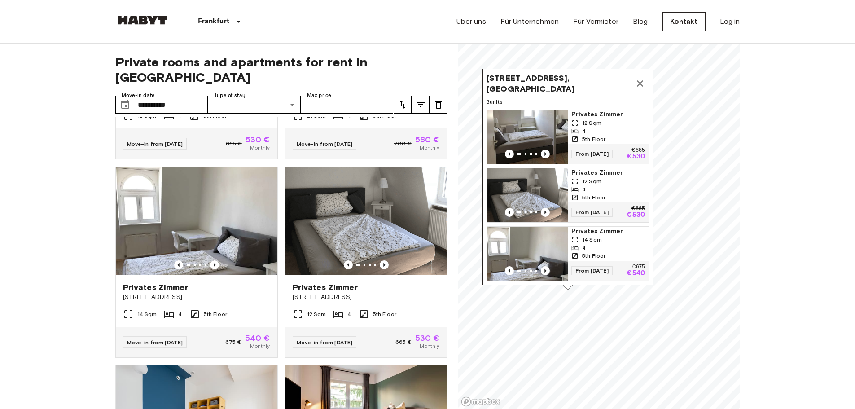
click at [644, 78] on icon "Map marker" at bounding box center [640, 83] width 11 height 11
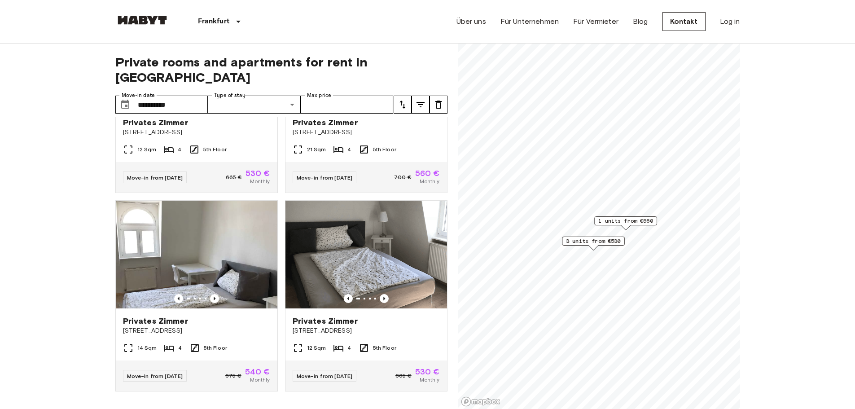
scroll to position [123, 0]
click at [590, 241] on span "3 units from €530" at bounding box center [593, 241] width 55 height 8
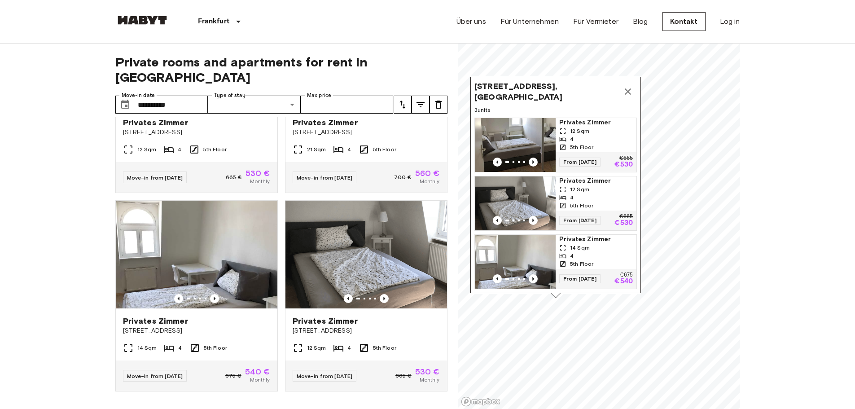
click at [630, 88] on icon "Map marker" at bounding box center [628, 91] width 6 height 6
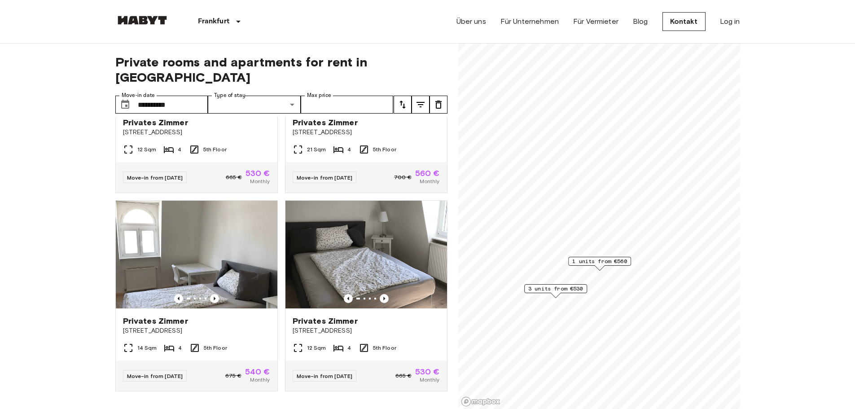
click at [606, 259] on span "1 units from €560" at bounding box center [600, 261] width 55 height 8
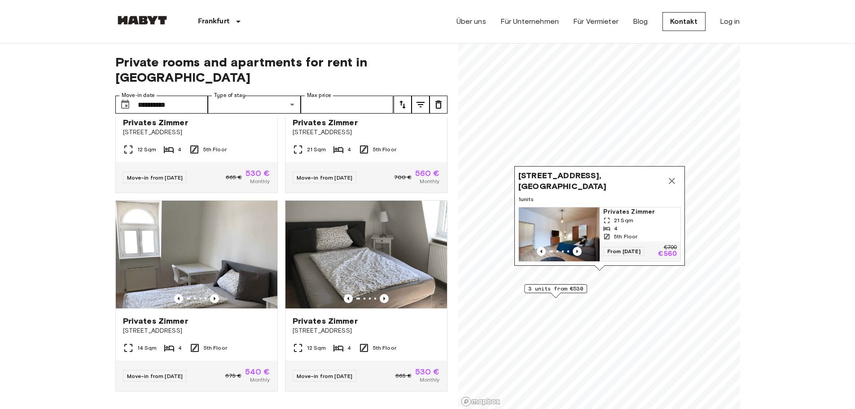
click at [618, 207] on span "Privates Zimmer" at bounding box center [641, 211] width 74 height 9
click at [671, 176] on icon "Map marker" at bounding box center [672, 181] width 11 height 11
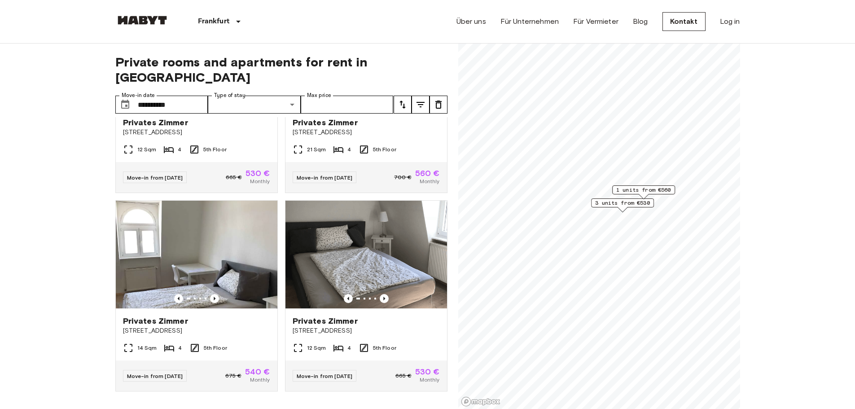
scroll to position [156, 0]
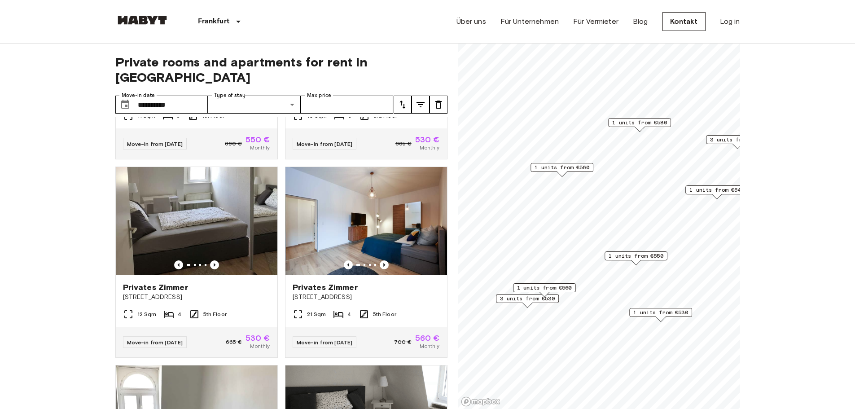
scroll to position [359, 0]
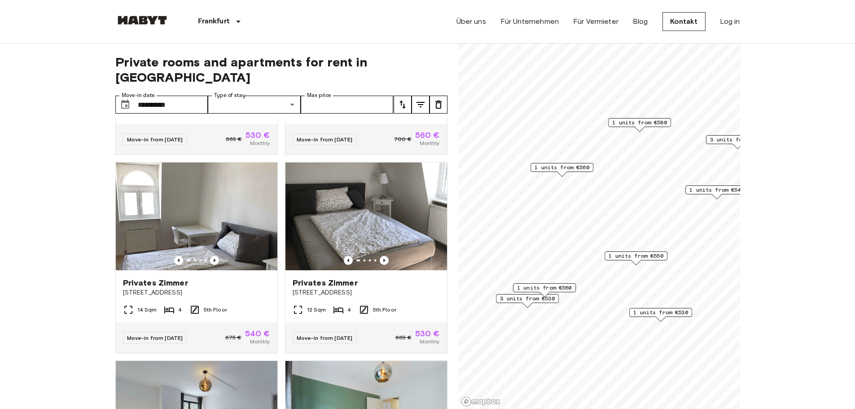
click at [569, 168] on span "1 units from €560" at bounding box center [562, 167] width 55 height 8
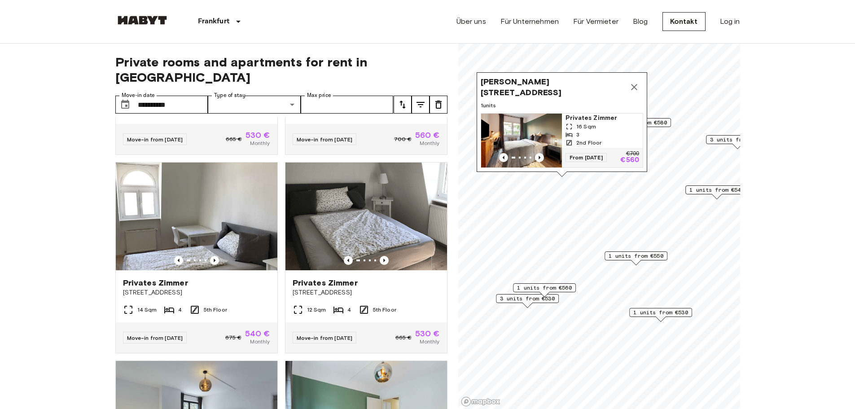
click at [582, 123] on span "16 Sqm" at bounding box center [587, 127] width 20 height 8
click at [634, 82] on icon "Map marker" at bounding box center [634, 87] width 11 height 11
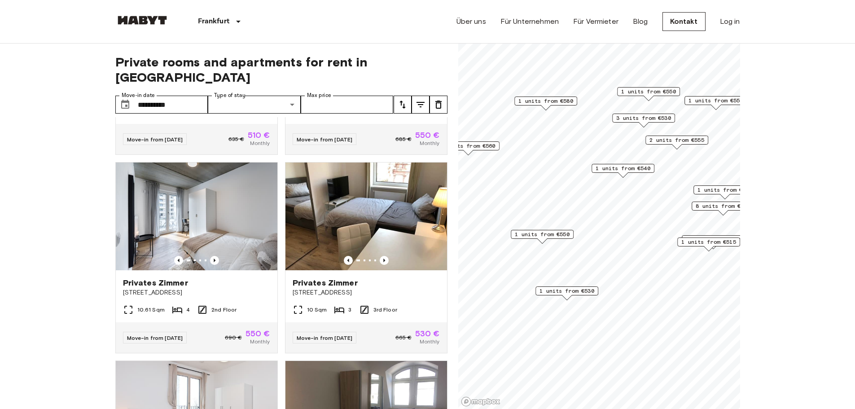
scroll to position [562, 0]
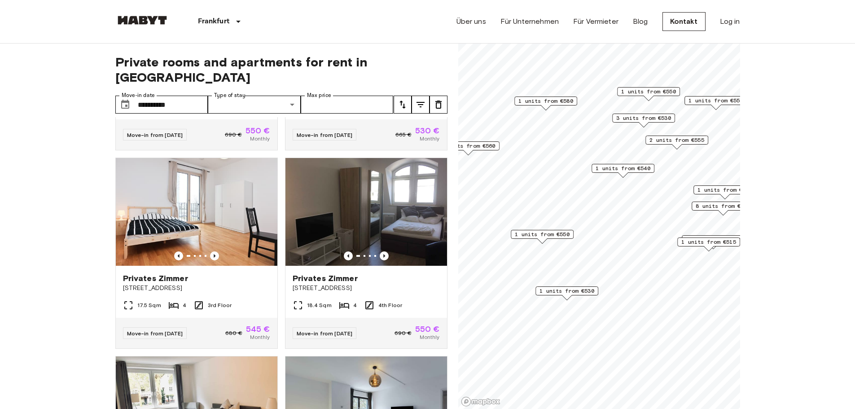
click at [550, 233] on span "1 units from €550" at bounding box center [542, 234] width 55 height 8
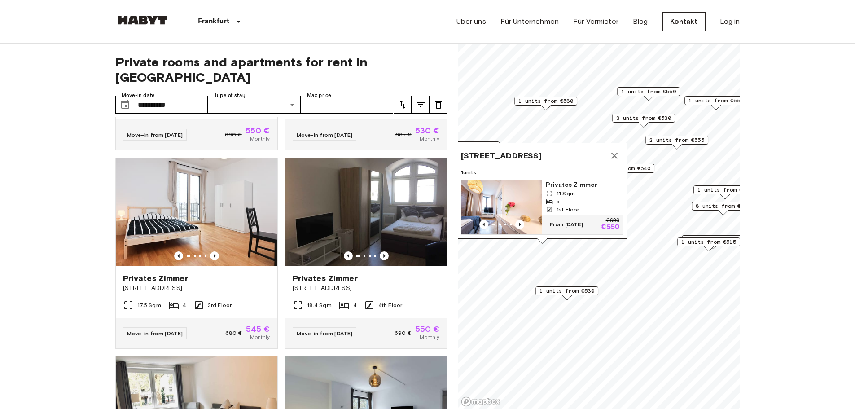
click at [566, 198] on div "5" at bounding box center [583, 202] width 74 height 8
click at [617, 150] on icon "Map marker" at bounding box center [614, 155] width 11 height 11
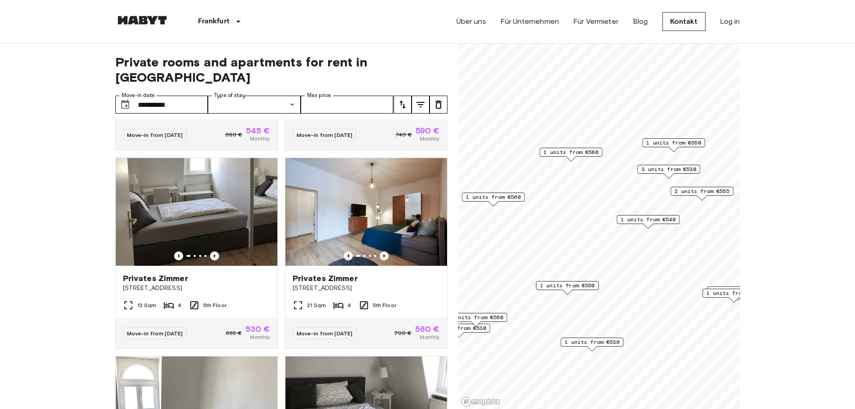
scroll to position [765, 0]
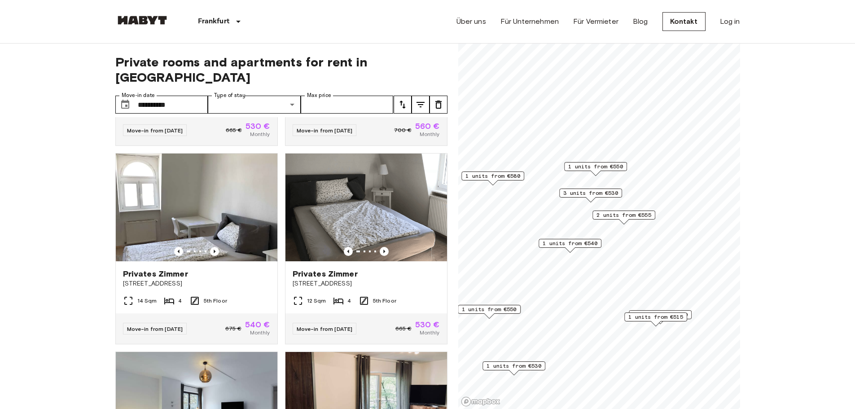
scroll to position [562, 0]
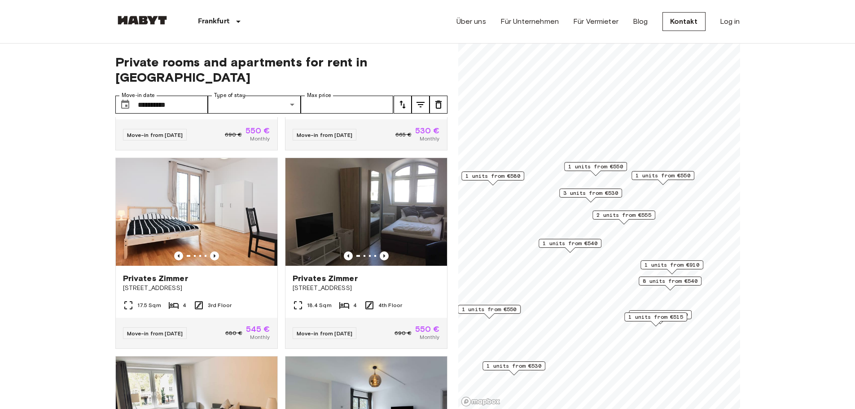
click at [577, 193] on span "3 units from €530" at bounding box center [591, 193] width 55 height 8
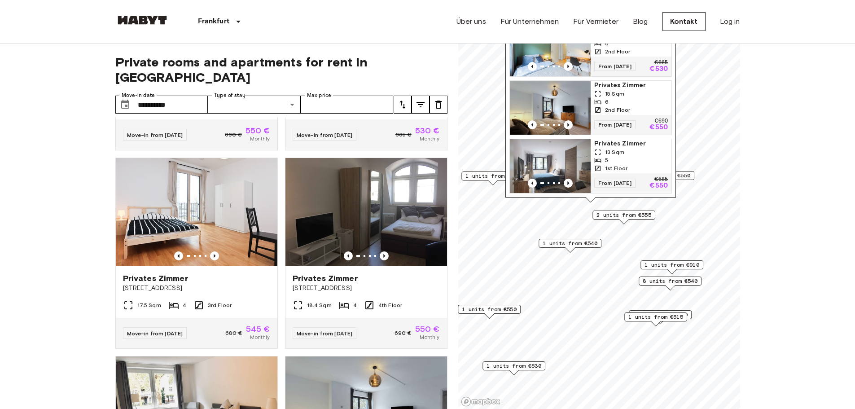
scroll to position [0, 0]
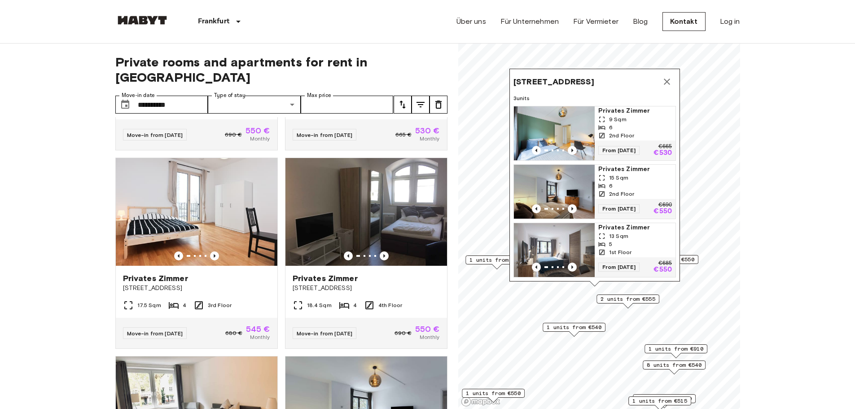
click at [612, 182] on span "6" at bounding box center [611, 186] width 4 height 8
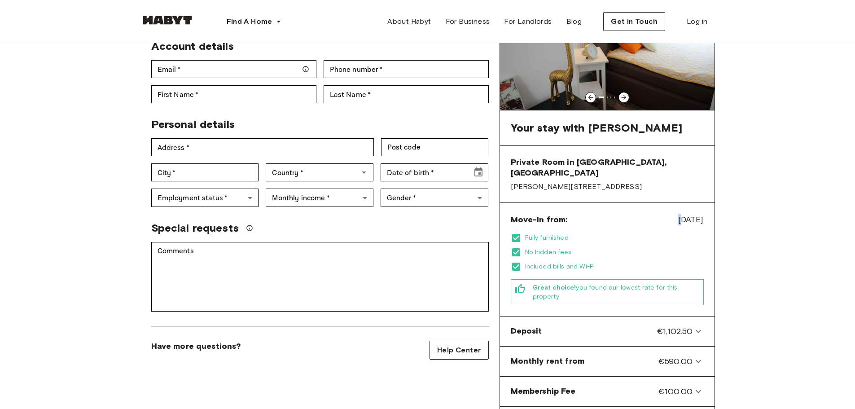
click at [679, 214] on span "[DATE]" at bounding box center [692, 220] width 26 height 12
click at [698, 203] on div "Move-in from: Aug 18, 2025 Fully furnished No hidden fees Included bills and Wi…" at bounding box center [607, 259] width 215 height 113
click at [694, 214] on span "Aug 18, 2025" at bounding box center [692, 220] width 26 height 12
click at [679, 214] on span "Aug 18, 2025" at bounding box center [692, 220] width 26 height 12
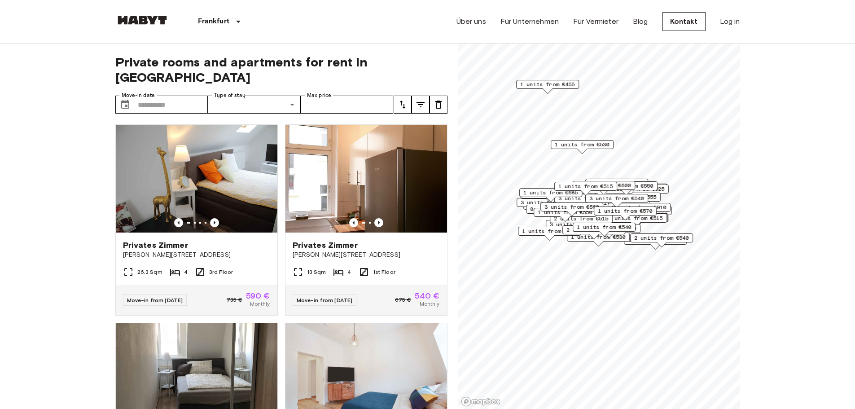
scroll to position [135, 0]
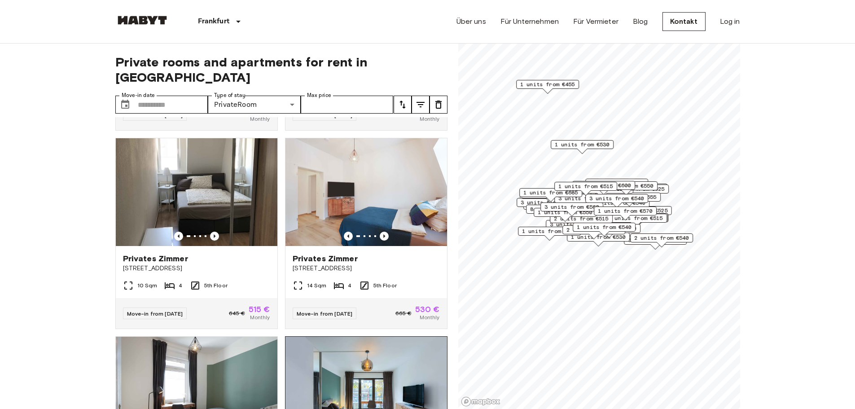
scroll to position [180, 0]
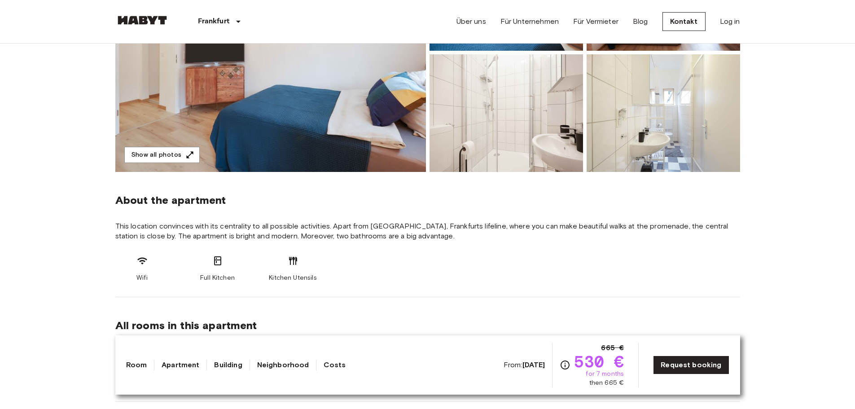
scroll to position [359, 0]
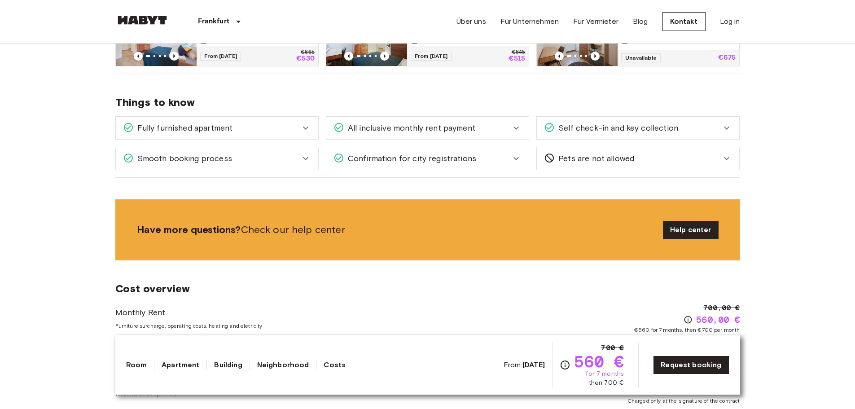
scroll to position [449, 0]
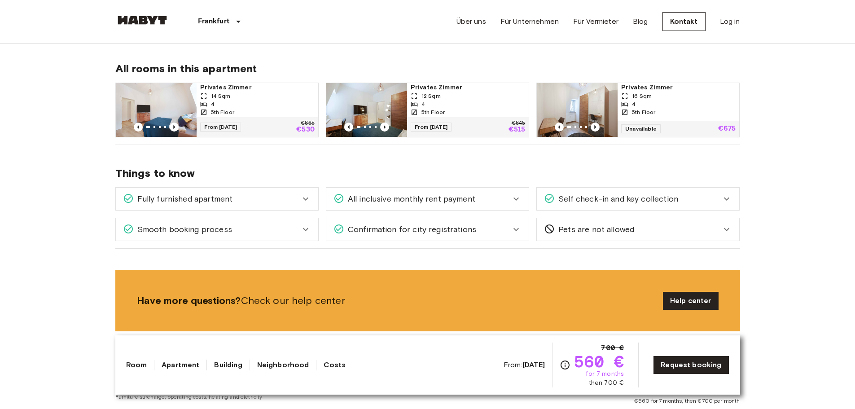
click at [308, 198] on icon at bounding box center [305, 199] width 11 height 11
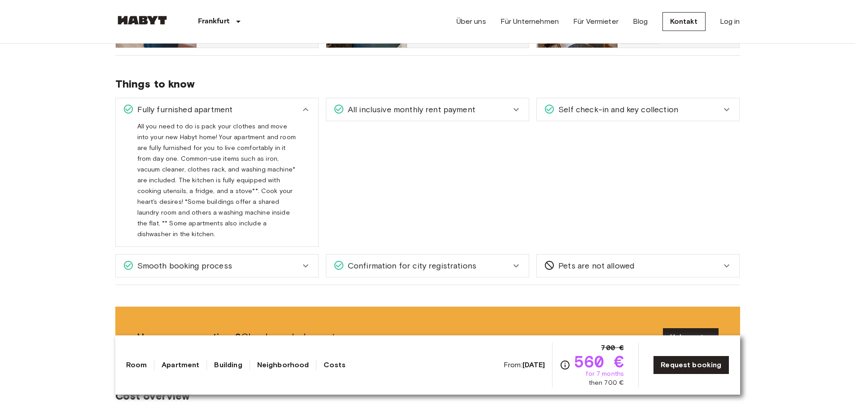
scroll to position [539, 0]
click at [353, 189] on div "All inclusive monthly rent payment The monthly rent payment includes all bills,…" at bounding box center [424, 168] width 211 height 156
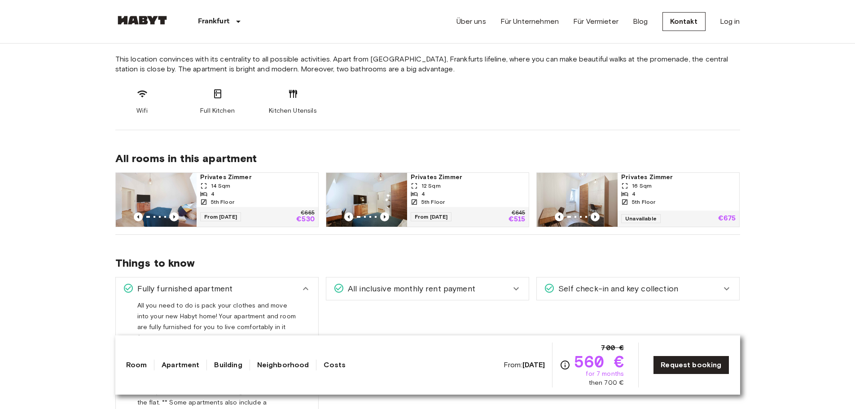
scroll to position [45, 0]
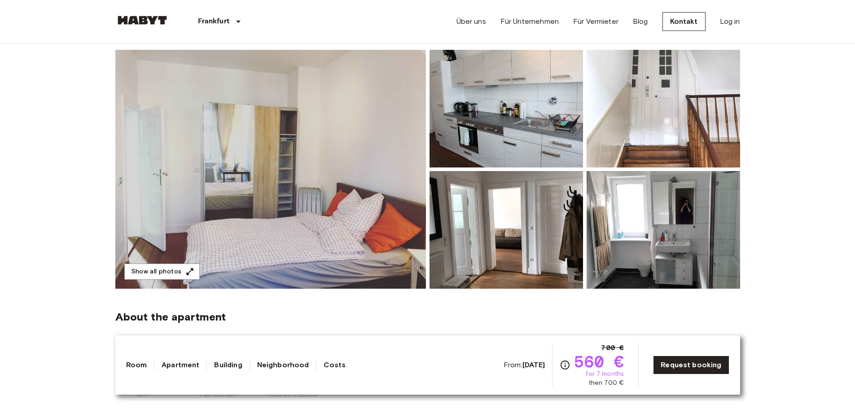
scroll to position [90, 0]
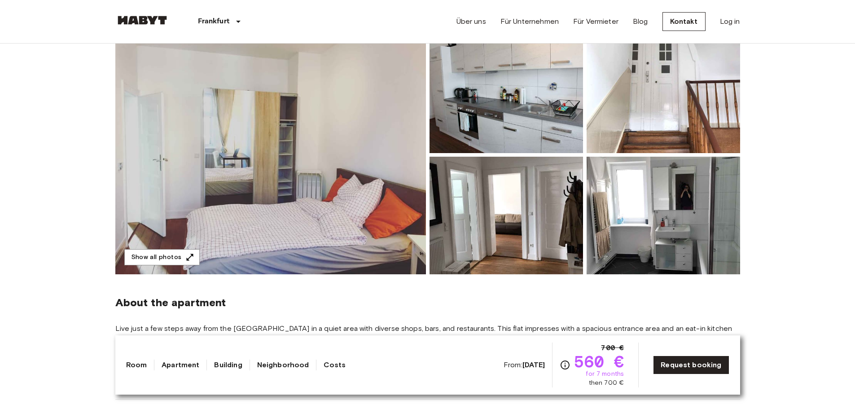
click at [312, 210] on img at bounding box center [270, 154] width 311 height 239
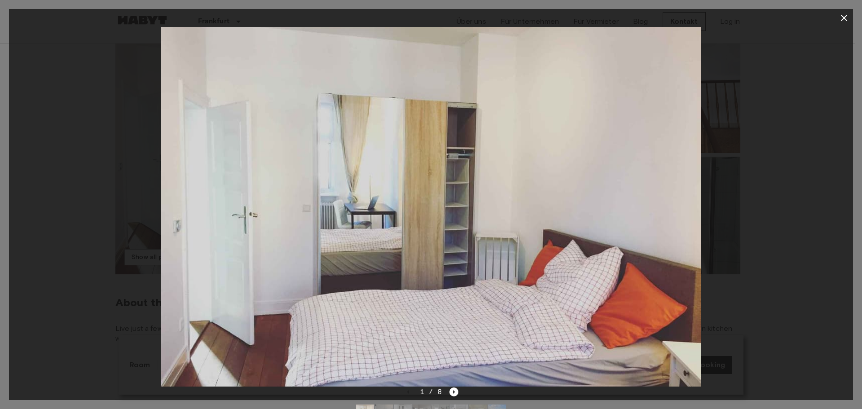
click at [847, 14] on icon "button" at bounding box center [844, 18] width 11 height 11
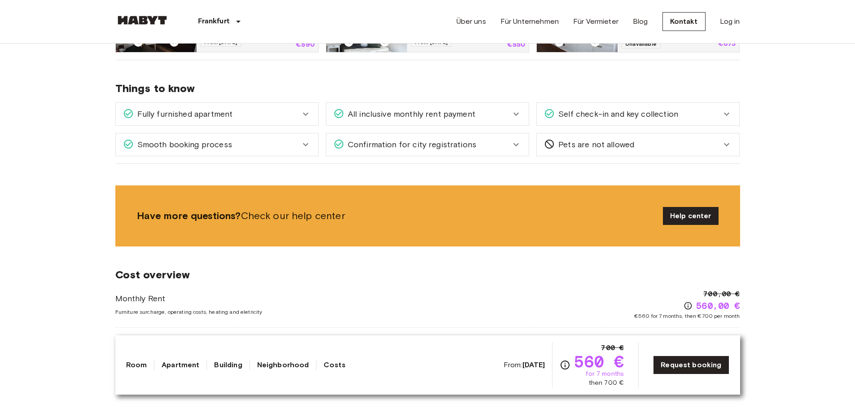
scroll to position [539, 0]
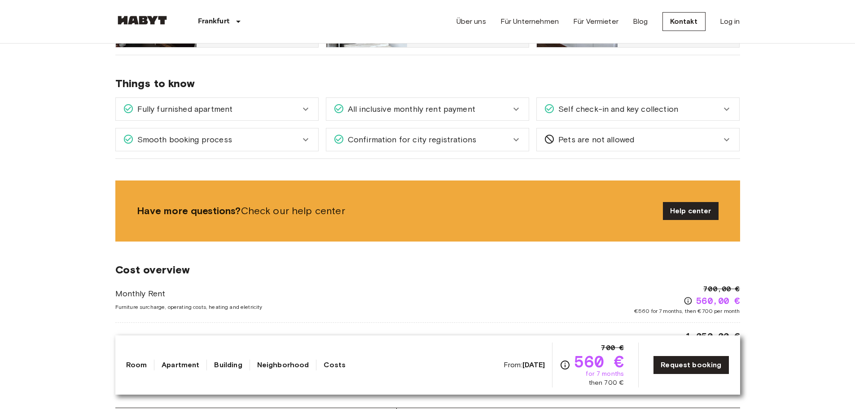
click at [308, 105] on icon at bounding box center [305, 109] width 11 height 11
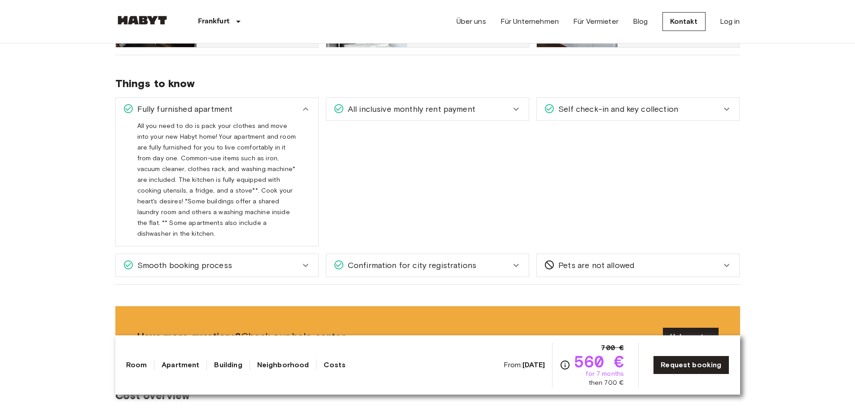
click at [181, 201] on span "All you need to do is pack your clothes and move into your new Habyt home! Your…" at bounding box center [216, 183] width 159 height 123
click at [233, 195] on span "All you need to do is pack your clothes and move into your new Habyt home! Your…" at bounding box center [216, 183] width 159 height 123
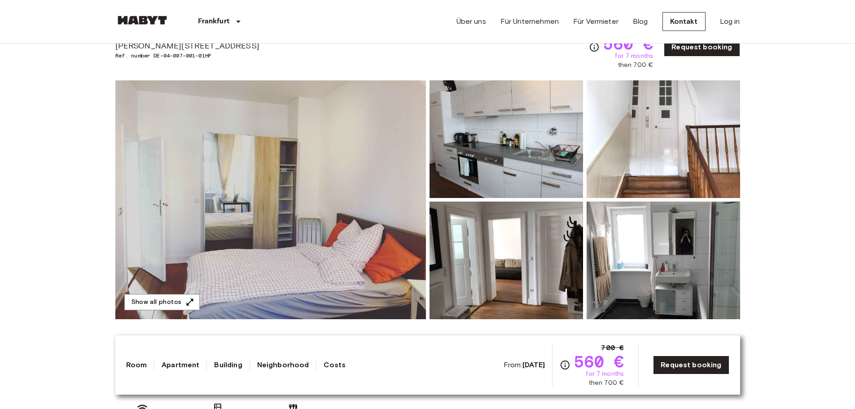
scroll to position [0, 0]
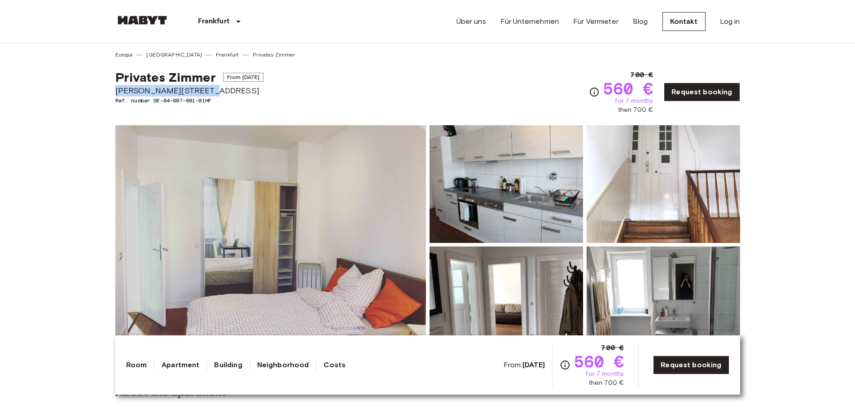
drag, startPoint x: 116, startPoint y: 90, endPoint x: 195, endPoint y: 87, distance: 79.5
click at [195, 87] on span "De-Neufville Straße 8" at bounding box center [189, 91] width 149 height 12
copy span "De-Neufville Straße 8"
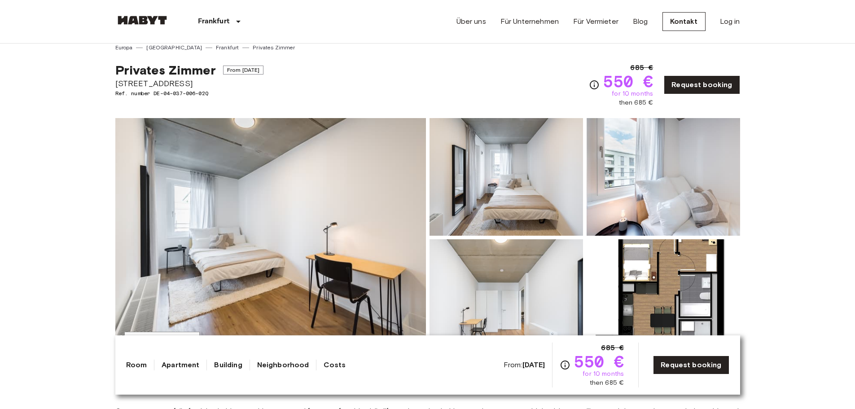
scroll to position [90, 0]
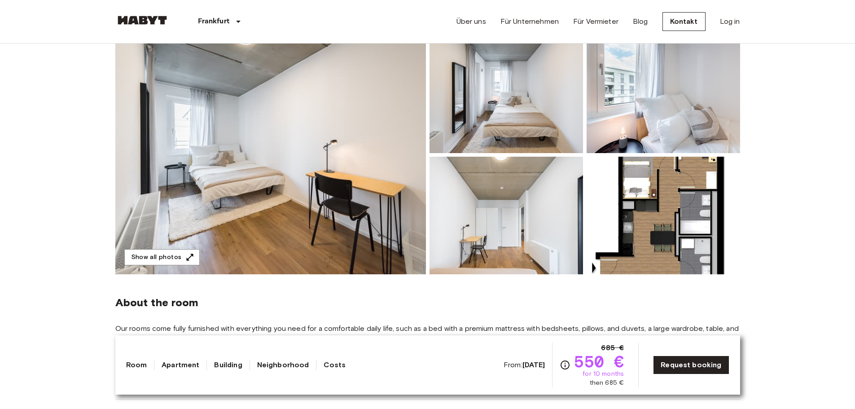
click at [334, 176] on img at bounding box center [270, 154] width 311 height 239
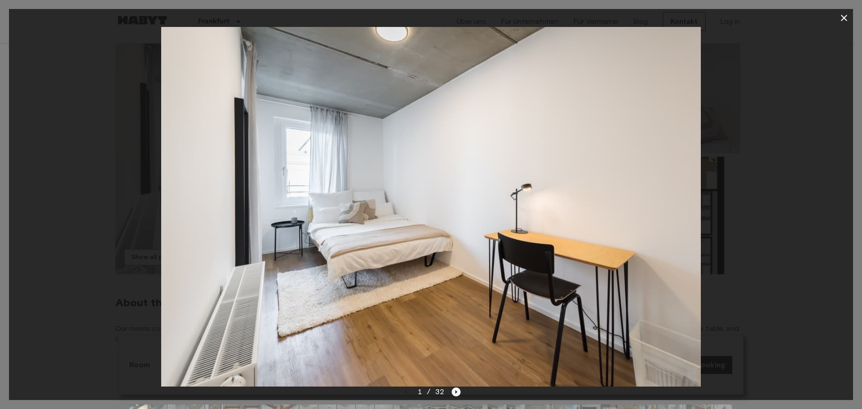
click at [456, 391] on icon "Next image" at bounding box center [456, 392] width 9 height 9
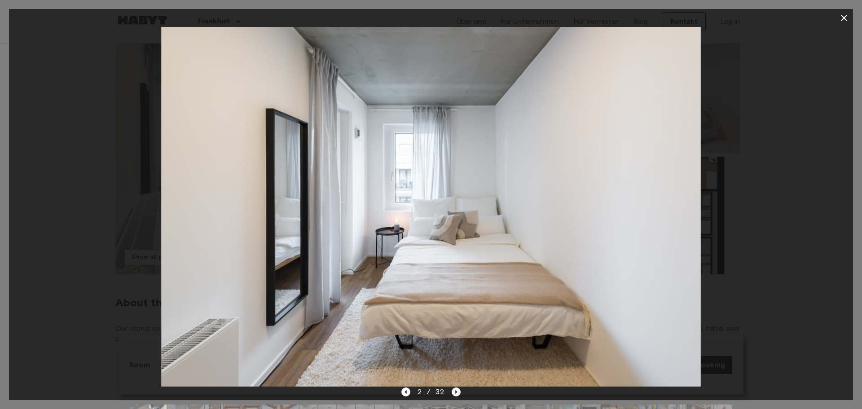
click at [456, 391] on icon "Next image" at bounding box center [456, 392] width 9 height 9
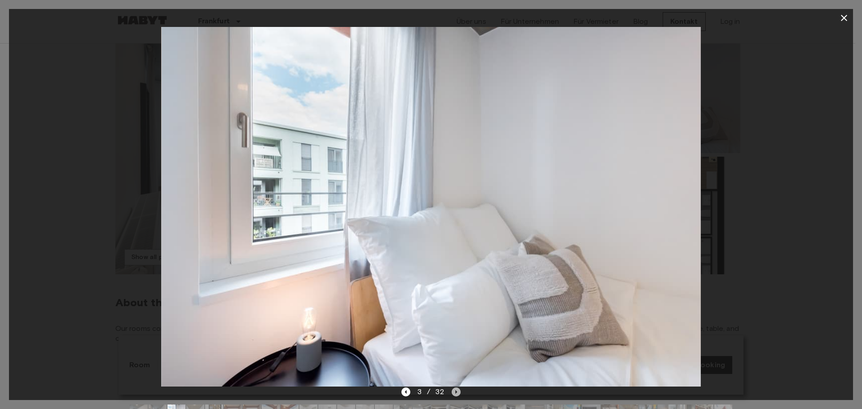
click at [456, 391] on icon "Next image" at bounding box center [456, 392] width 9 height 9
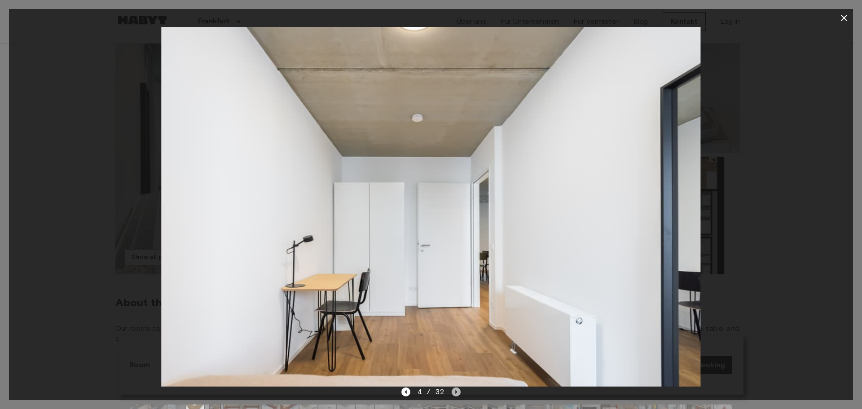
click at [456, 390] on icon "Next image" at bounding box center [456, 392] width 9 height 9
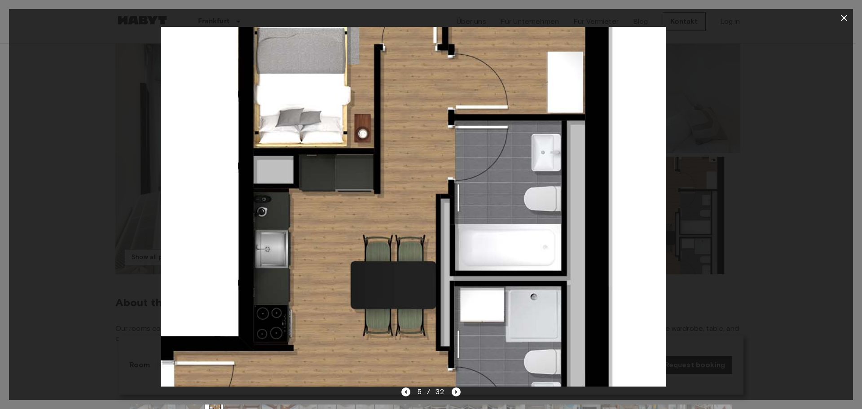
drag, startPoint x: 374, startPoint y: 272, endPoint x: 332, endPoint y: 235, distance: 55.4
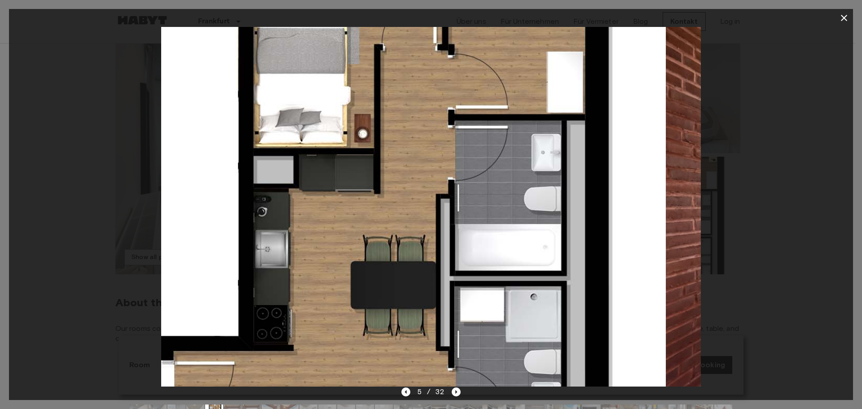
click at [332, 235] on img at bounding box center [396, 207] width 539 height 360
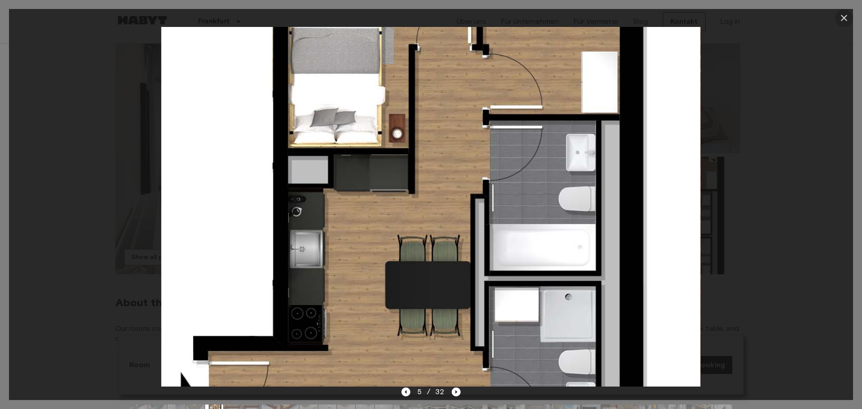
click at [842, 17] on icon "button" at bounding box center [844, 18] width 11 height 11
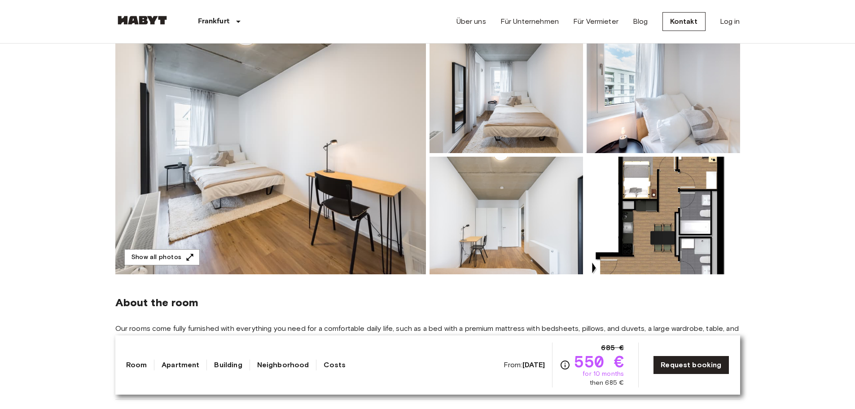
click at [645, 248] on img at bounding box center [664, 216] width 154 height 118
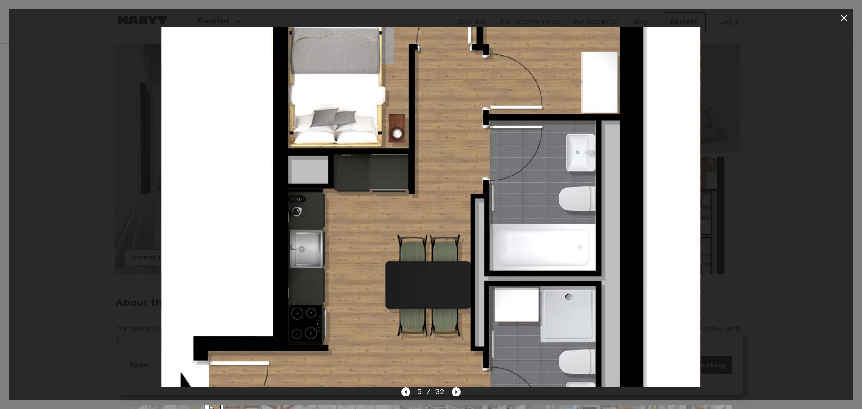
click at [842, 18] on icon "button" at bounding box center [844, 18] width 11 height 11
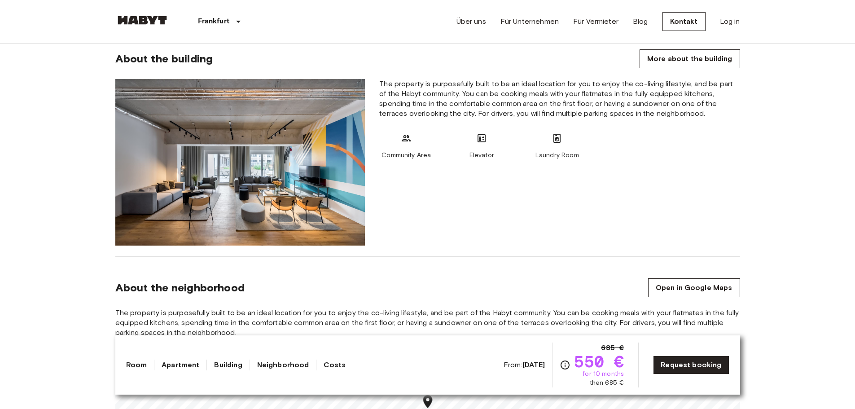
scroll to position [719, 0]
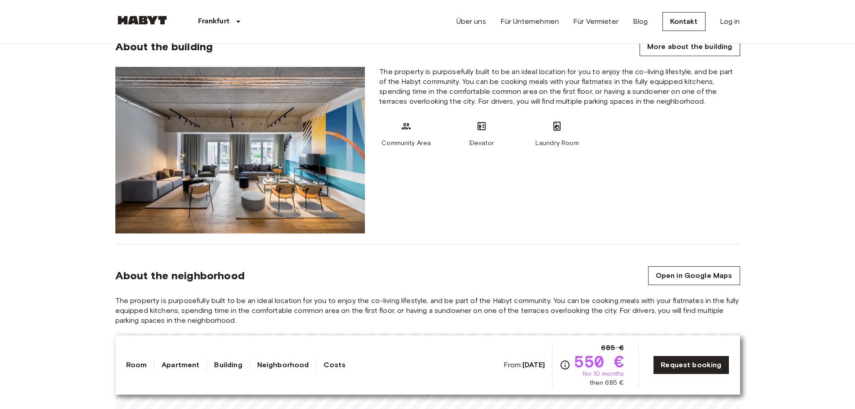
drag, startPoint x: 401, startPoint y: 121, endPoint x: 406, endPoint y: 119, distance: 5.3
click at [403, 121] on div "Community Area" at bounding box center [406, 134] width 54 height 27
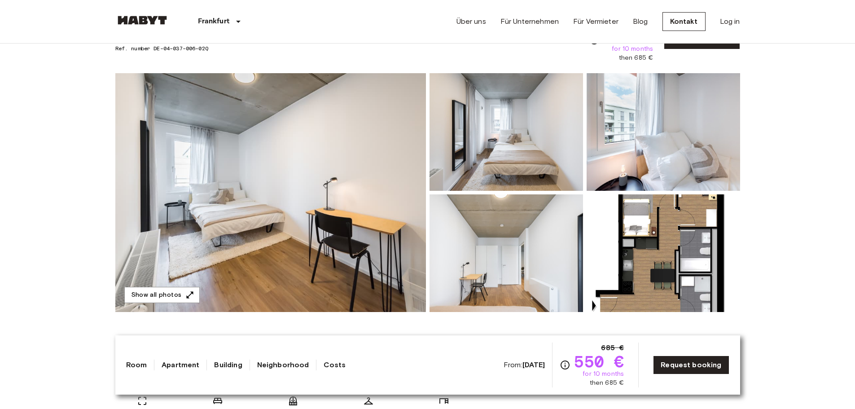
scroll to position [0, 0]
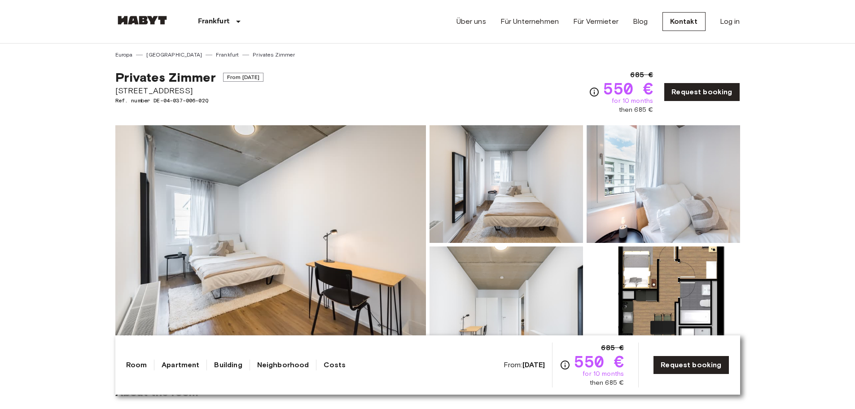
drag, startPoint x: 113, startPoint y: 88, endPoint x: 216, endPoint y: 91, distance: 102.9
copy span "Gref-Völsing-Straße 15"
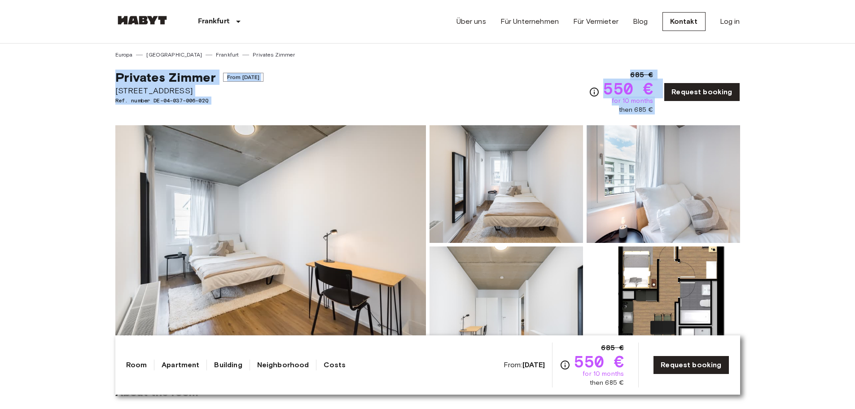
drag, startPoint x: 111, startPoint y: 69, endPoint x: 677, endPoint y: 110, distance: 567.3
copy div "Privates Zimmer From Sep 4 2025 Gref-Völsing-Straße 15 Ref. number DE-04-037-00…"
click at [509, 298] on img at bounding box center [507, 306] width 154 height 118
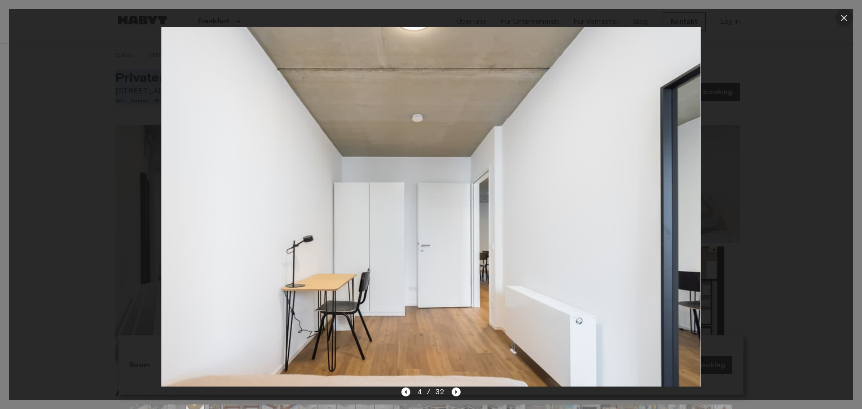
click at [846, 18] on icon "button" at bounding box center [844, 18] width 11 height 11
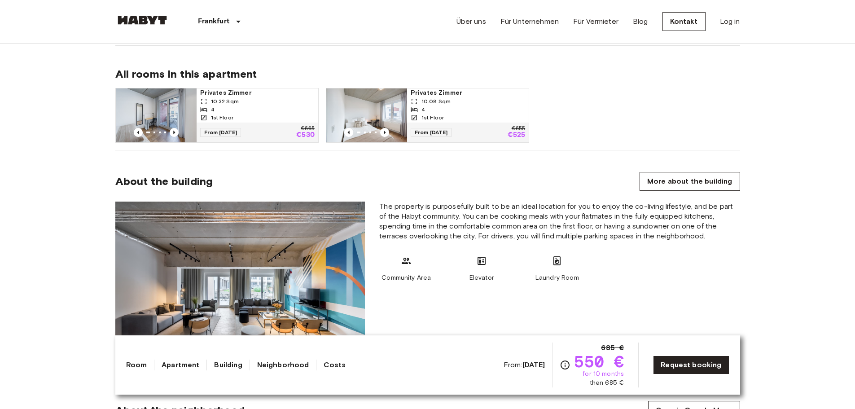
scroll to position [674, 0]
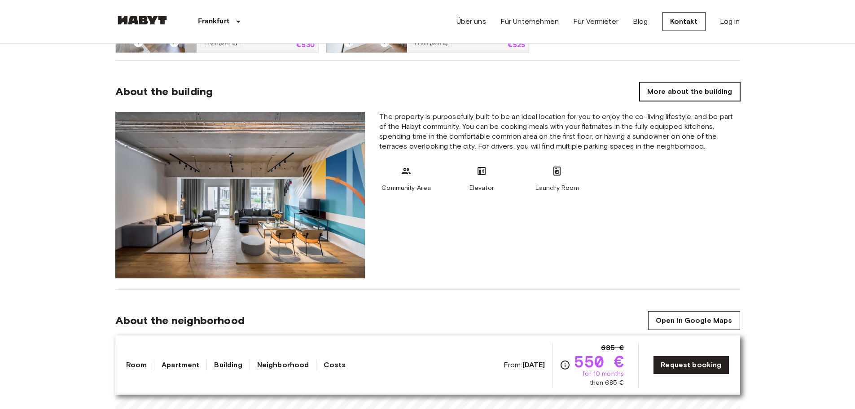
click at [683, 82] on link "More about the building" at bounding box center [690, 91] width 100 height 19
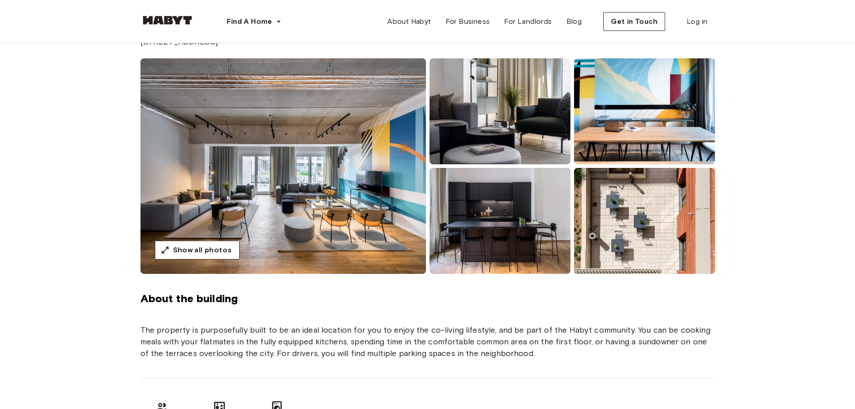
scroll to position [135, 0]
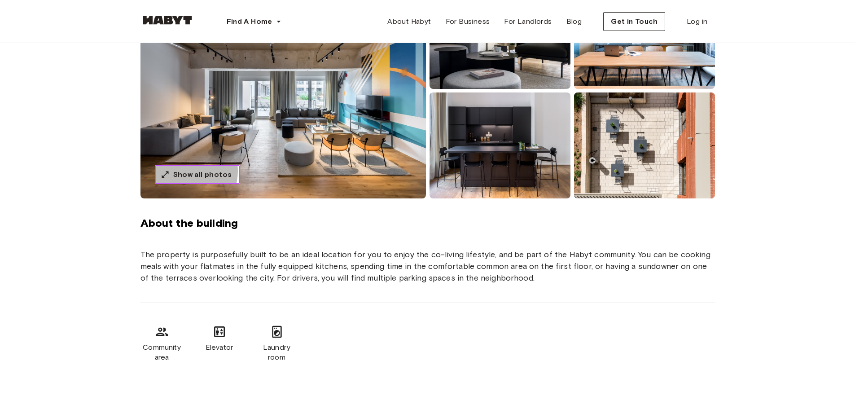
click at [185, 172] on span "Show all photos" at bounding box center [202, 174] width 59 height 11
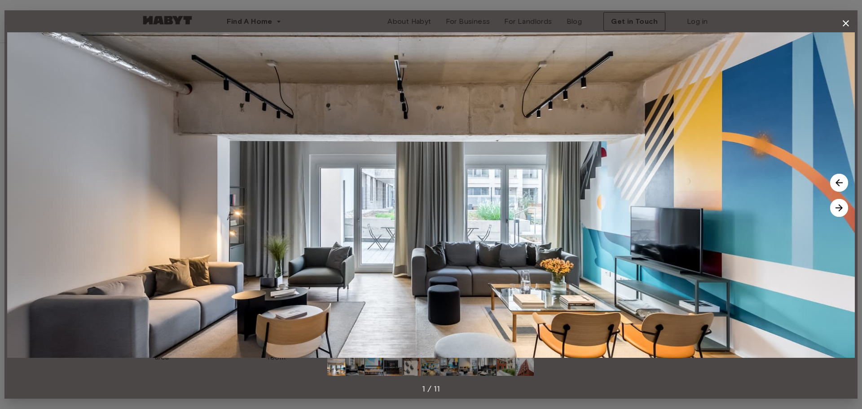
click at [840, 207] on img at bounding box center [839, 208] width 18 height 18
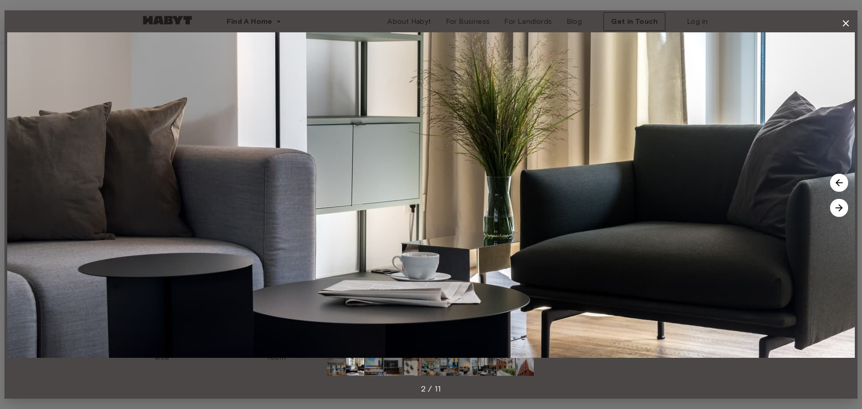
click at [840, 207] on img at bounding box center [839, 208] width 18 height 18
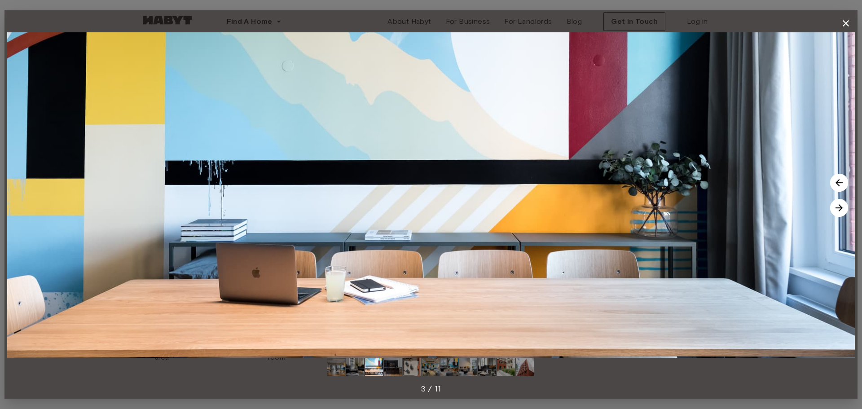
click at [840, 207] on img at bounding box center [839, 208] width 18 height 18
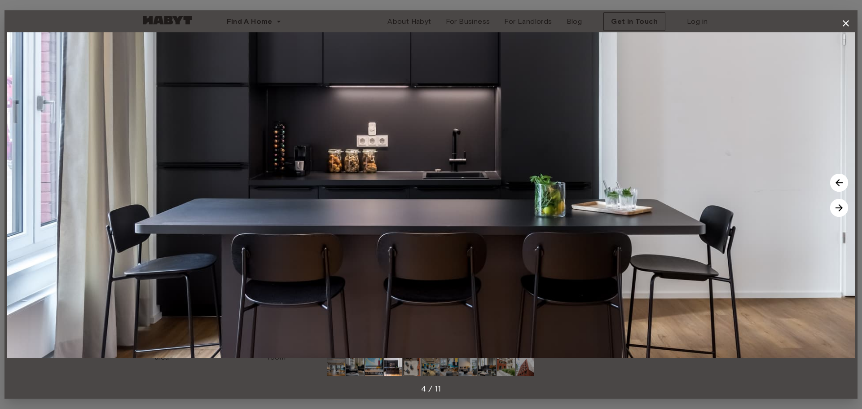
click at [840, 207] on img at bounding box center [839, 208] width 18 height 18
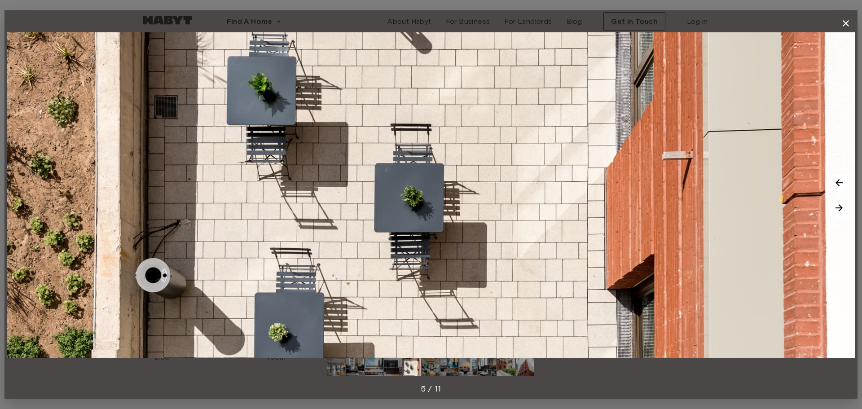
click at [840, 207] on img at bounding box center [839, 208] width 18 height 18
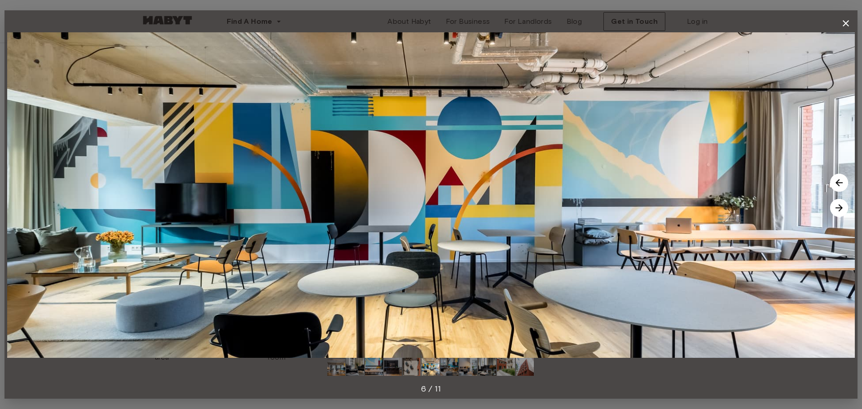
click at [840, 207] on img at bounding box center [839, 208] width 18 height 18
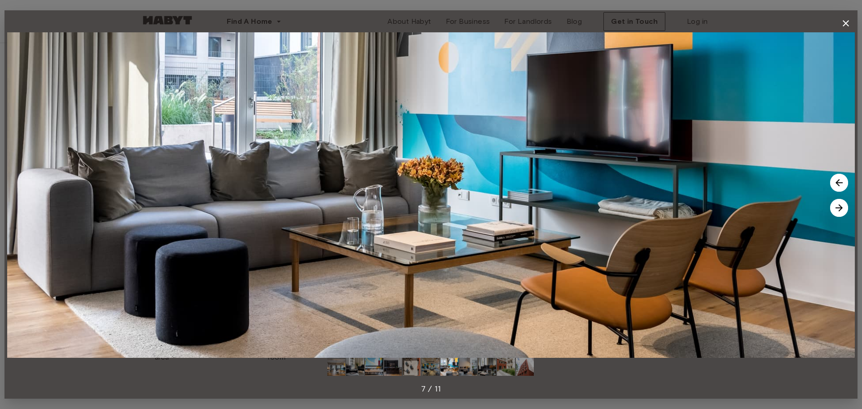
click at [840, 207] on img at bounding box center [839, 208] width 18 height 18
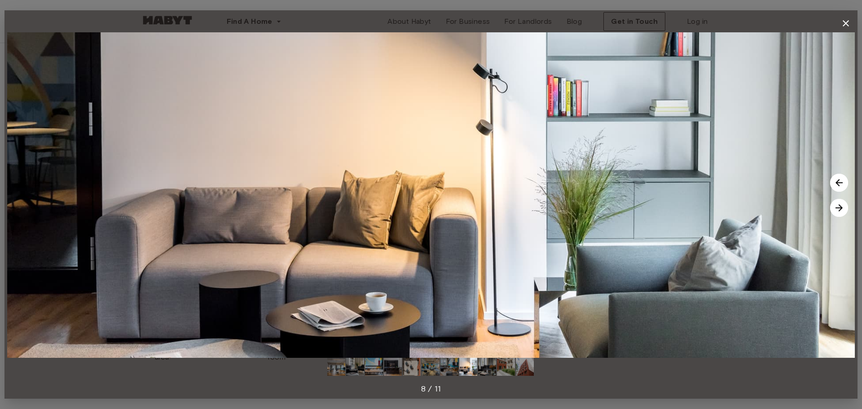
click at [842, 22] on icon "button" at bounding box center [846, 23] width 11 height 11
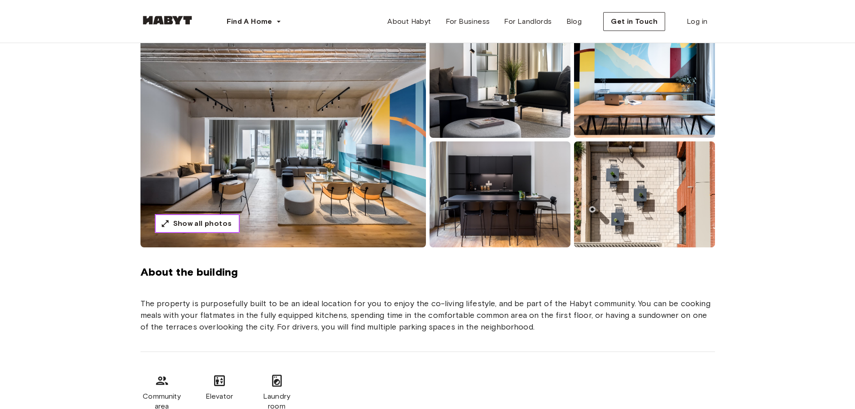
scroll to position [0, 0]
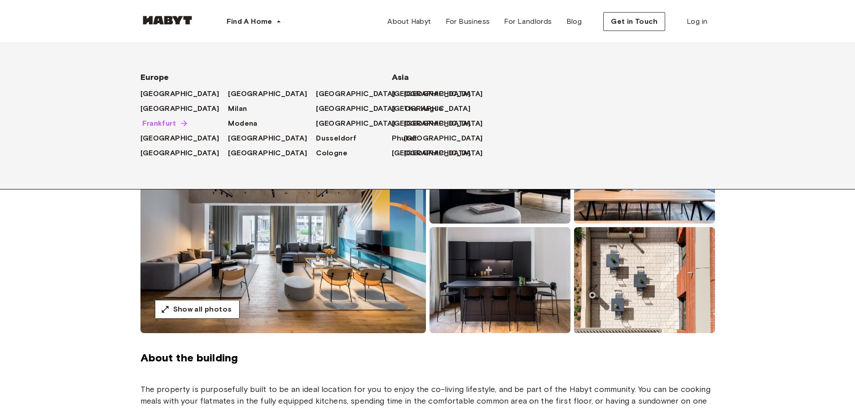
click at [165, 122] on span "Frankfurt" at bounding box center [159, 123] width 34 height 11
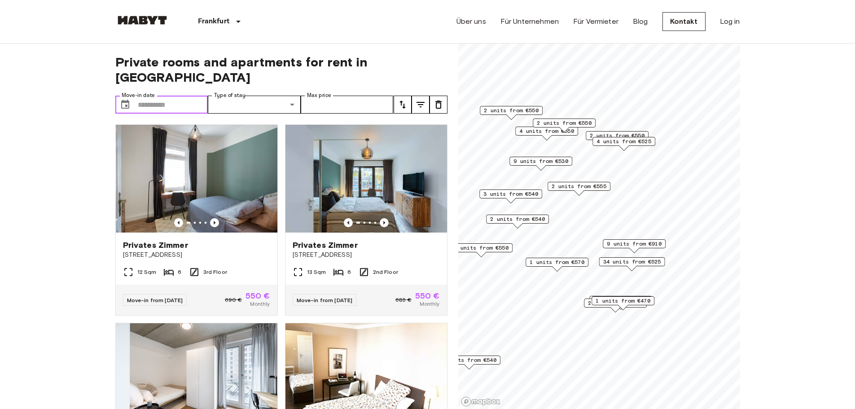
click at [151, 96] on input "Move-in date" at bounding box center [173, 105] width 71 height 18
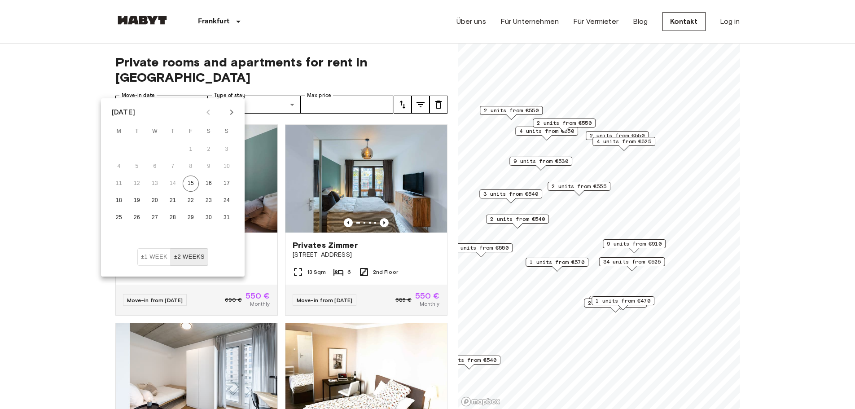
click at [229, 113] on icon "Next month" at bounding box center [231, 112] width 11 height 11
click at [117, 184] on button "15" at bounding box center [119, 184] width 16 height 16
type input "**********"
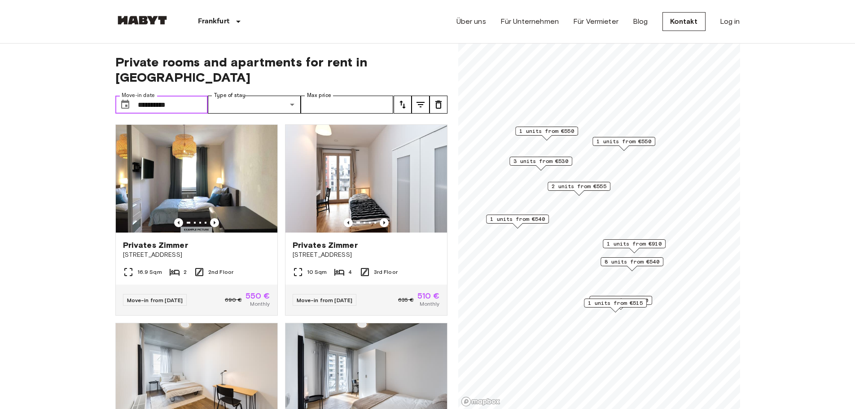
click at [177, 96] on input "**********" at bounding box center [173, 105] width 71 height 18
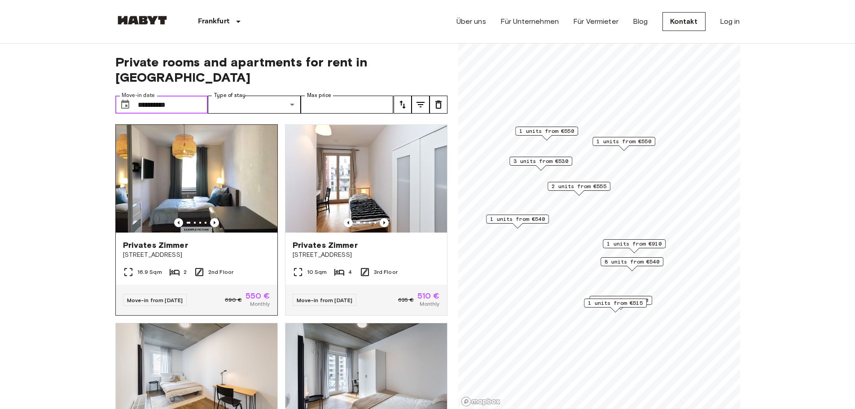
click at [228, 177] on img at bounding box center [197, 179] width 162 height 108
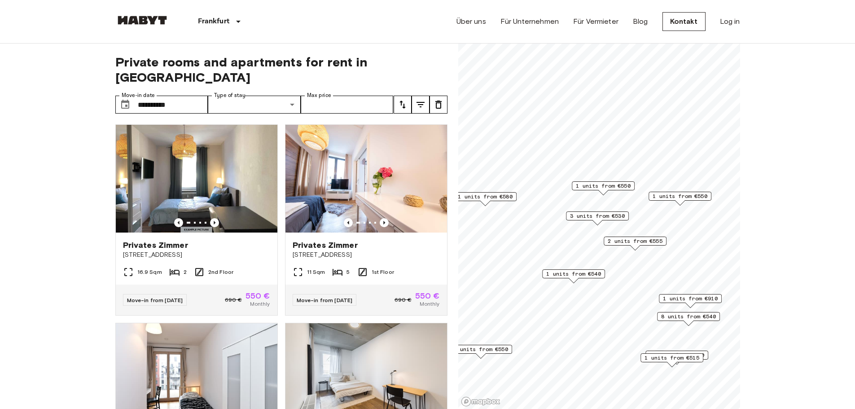
click at [610, 185] on span "1 units from €550" at bounding box center [603, 186] width 55 height 8
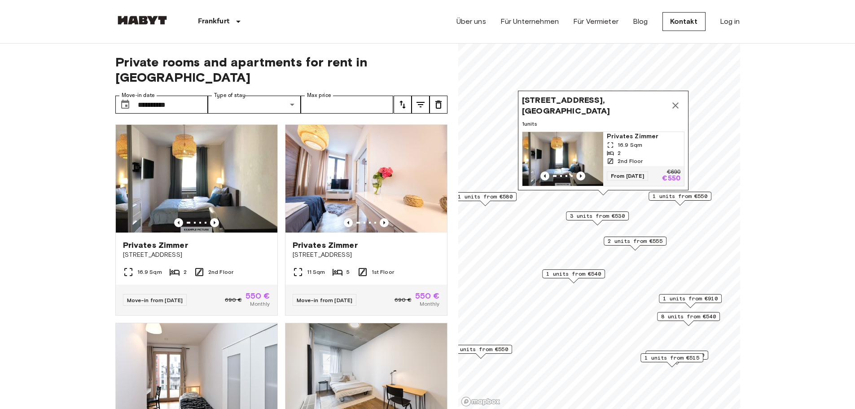
click at [676, 100] on icon "Map marker" at bounding box center [675, 105] width 11 height 11
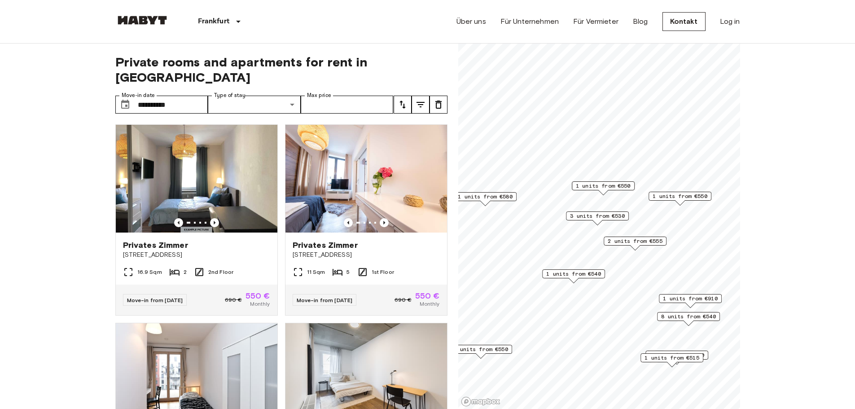
click at [671, 195] on span "1 units from €550" at bounding box center [680, 196] width 55 height 8
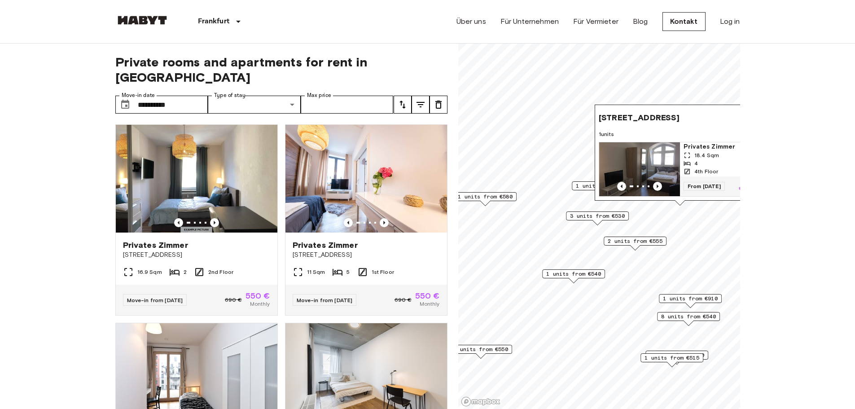
click at [635, 112] on span "Freiligrathstraße 54, 60385 Frankfurt, GER" at bounding box center [639, 117] width 81 height 11
click at [639, 112] on span "Freiligrathstraße 54, 60385 Frankfurt, GER" at bounding box center [639, 117] width 81 height 11
click at [694, 182] on span "From 04 Sep 25" at bounding box center [704, 186] width 41 height 9
click at [581, 214] on span "3 units from €530" at bounding box center [597, 216] width 55 height 8
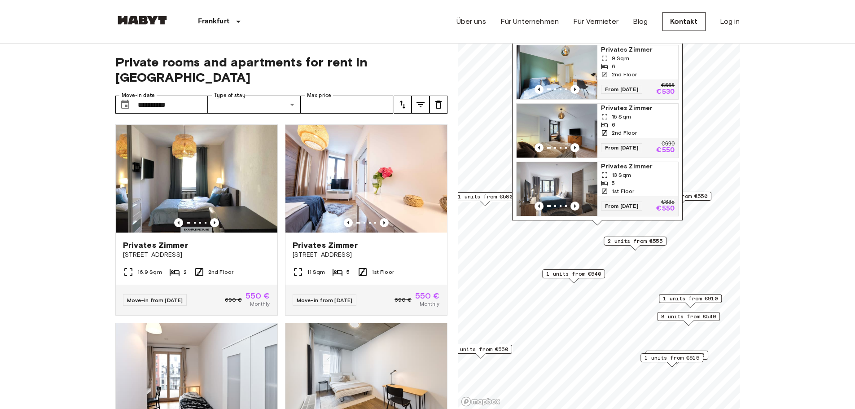
click at [617, 85] on span "From 19 Sep 25" at bounding box center [621, 89] width 41 height 9
click at [624, 143] on span "From [DATE]" at bounding box center [621, 147] width 41 height 9
click at [622, 202] on span "From 19 Sep 25" at bounding box center [621, 206] width 41 height 9
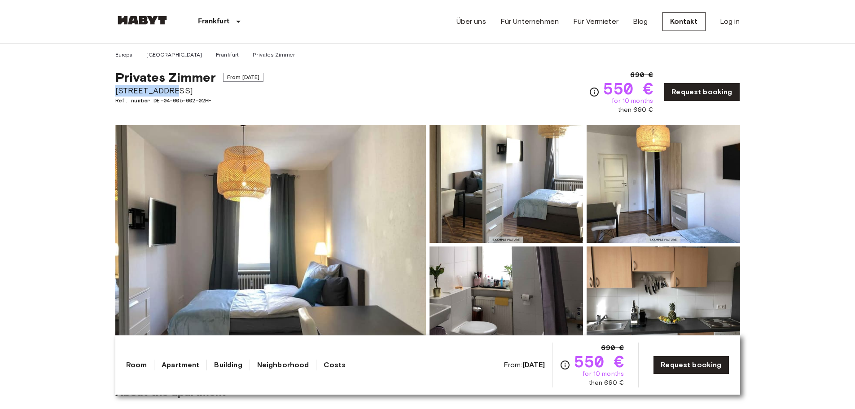
drag, startPoint x: 116, startPoint y: 91, endPoint x: 174, endPoint y: 93, distance: 58.0
click at [174, 93] on span "[STREET_ADDRESS]" at bounding box center [189, 91] width 149 height 12
copy span "[STREET_ADDRESS]"
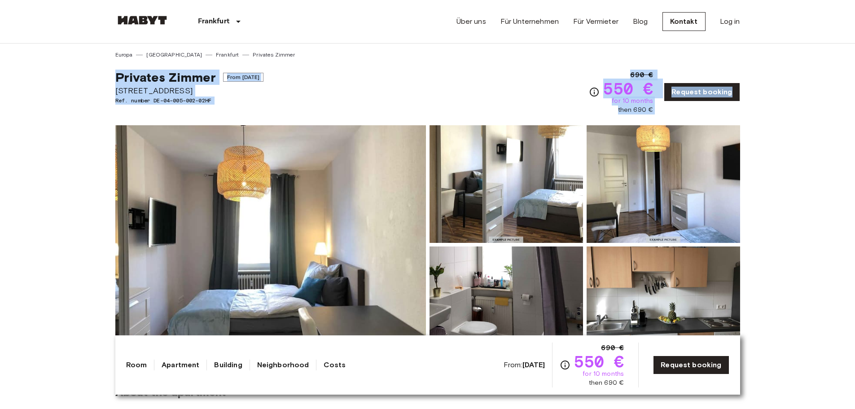
drag, startPoint x: 100, startPoint y: 71, endPoint x: 760, endPoint y: 98, distance: 660.7
copy div "Privates [PERSON_NAME] From [DATE] [STREET_ADDRESS]. number DE-04-005-002-02HF …"
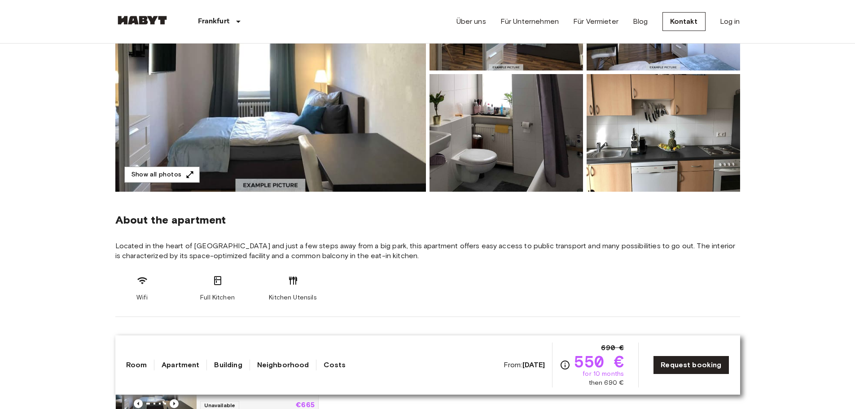
scroll to position [90, 0]
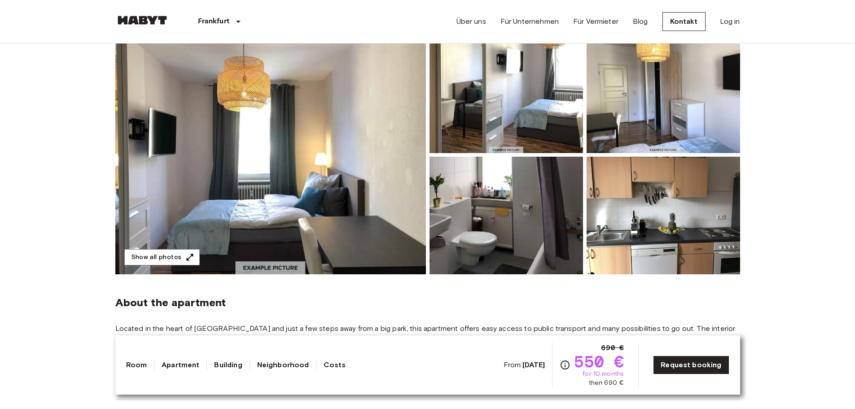
click at [635, 95] on img at bounding box center [664, 94] width 154 height 118
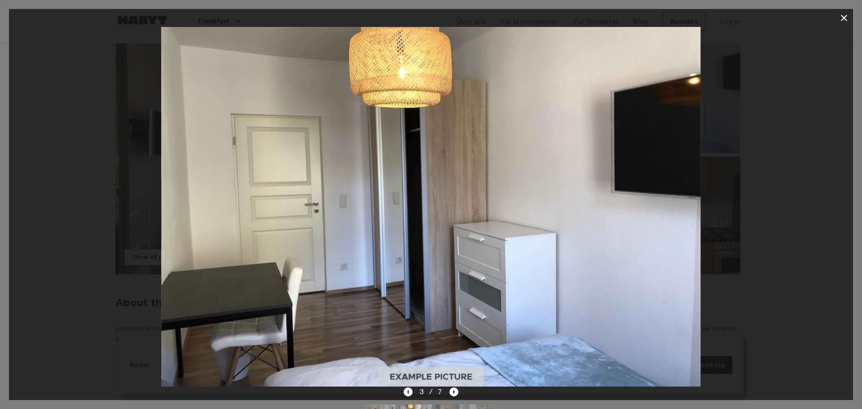
click at [840, 18] on icon "button" at bounding box center [844, 18] width 11 height 11
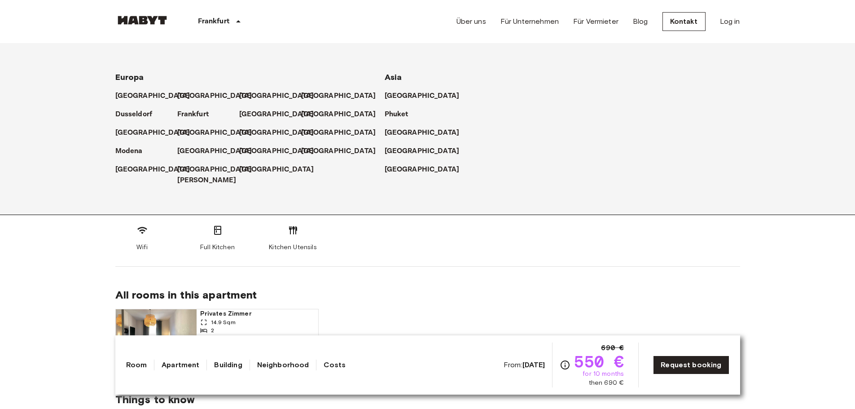
scroll to position [180, 0]
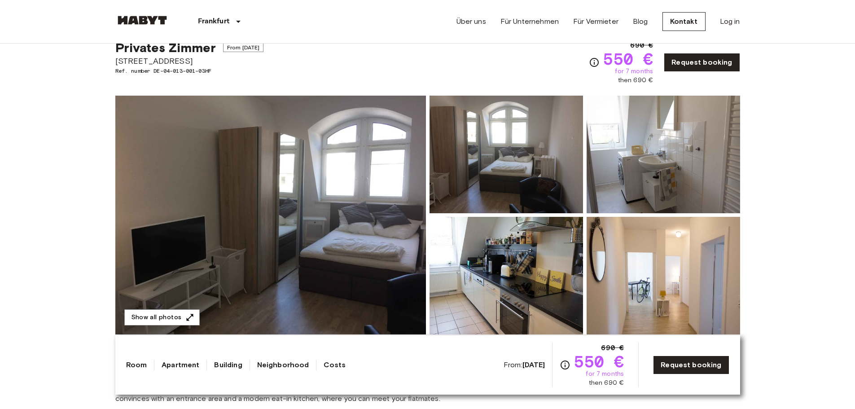
scroll to position [45, 0]
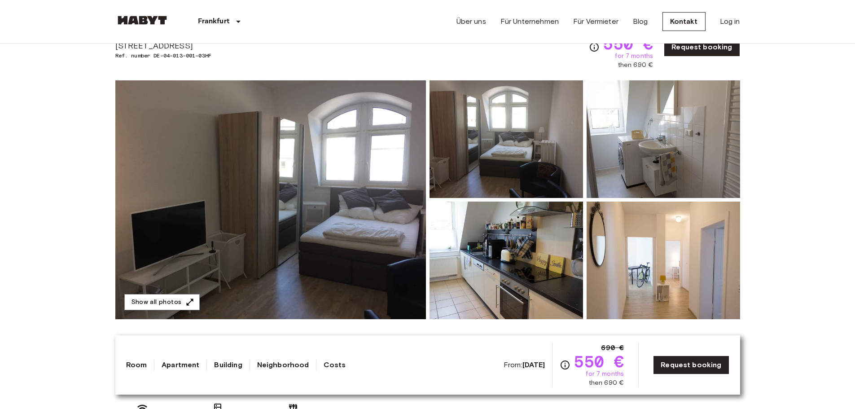
click at [464, 115] on img at bounding box center [507, 139] width 154 height 118
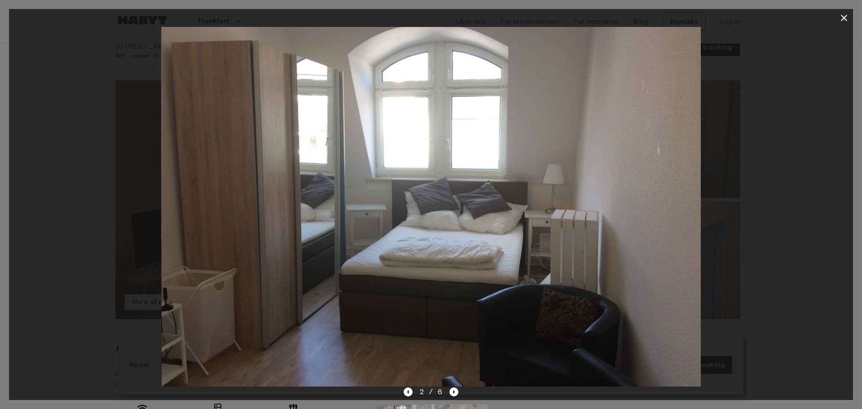
click at [407, 392] on icon "Previous image" at bounding box center [408, 392] width 9 height 9
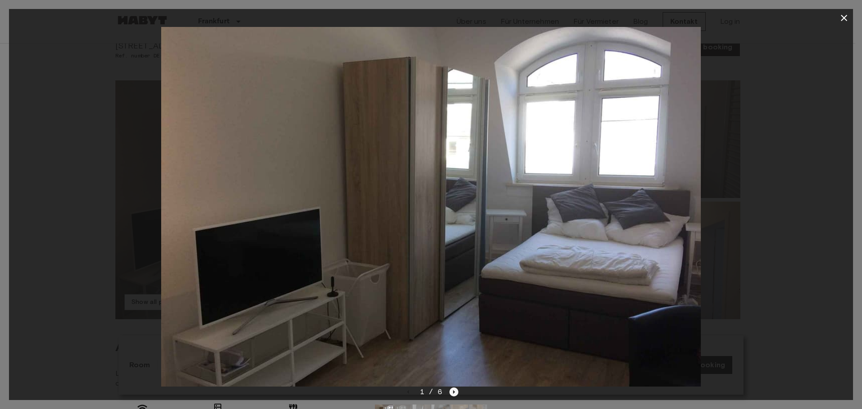
click at [451, 390] on icon "Next image" at bounding box center [454, 392] width 9 height 9
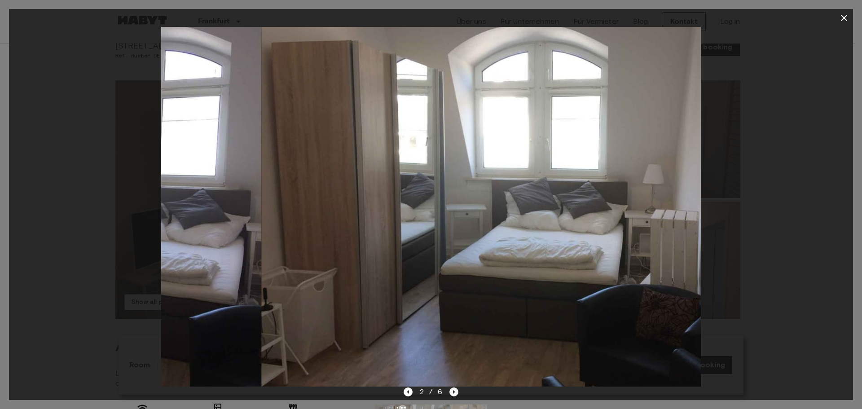
click at [451, 390] on icon "Next image" at bounding box center [454, 392] width 9 height 9
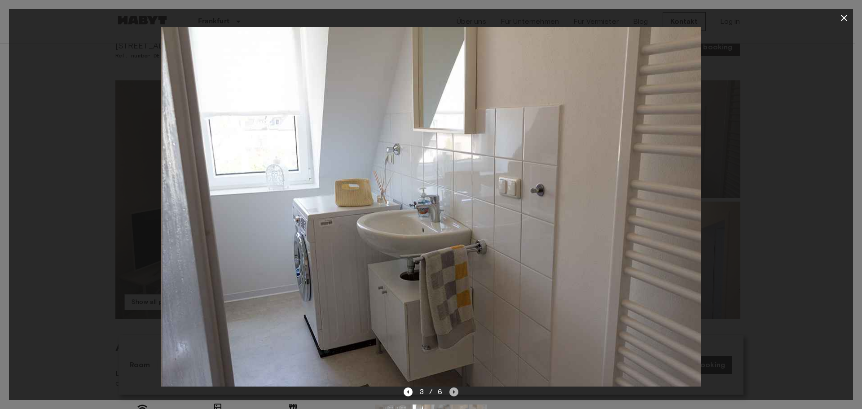
click at [451, 390] on icon "Next image" at bounding box center [454, 392] width 9 height 9
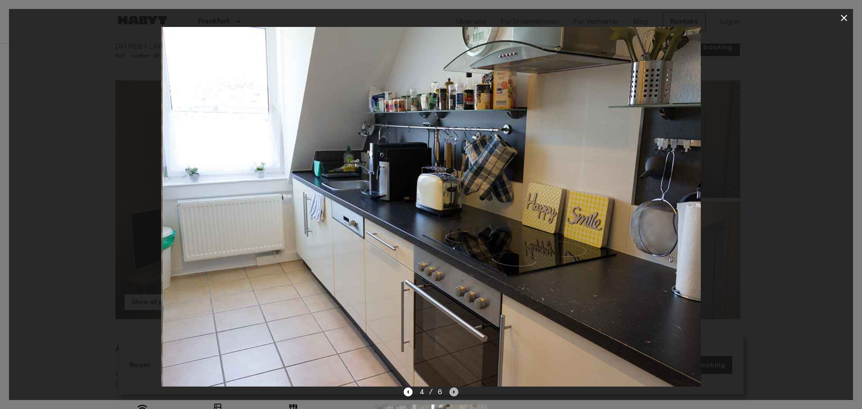
click at [451, 390] on icon "Next image" at bounding box center [454, 392] width 9 height 9
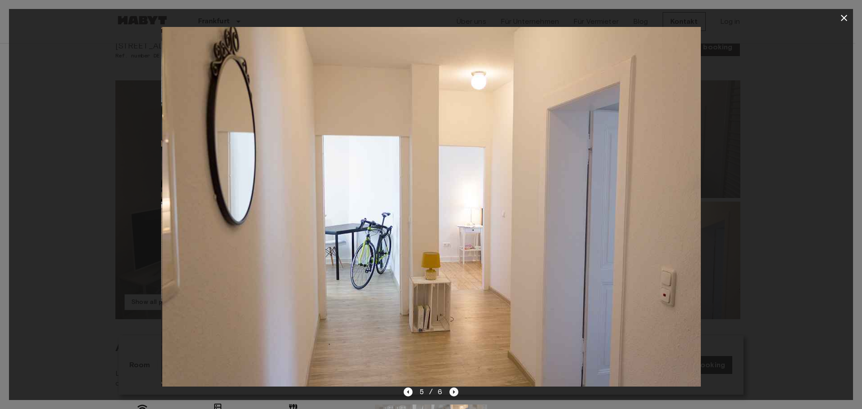
click at [451, 390] on icon "Next image" at bounding box center [454, 392] width 9 height 9
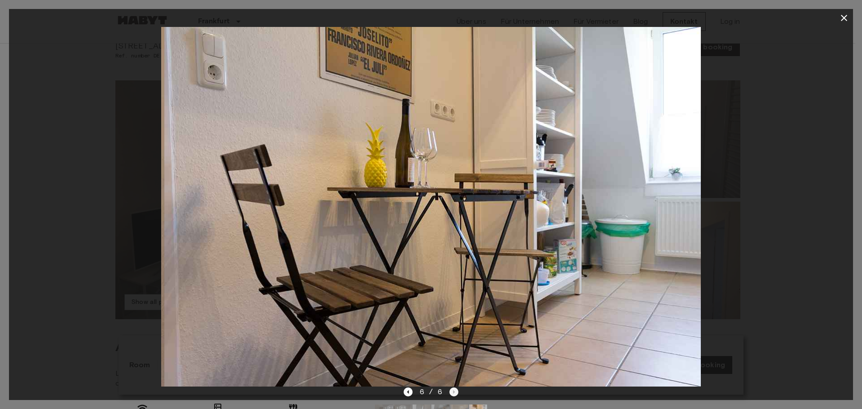
click at [451, 390] on div "6 / 6" at bounding box center [431, 392] width 55 height 11
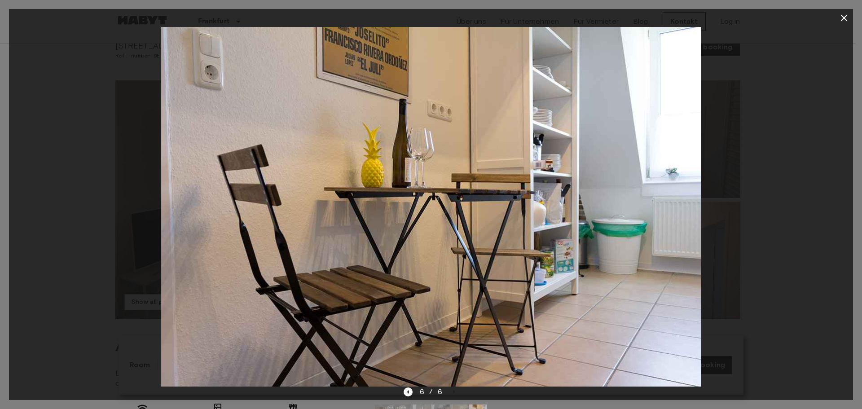
click at [848, 16] on icon "button" at bounding box center [844, 18] width 11 height 11
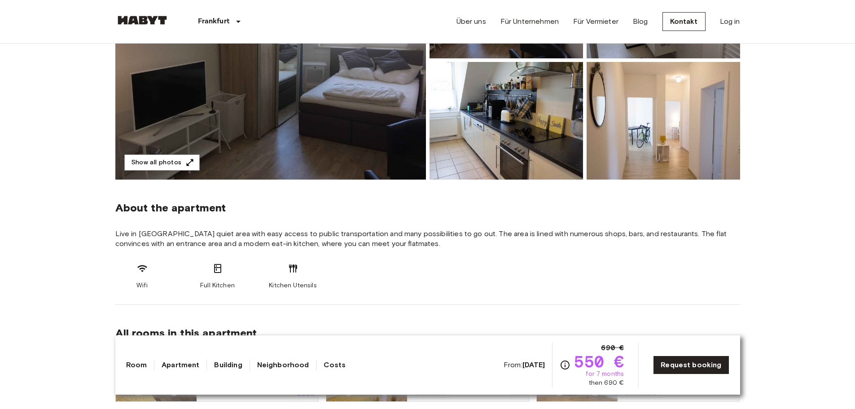
scroll to position [180, 0]
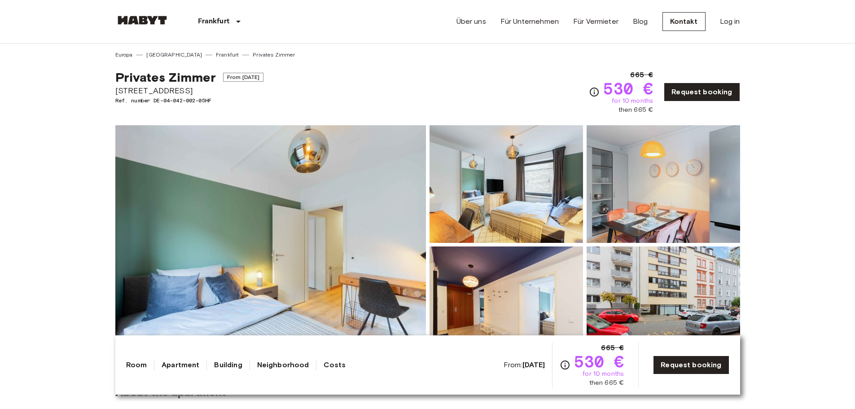
click at [516, 191] on img at bounding box center [507, 184] width 154 height 118
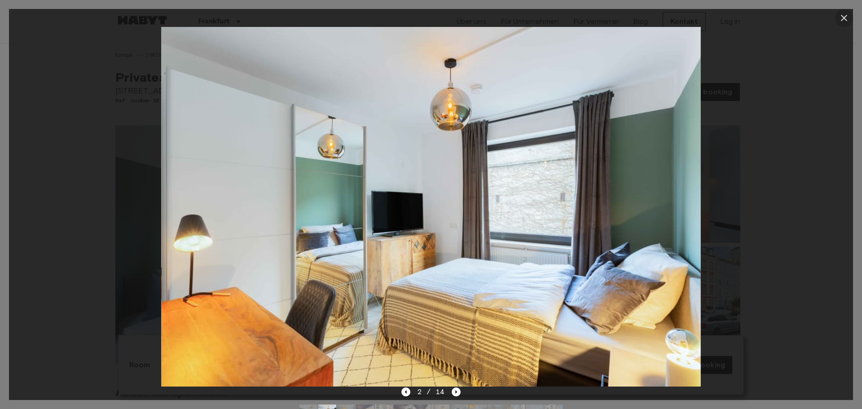
click at [843, 17] on icon "button" at bounding box center [844, 18] width 6 height 6
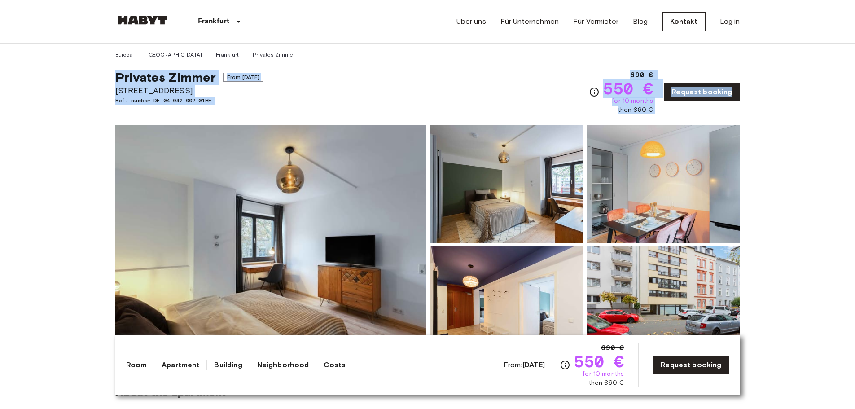
drag, startPoint x: 102, startPoint y: 73, endPoint x: 747, endPoint y: 93, distance: 645.6
copy div "Privates [PERSON_NAME] From [DATE] [STREET_ADDRESS]. number DE-04-042-002-01HF …"
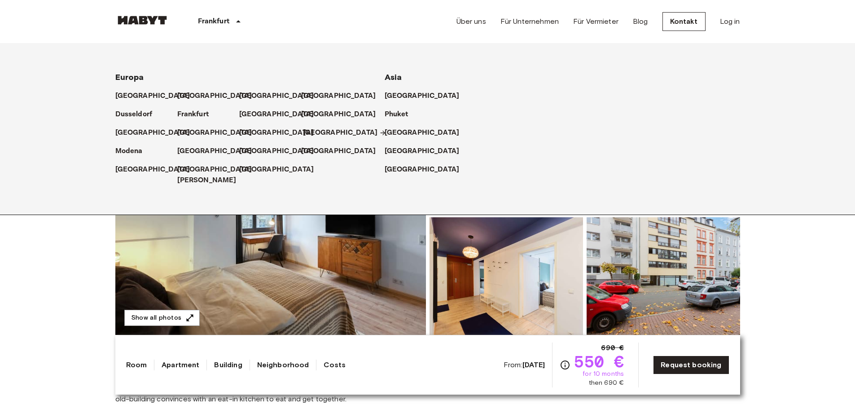
scroll to position [45, 0]
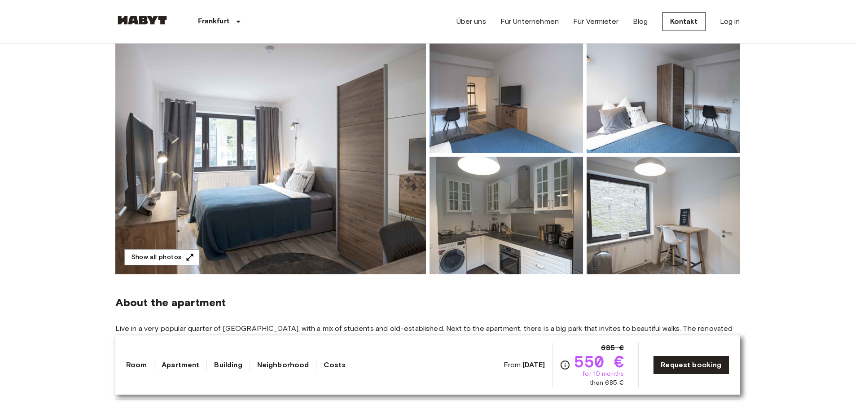
scroll to position [45, 0]
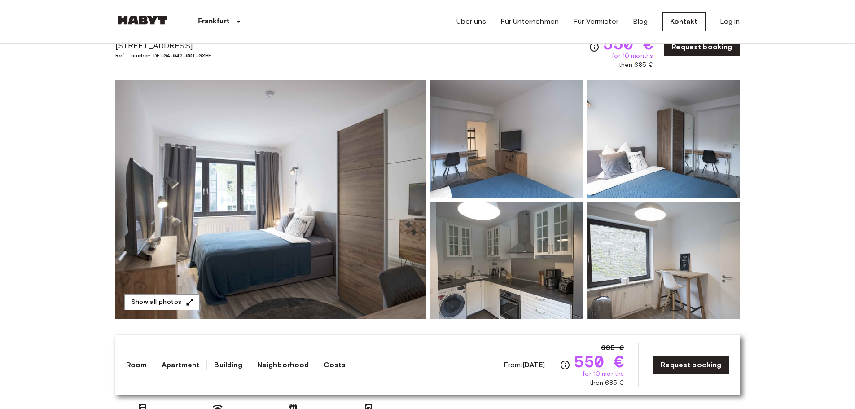
click at [255, 194] on img at bounding box center [270, 199] width 311 height 239
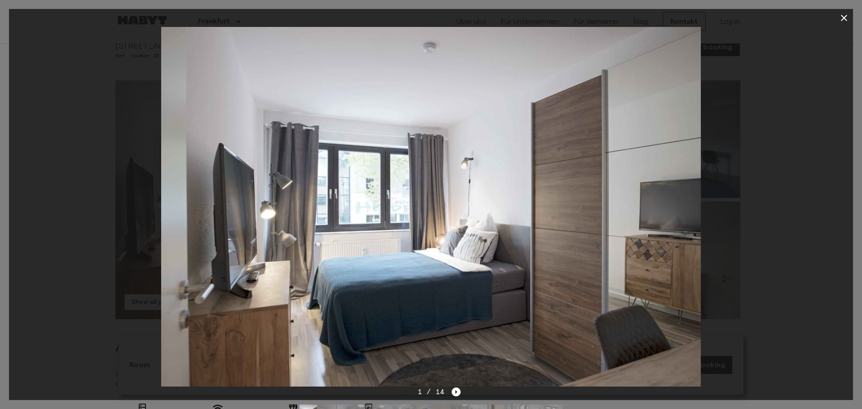
drag, startPoint x: 255, startPoint y: 194, endPoint x: 139, endPoint y: 199, distance: 115.5
click at [130, 200] on div at bounding box center [431, 207] width 844 height 360
click at [845, 16] on icon "button" at bounding box center [844, 18] width 11 height 11
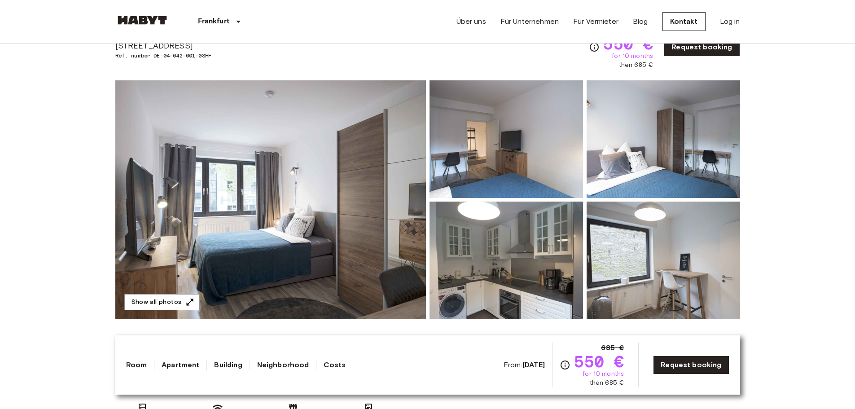
click at [484, 150] on img at bounding box center [507, 139] width 154 height 118
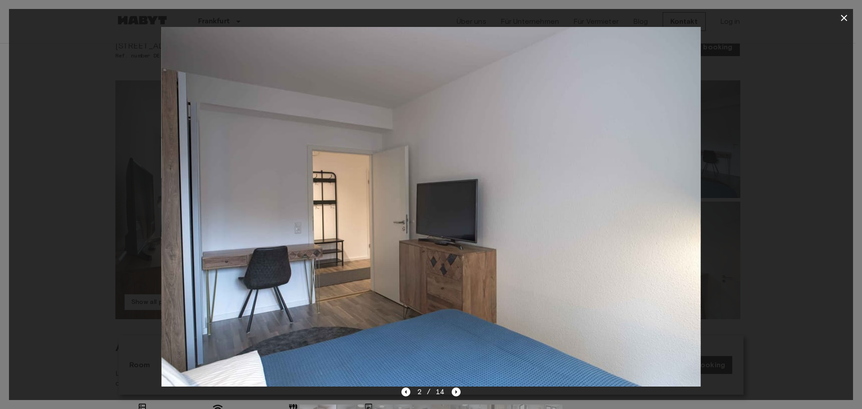
click at [846, 14] on icon "button" at bounding box center [844, 18] width 11 height 11
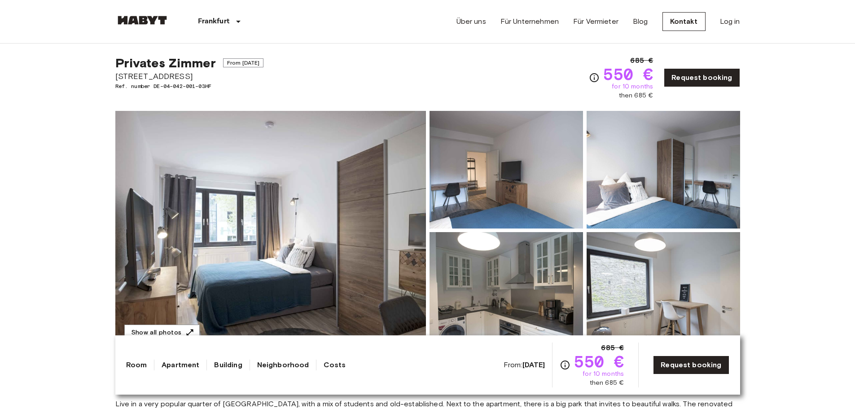
scroll to position [0, 0]
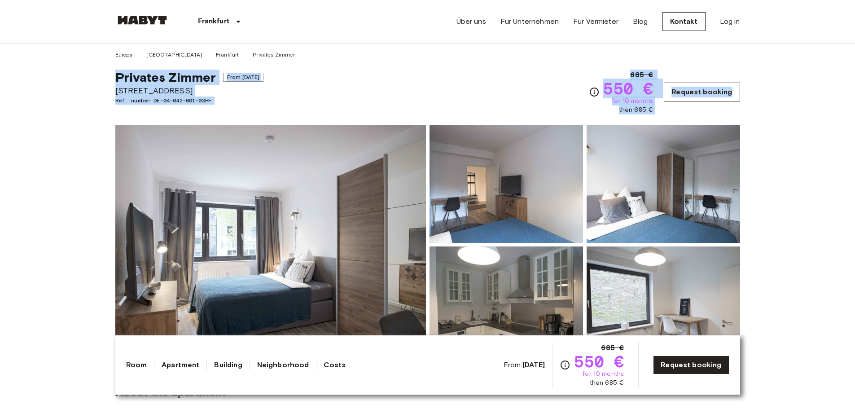
drag, startPoint x: 115, startPoint y: 74, endPoint x: 734, endPoint y: 99, distance: 620.2
copy div "Privates Zimmer From Sep 19 2025 Schleiermacherstraße 10 Ref. number DE-04-042-…"
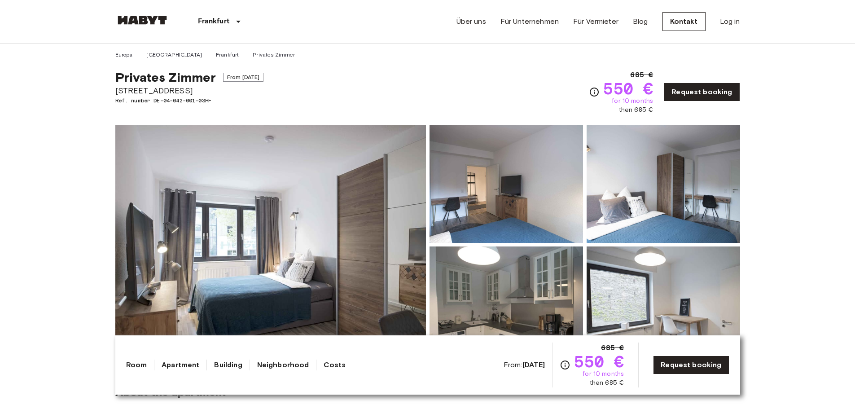
drag, startPoint x: 113, startPoint y: 90, endPoint x: 211, endPoint y: 92, distance: 97.5
copy span "Schleiermacherstraße 10"
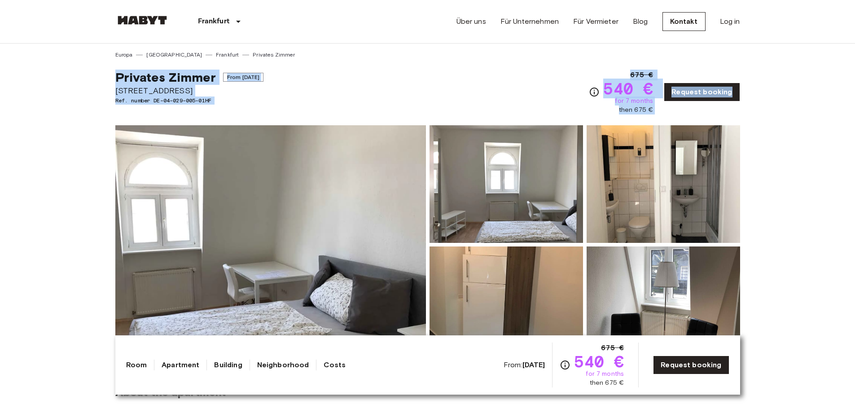
drag, startPoint x: 117, startPoint y: 77, endPoint x: 750, endPoint y: 96, distance: 633.0
copy div "Privates [PERSON_NAME] From [DATE] [STREET_ADDRESS]. number DE-04-029-005-01HF …"
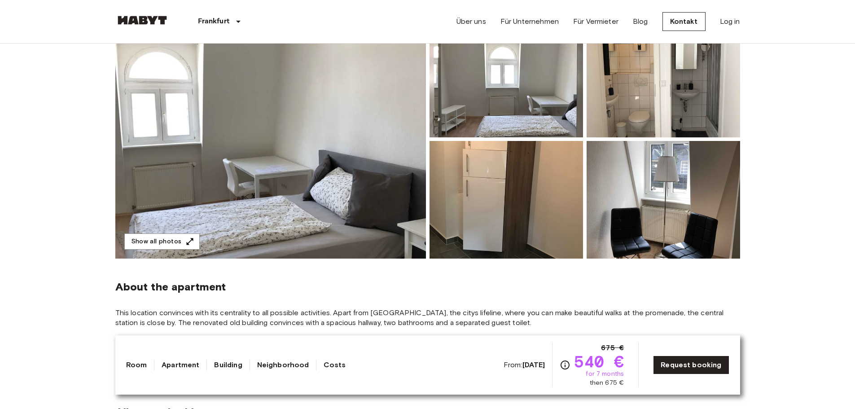
scroll to position [90, 0]
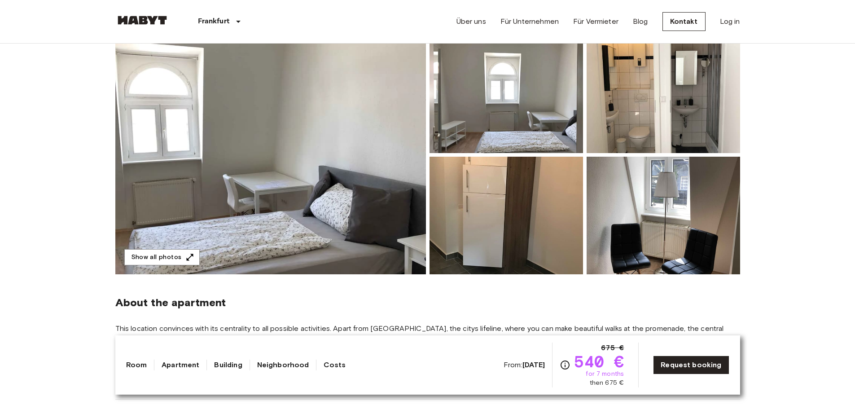
drag, startPoint x: 489, startPoint y: 85, endPoint x: 465, endPoint y: 79, distance: 24.9
click at [465, 79] on img at bounding box center [507, 94] width 154 height 118
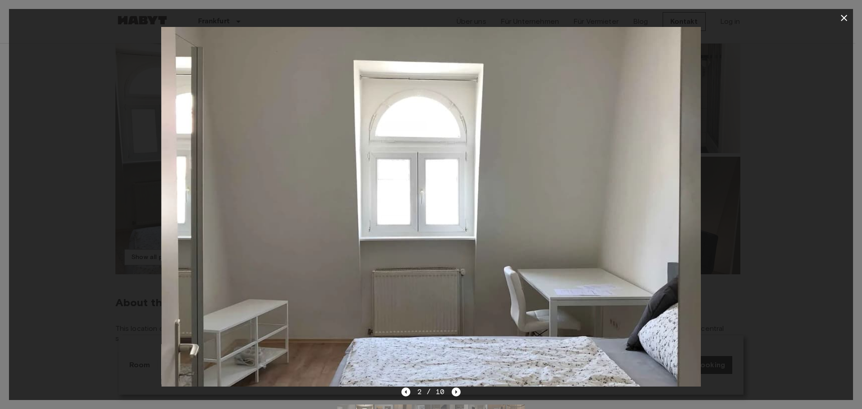
click at [845, 19] on icon "button" at bounding box center [844, 18] width 6 height 6
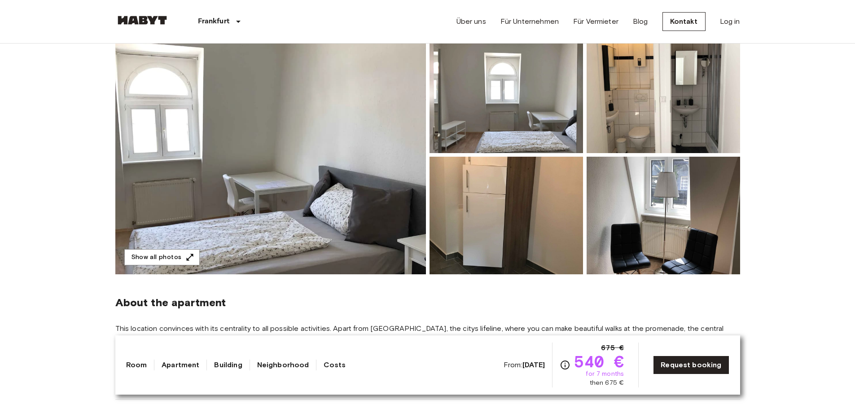
scroll to position [45, 0]
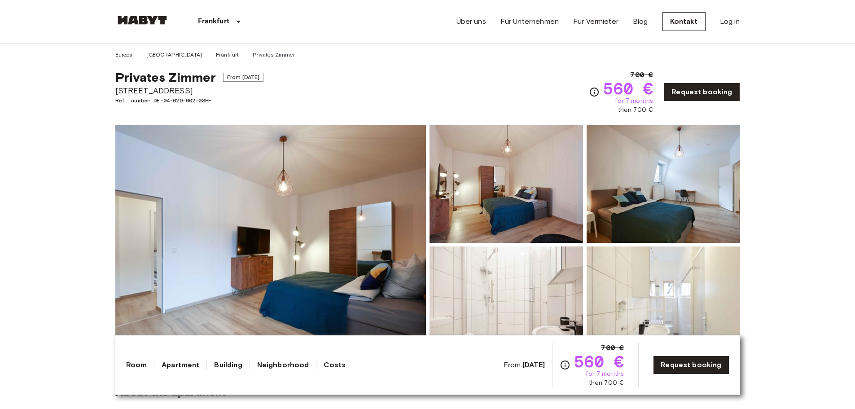
click at [463, 215] on img at bounding box center [507, 184] width 154 height 118
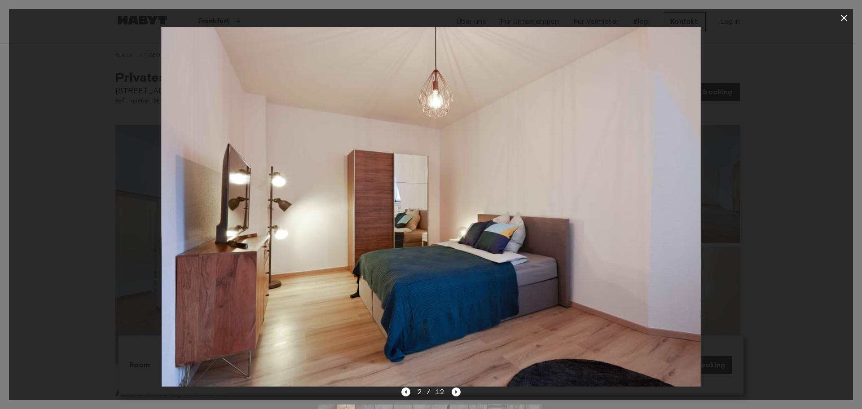
click at [841, 15] on icon "button" at bounding box center [844, 18] width 11 height 11
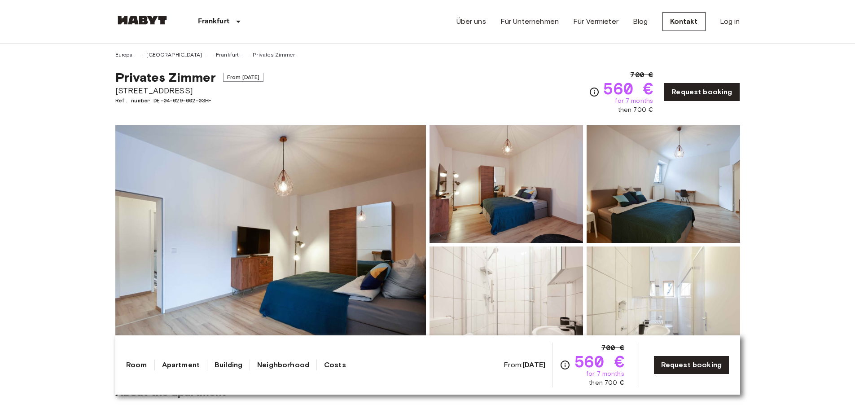
click at [281, 280] on img at bounding box center [270, 244] width 311 height 239
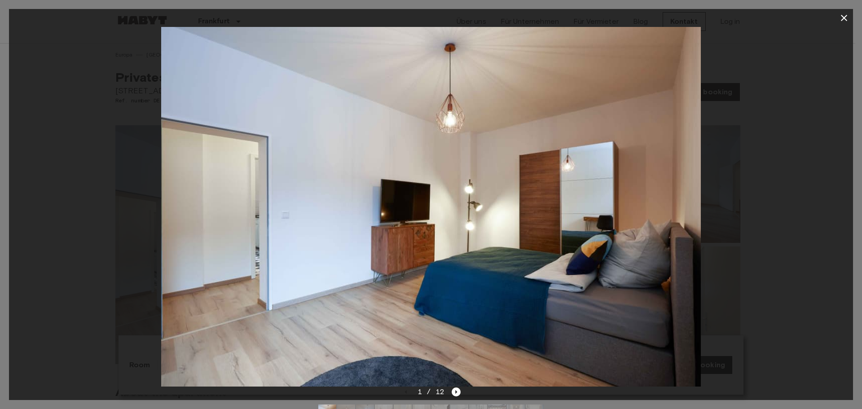
click at [845, 18] on icon "button" at bounding box center [844, 18] width 11 height 11
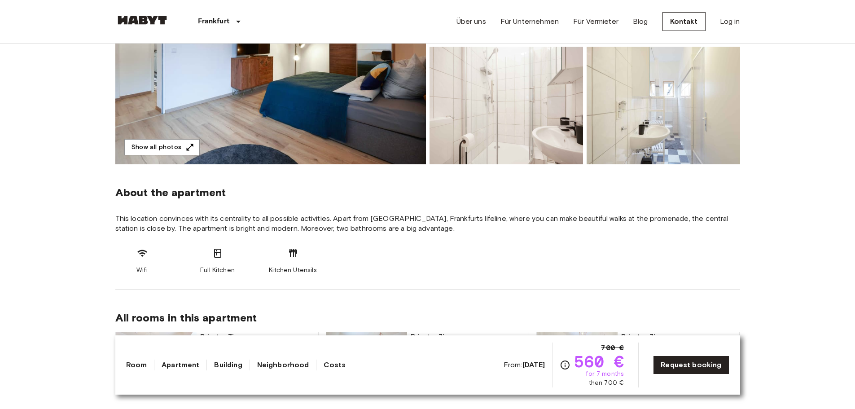
scroll to position [90, 0]
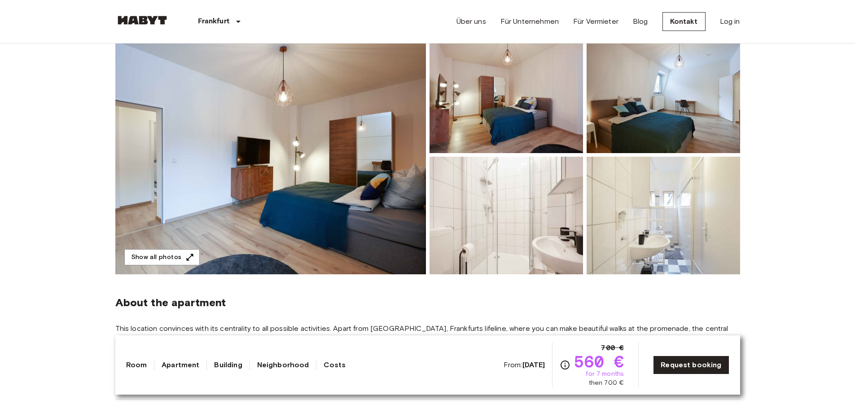
click at [666, 122] on img at bounding box center [664, 94] width 154 height 118
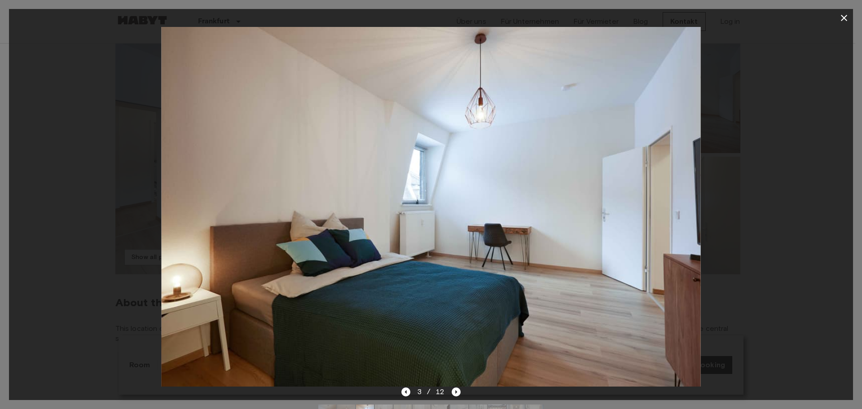
click at [844, 17] on icon "button" at bounding box center [844, 18] width 11 height 11
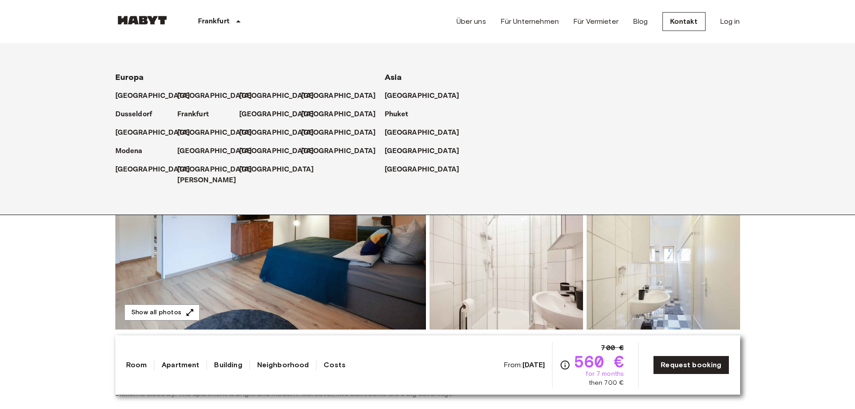
scroll to position [0, 0]
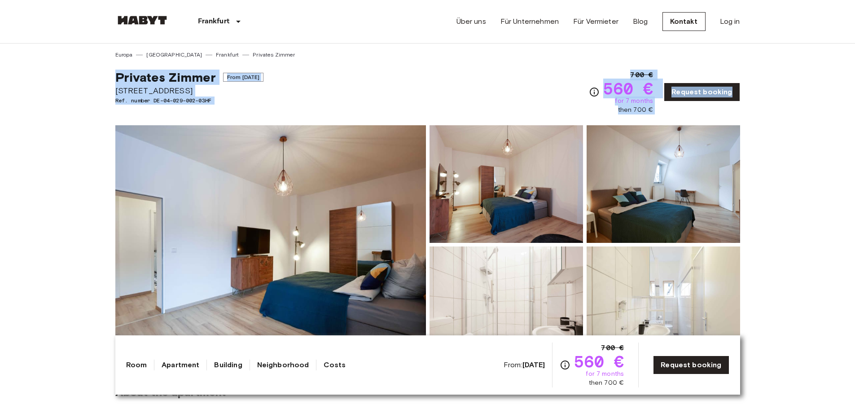
drag, startPoint x: 112, startPoint y: 71, endPoint x: 746, endPoint y: 97, distance: 634.2
copy div "Privates Zimmer From Sep 4 2025 Münchener Straße 26 Ref. number DE-04-029-002-0…"
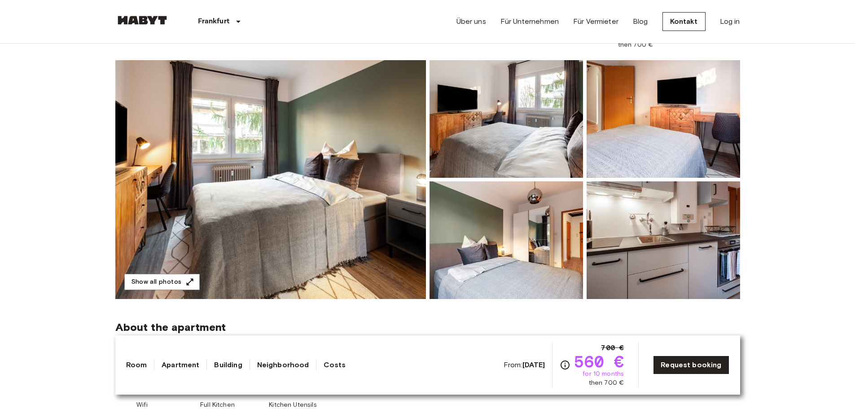
scroll to position [45, 0]
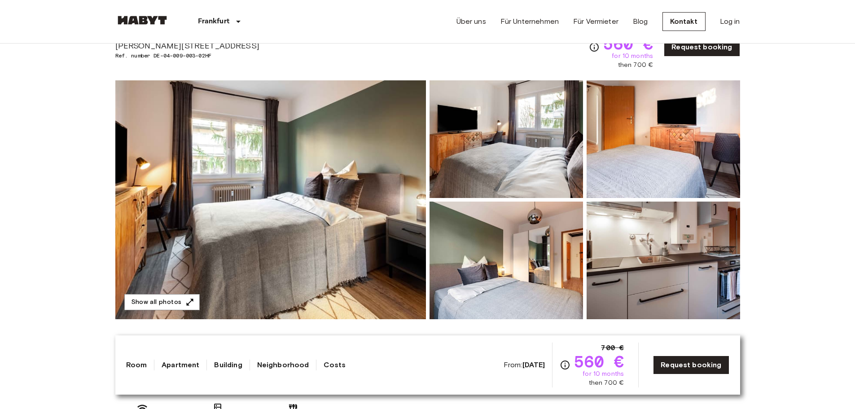
click at [295, 188] on img at bounding box center [270, 199] width 311 height 239
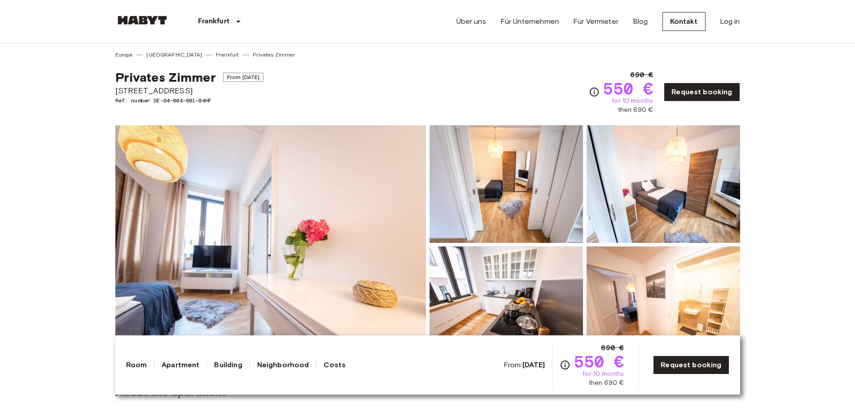
click at [666, 162] on img at bounding box center [664, 184] width 154 height 118
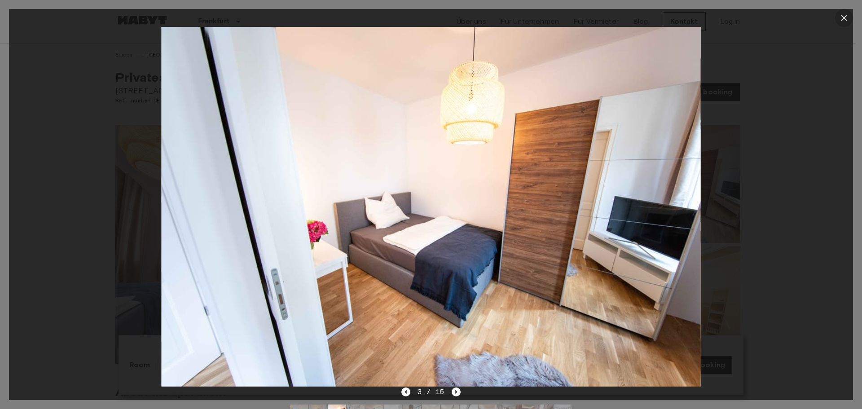
click at [845, 14] on icon "button" at bounding box center [844, 18] width 11 height 11
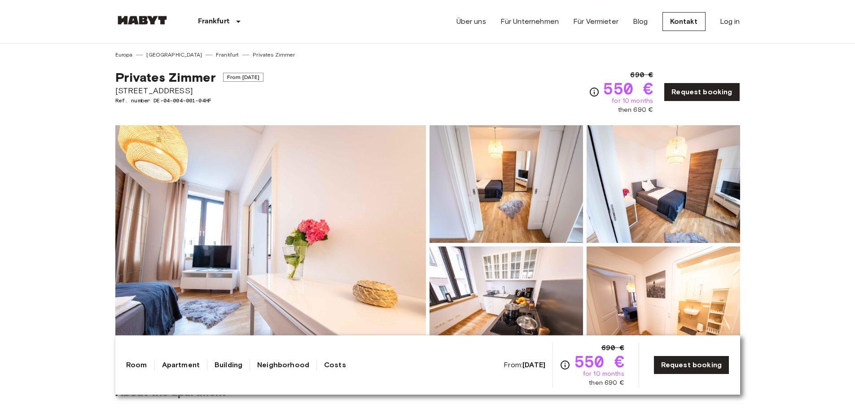
click at [505, 182] on img at bounding box center [507, 184] width 154 height 118
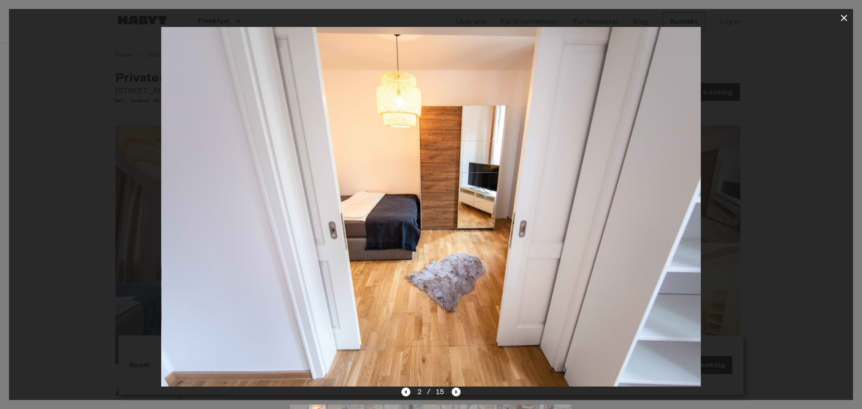
click at [844, 14] on icon "button" at bounding box center [844, 18] width 11 height 11
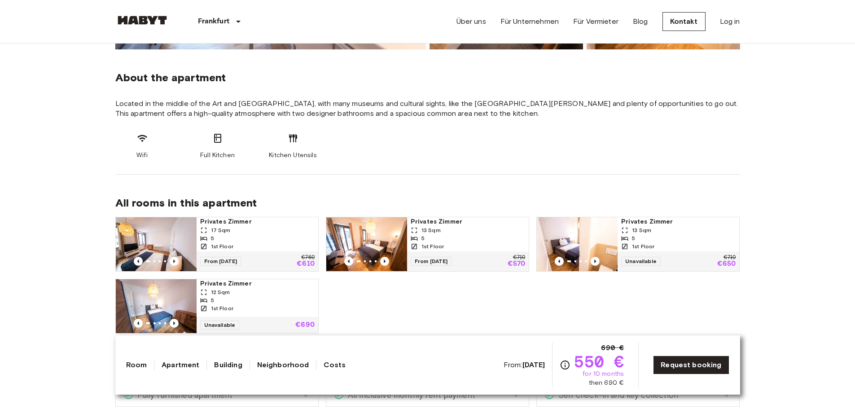
scroll to position [225, 0]
